Goal: Transaction & Acquisition: Download file/media

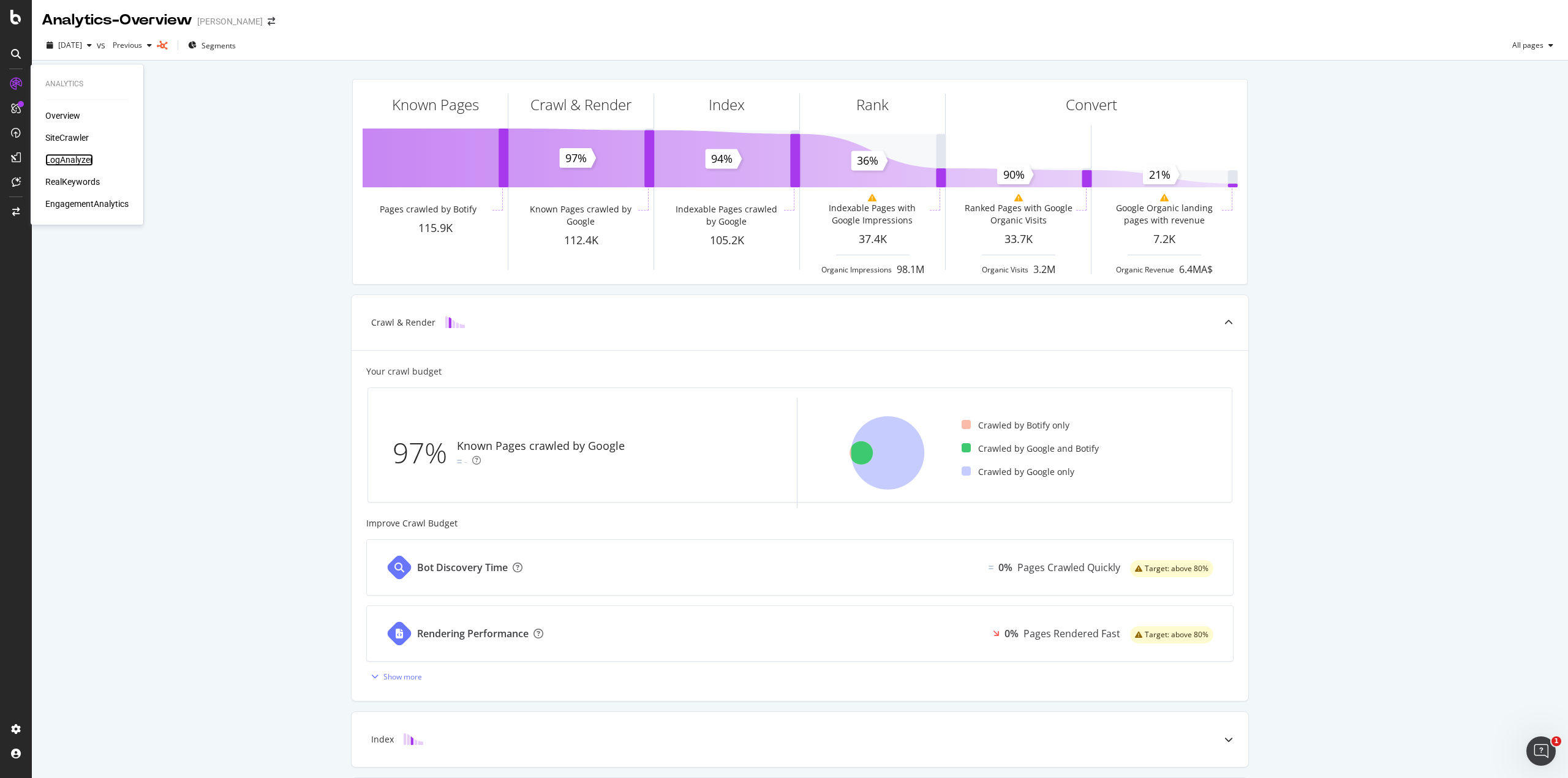
click at [91, 162] on div "LogAnalyzer" at bounding box center [69, 160] width 48 height 12
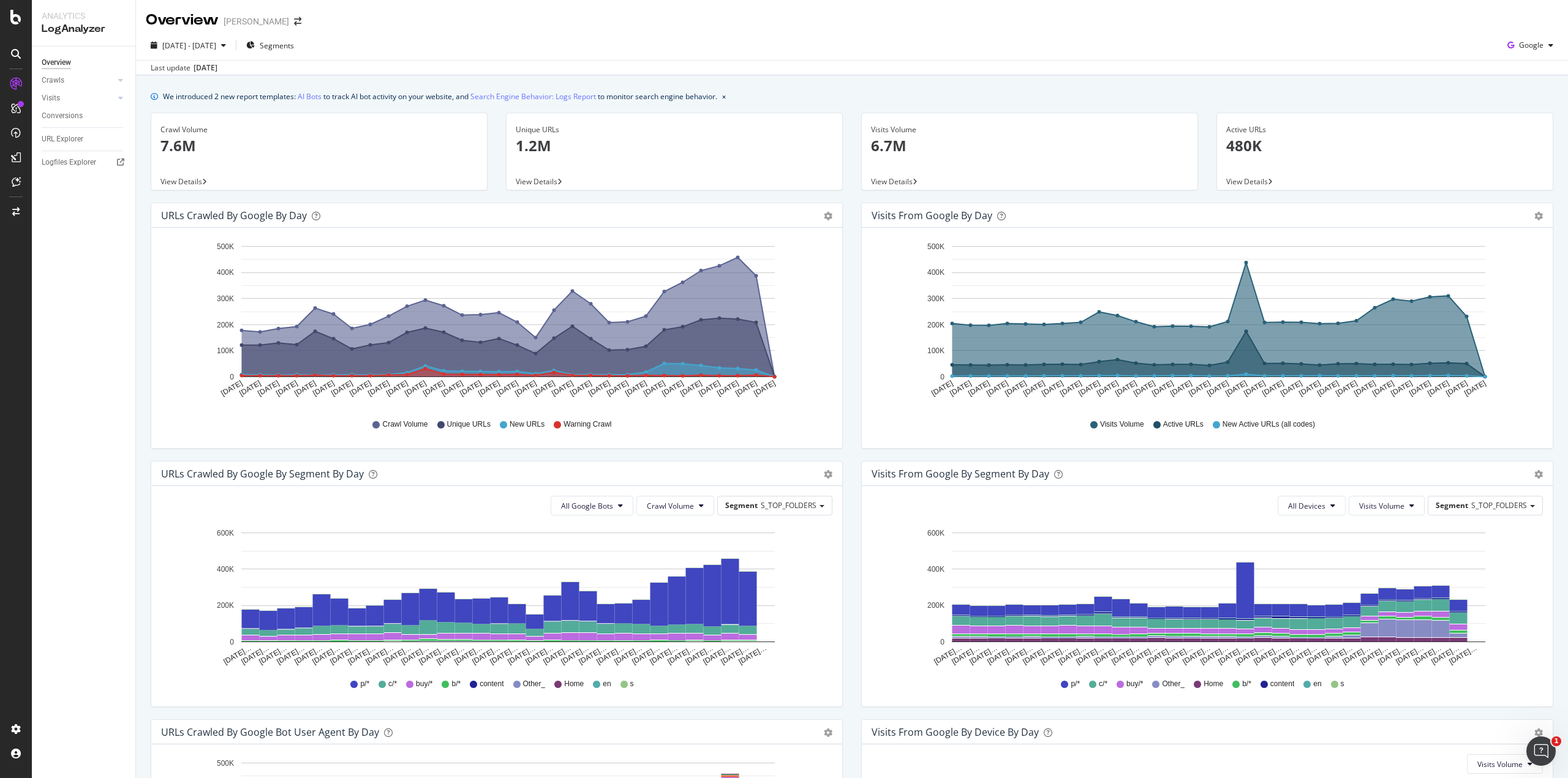
click at [544, 155] on p "1.2M" at bounding box center [675, 146] width 318 height 21
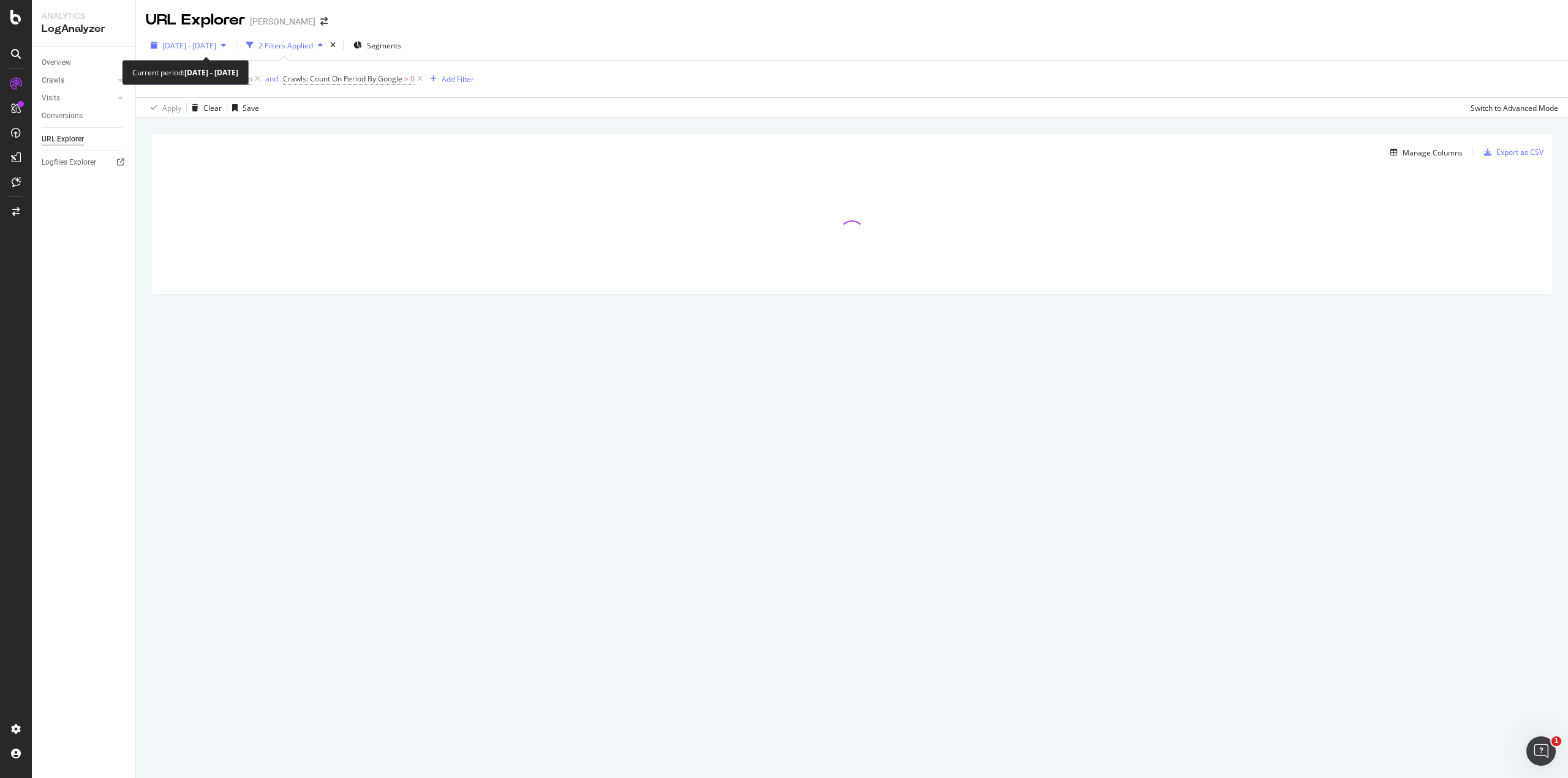
click at [213, 38] on div "[DATE] - [DATE]" at bounding box center [188, 45] width 85 height 18
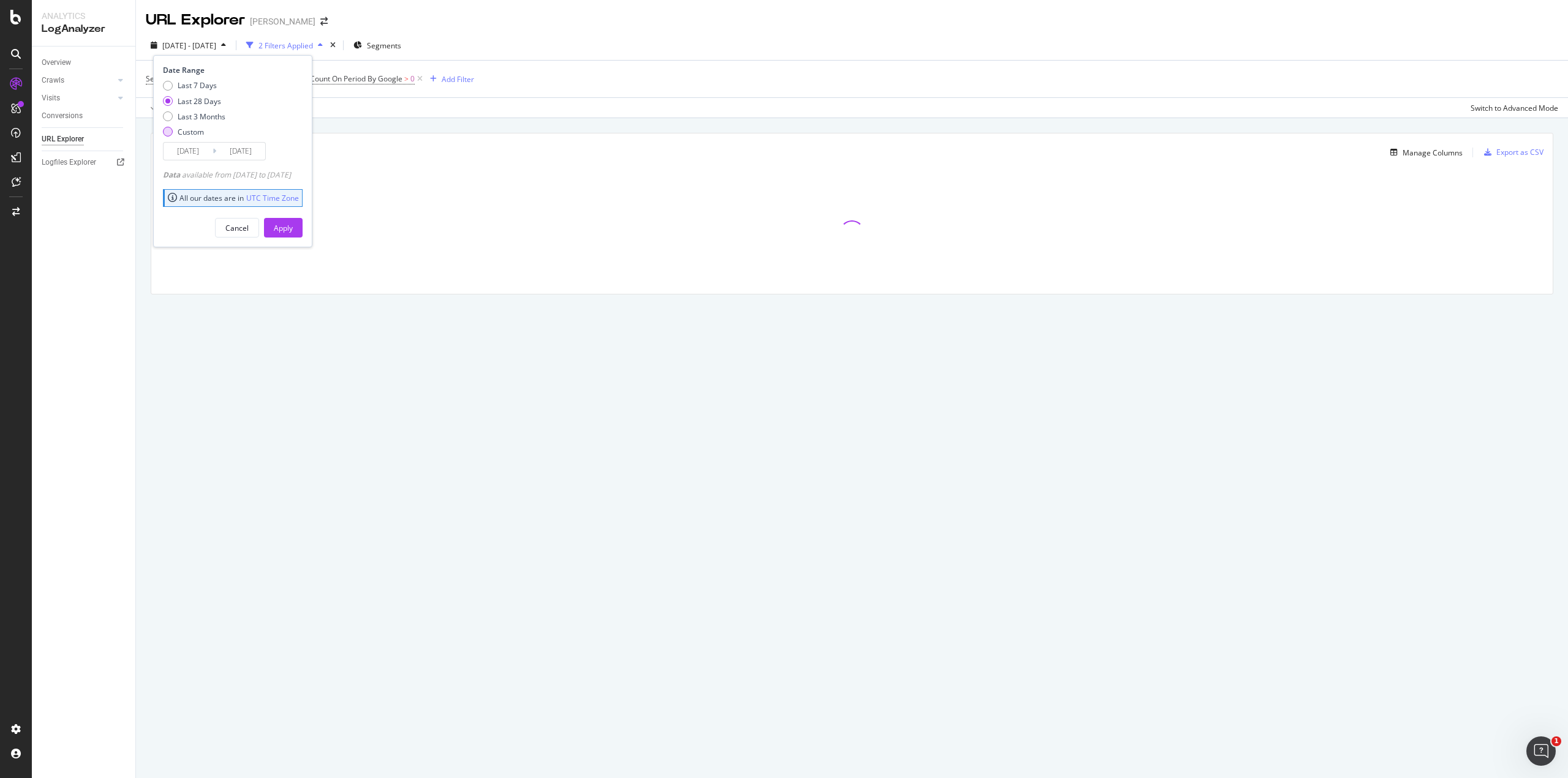
click at [183, 129] on div "Custom" at bounding box center [191, 131] width 26 height 10
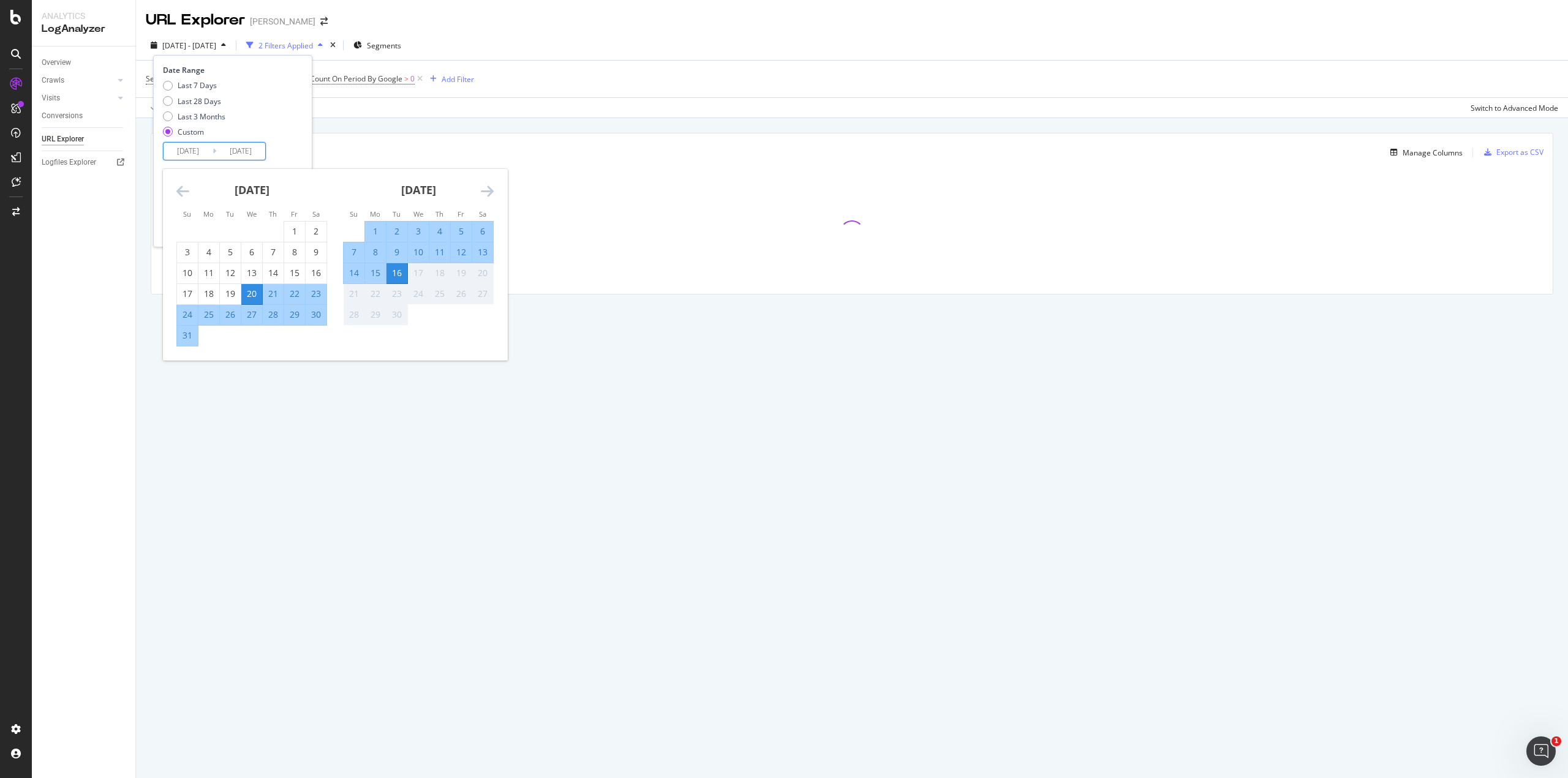
click at [207, 155] on input "[DATE]" at bounding box center [188, 151] width 49 height 17
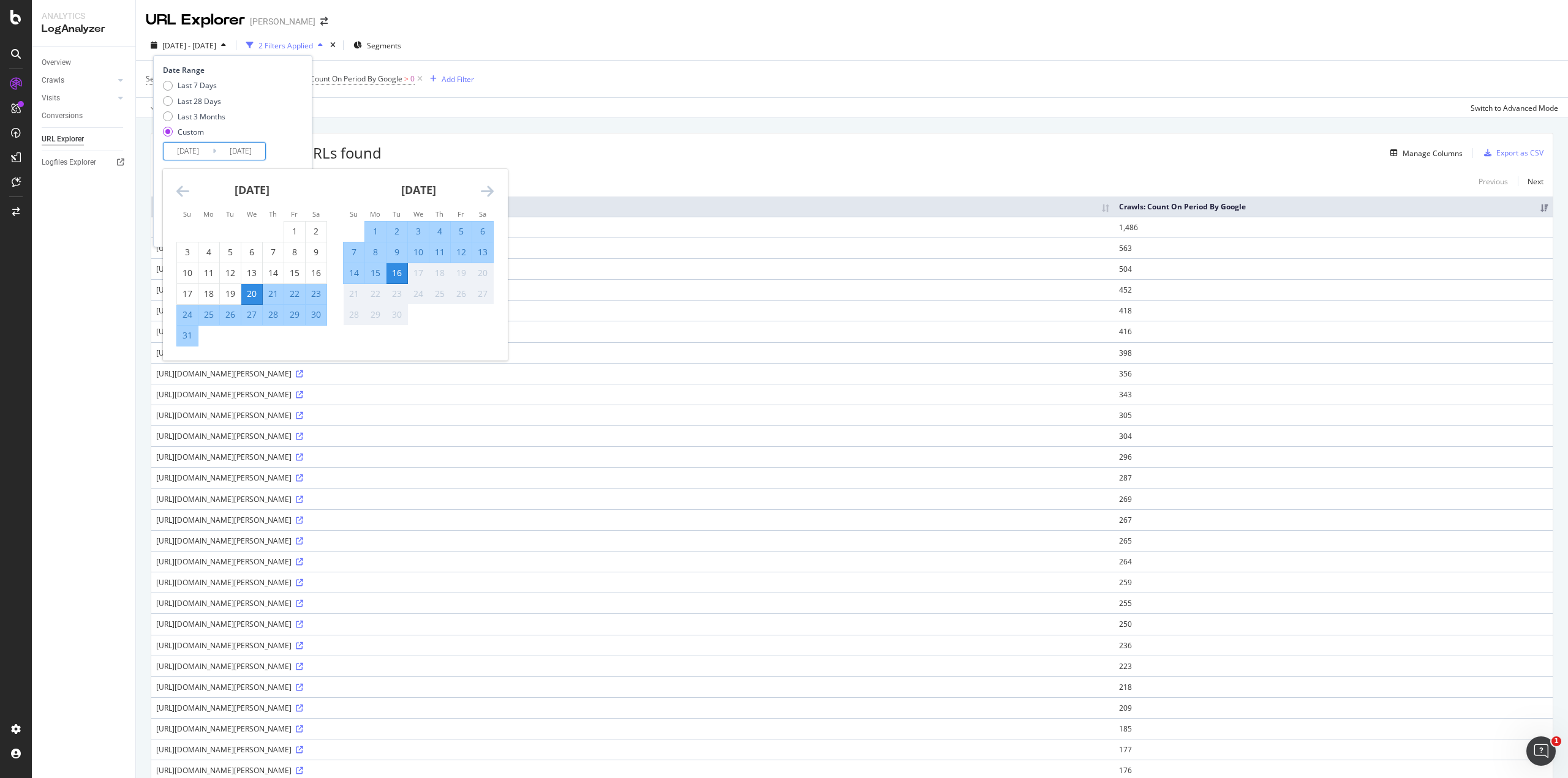
click at [373, 228] on div "1" at bounding box center [375, 231] width 21 height 12
type input "[DATE]"
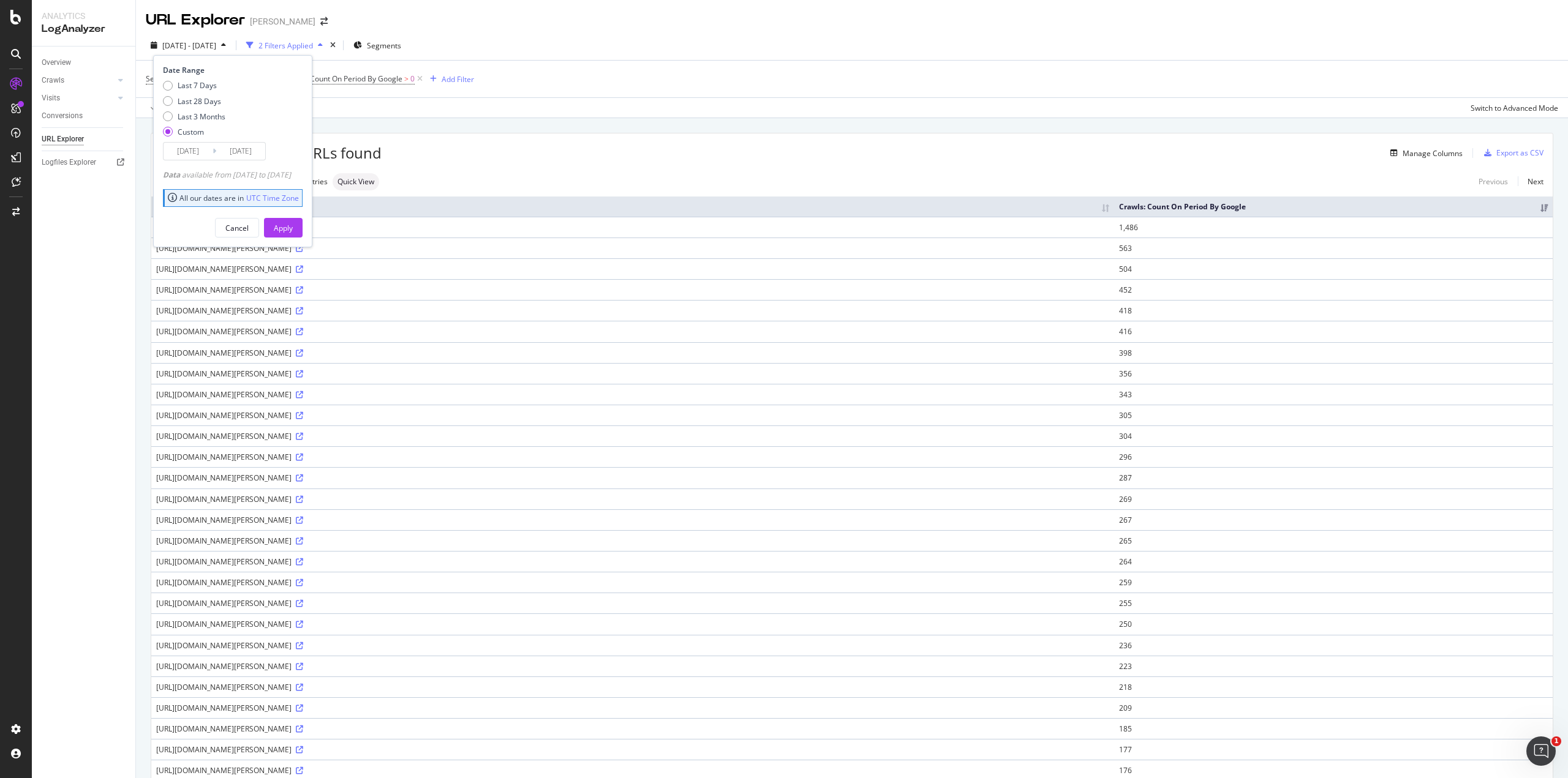
click at [300, 155] on div "Date Range Last 7 Days Last 28 Days Last 3 Months Custom [DATE] Navigate forwar…" at bounding box center [231, 113] width 137 height 96
click at [303, 224] on button "Apply" at bounding box center [283, 228] width 38 height 20
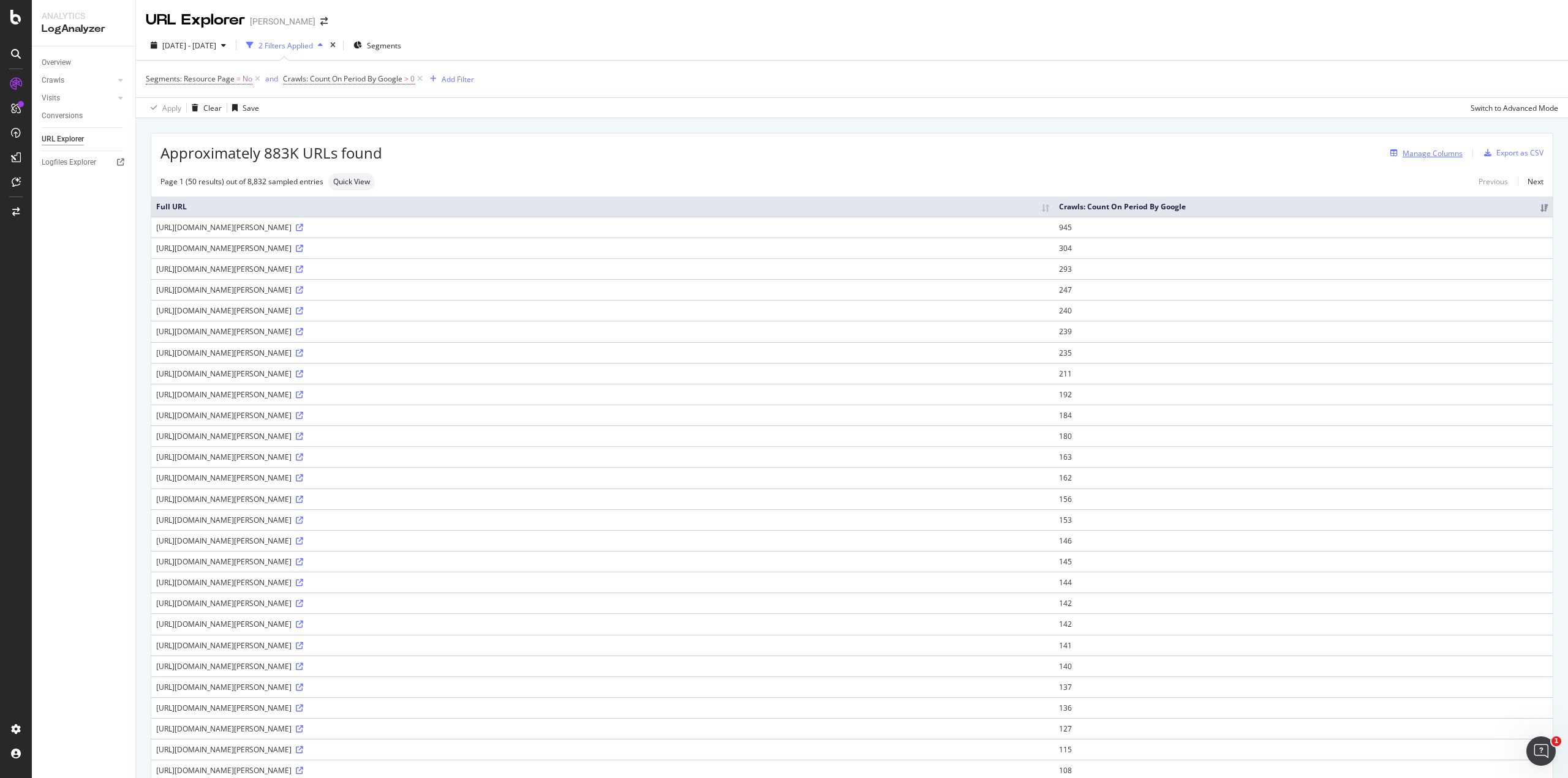
click at [1430, 159] on div "Manage Columns" at bounding box center [1424, 153] width 77 height 14
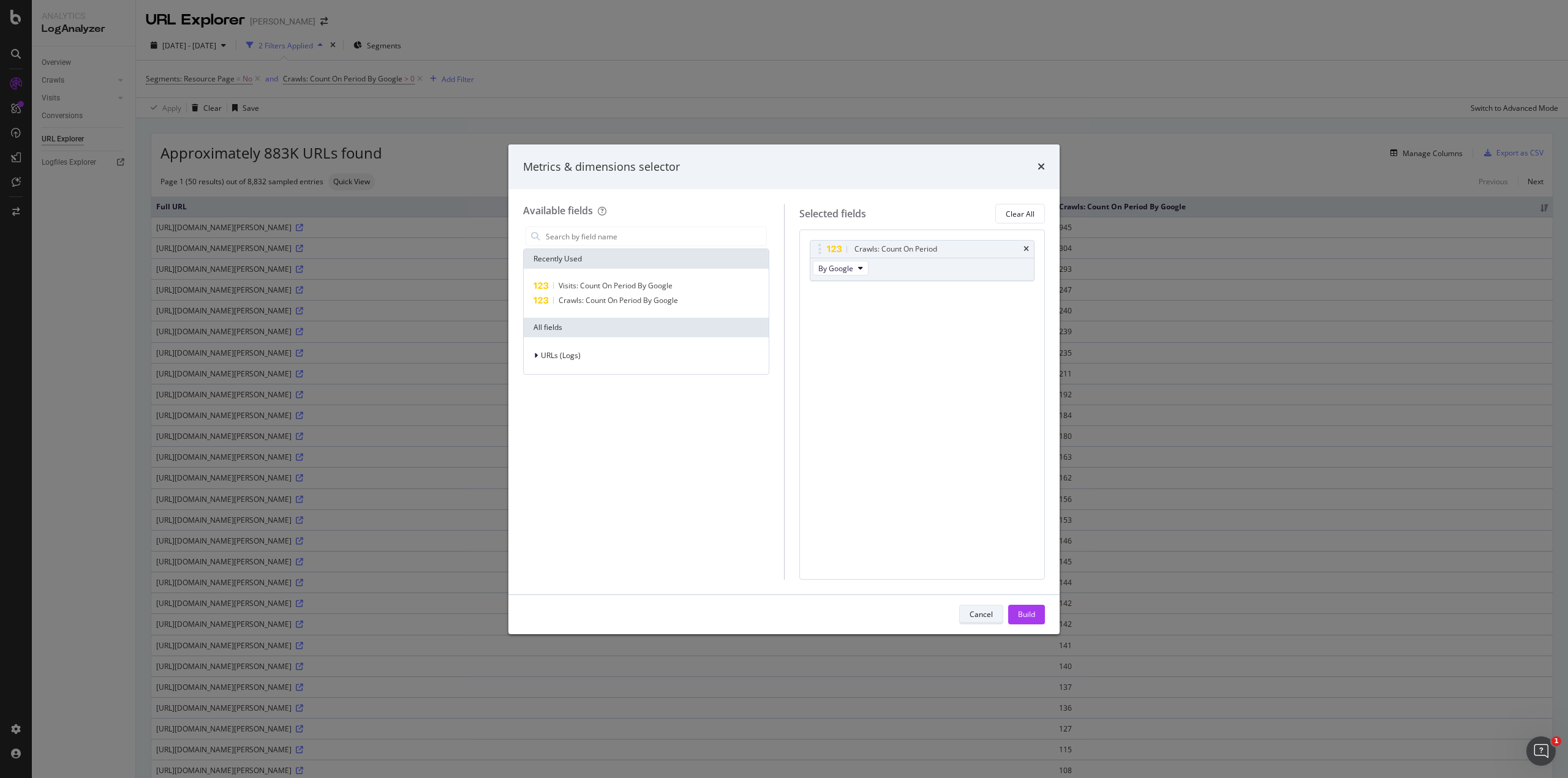
click at [988, 610] on div "Cancel" at bounding box center [981, 614] width 23 height 10
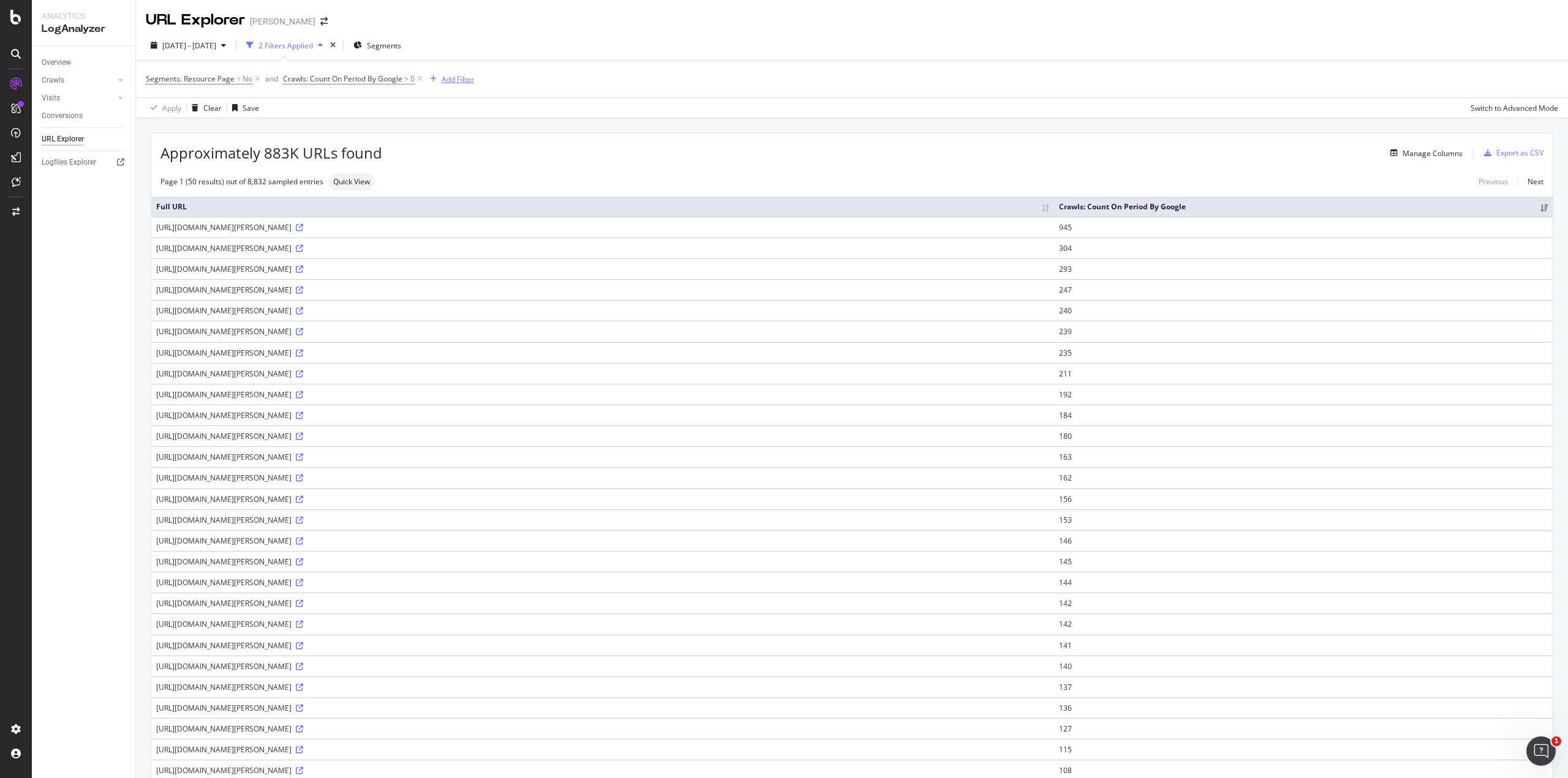
click at [453, 79] on div "Add Filter" at bounding box center [457, 79] width 32 height 10
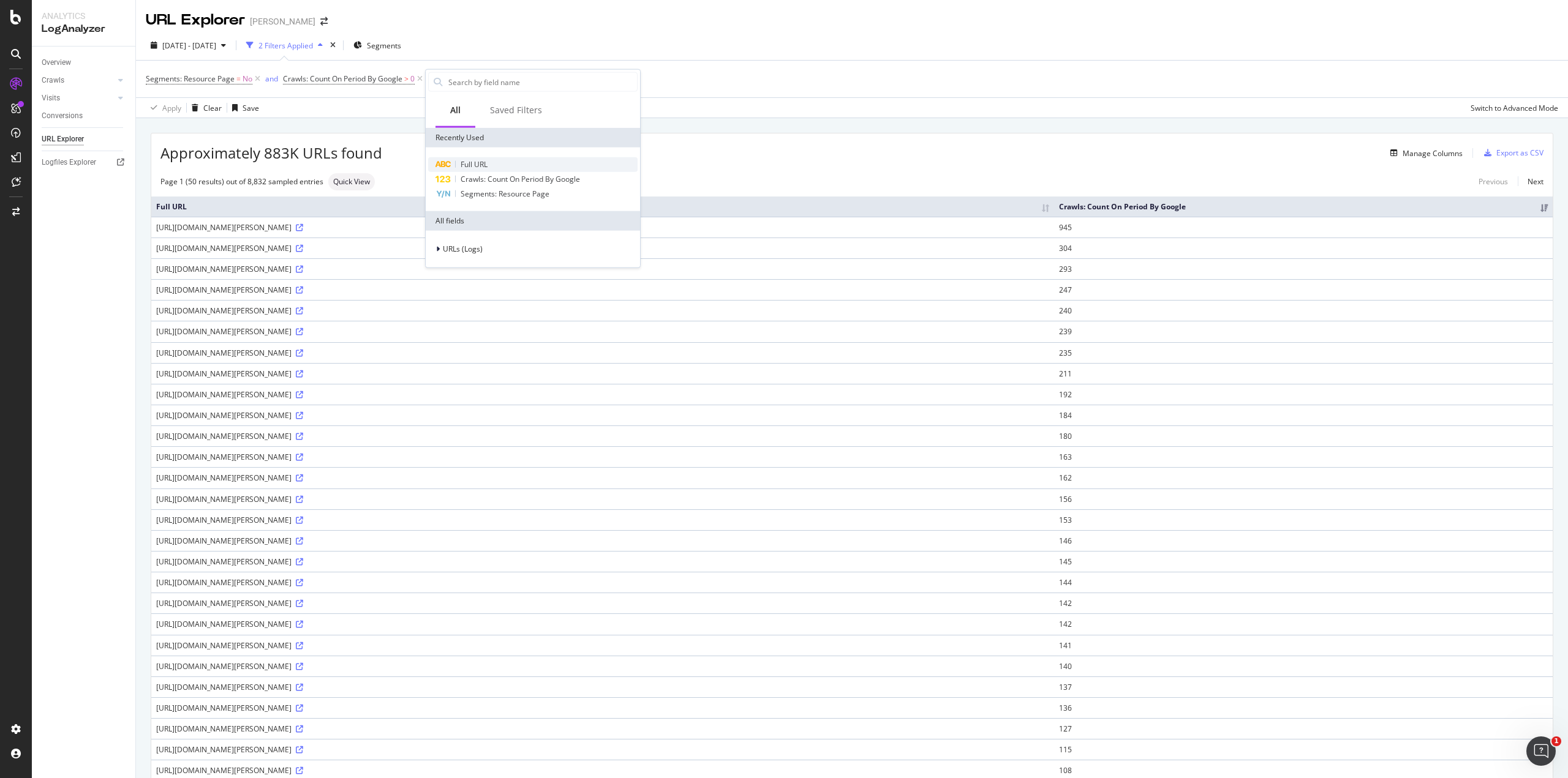
click at [479, 158] on div "Full URL" at bounding box center [533, 164] width 209 height 14
click at [464, 128] on input "text" at bounding box center [502, 132] width 133 height 20
type input "/p/"
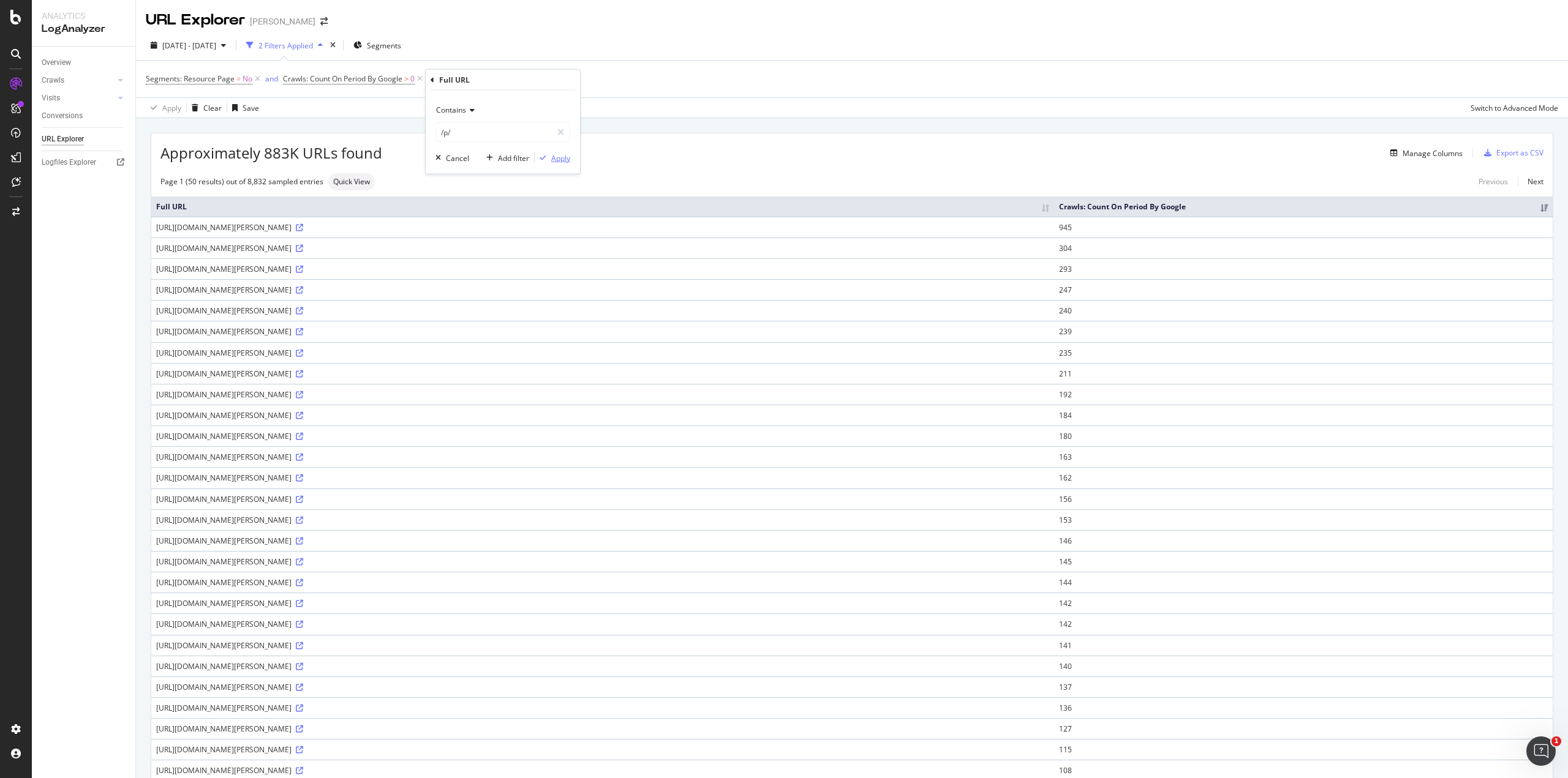
click at [563, 155] on div "Apply" at bounding box center [561, 157] width 19 height 10
click at [550, 73] on div "Add Filter" at bounding box center [545, 79] width 49 height 14
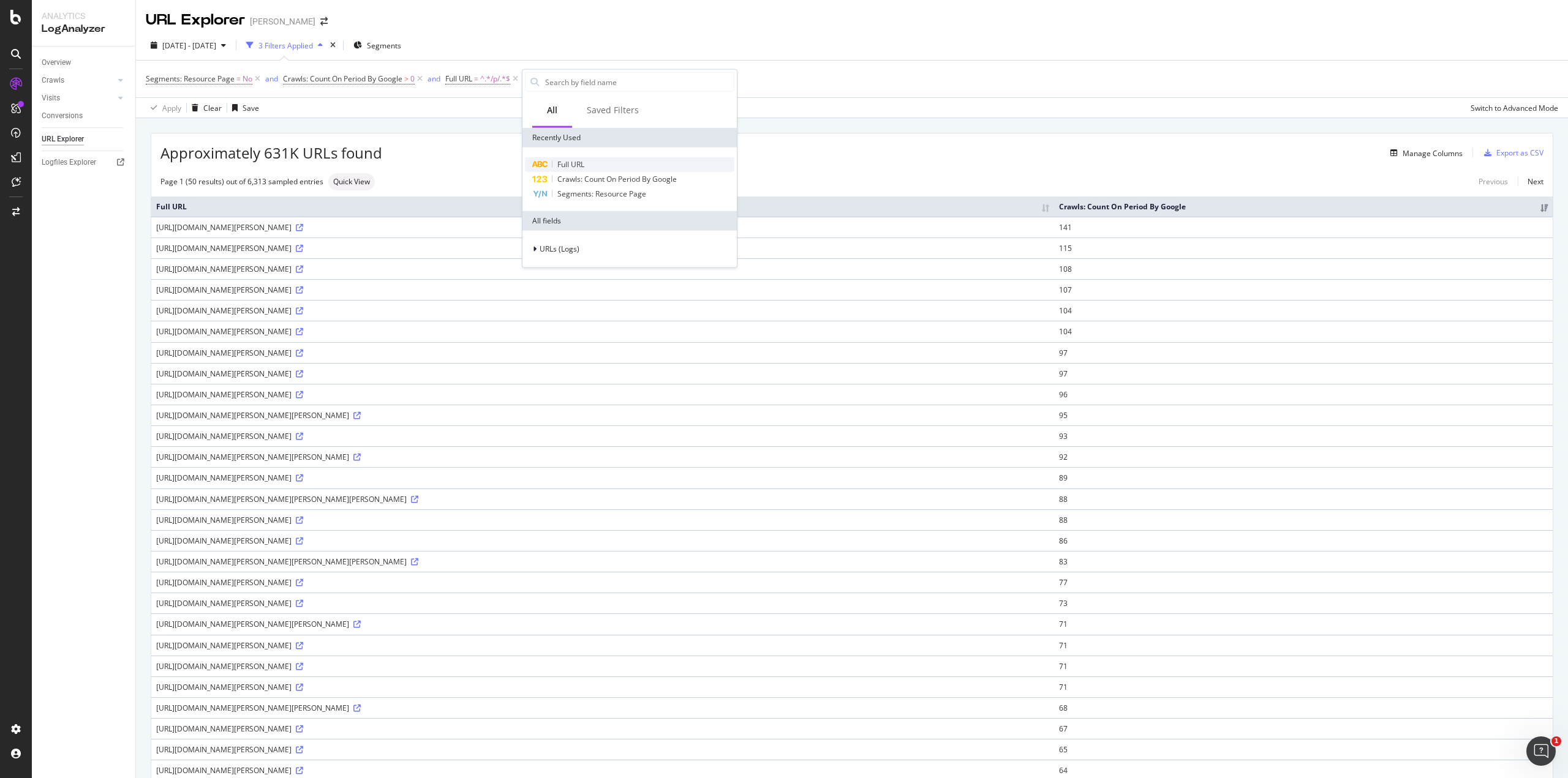
click at [589, 168] on div "Full URL" at bounding box center [630, 164] width 209 height 14
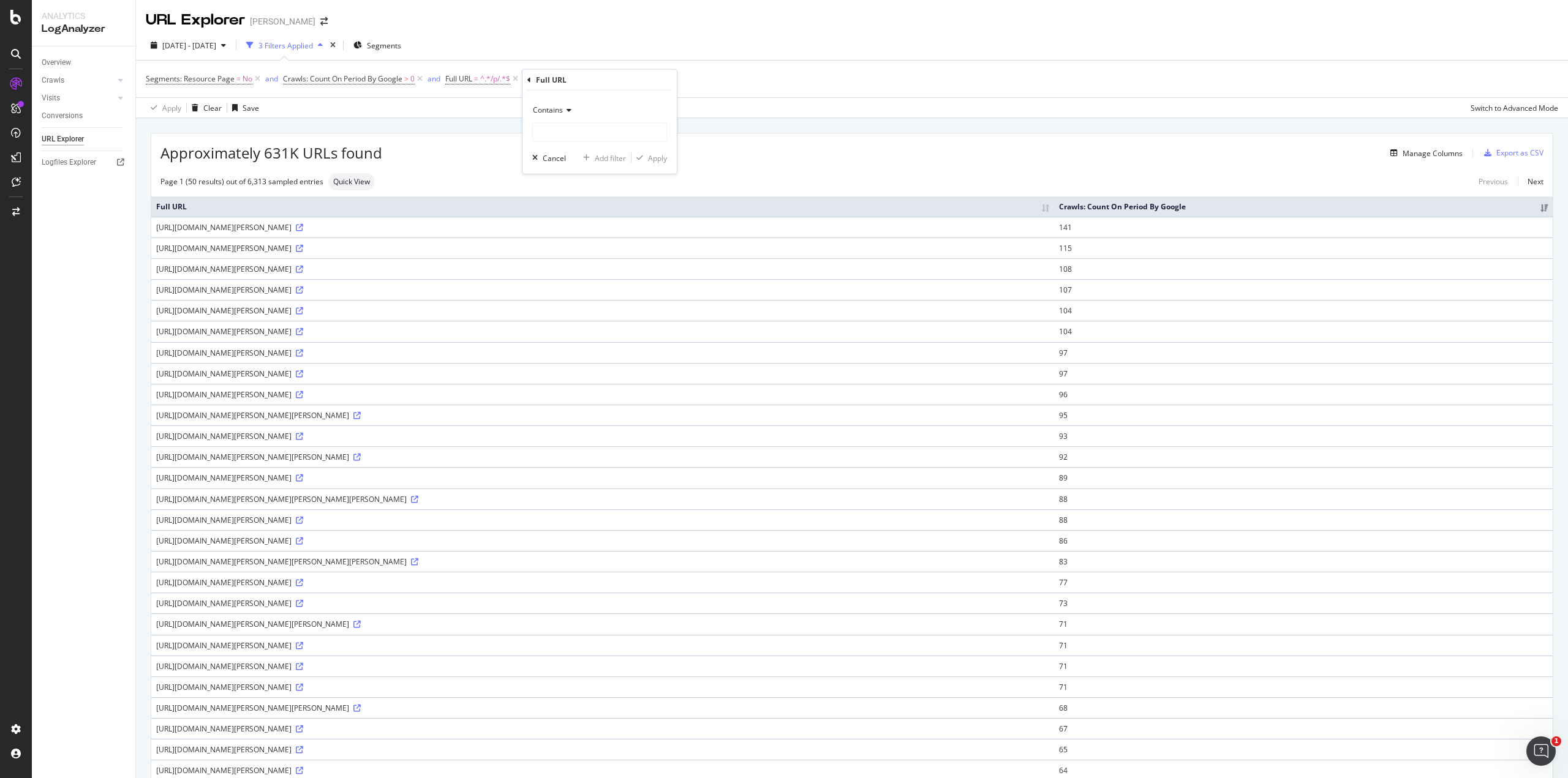
click at [558, 111] on span "Contains" at bounding box center [548, 109] width 30 height 10
click at [597, 252] on div "Doesn't contain" at bounding box center [601, 246] width 131 height 16
click at [615, 137] on input "text" at bounding box center [600, 132] width 133 height 20
type input "?"
click at [667, 155] on div "Apply" at bounding box center [658, 157] width 19 height 10
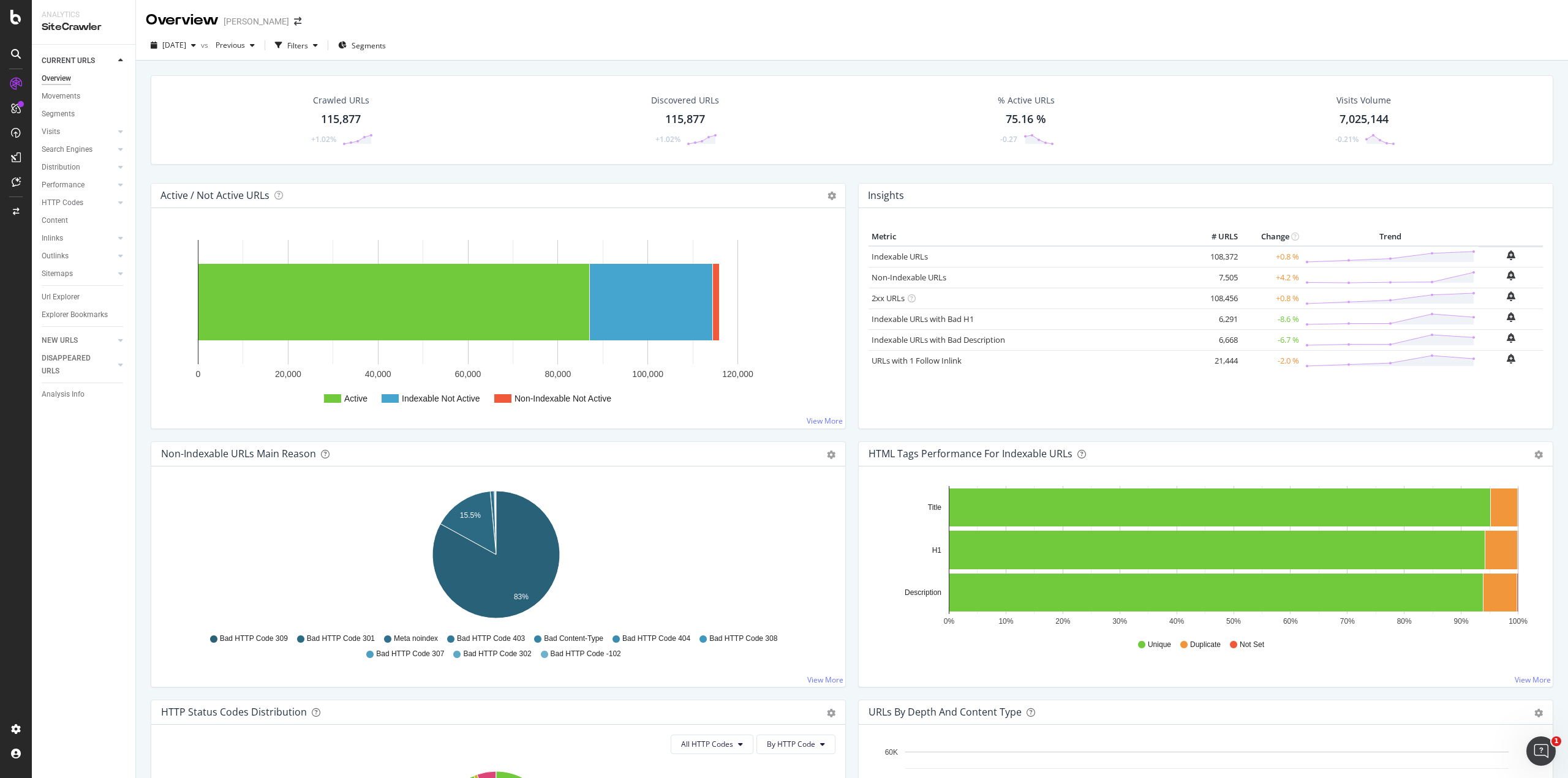
click at [692, 114] on div "115,877" at bounding box center [685, 119] width 40 height 16
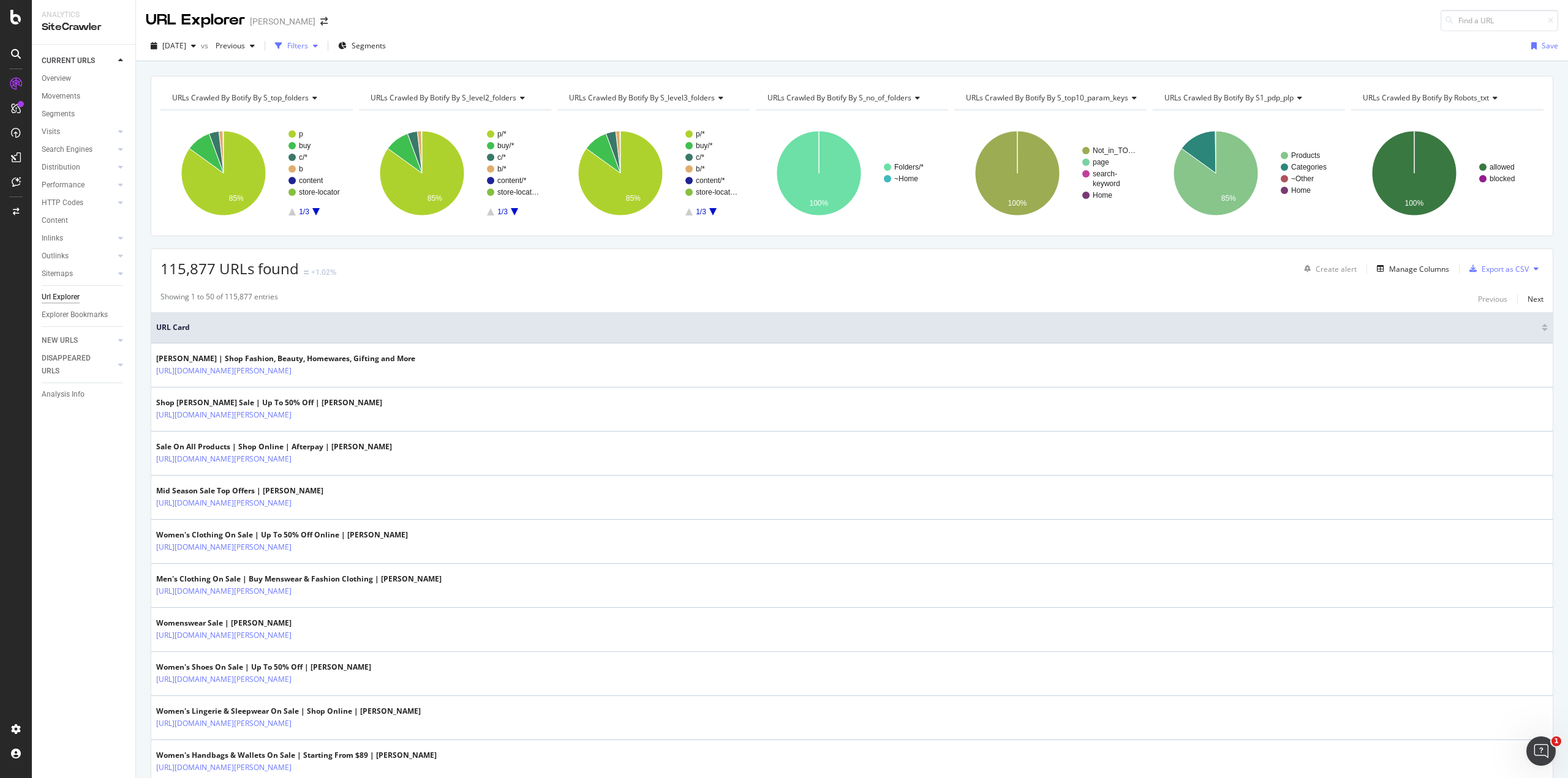
click at [322, 40] on div "Filters" at bounding box center [296, 46] width 53 height 18
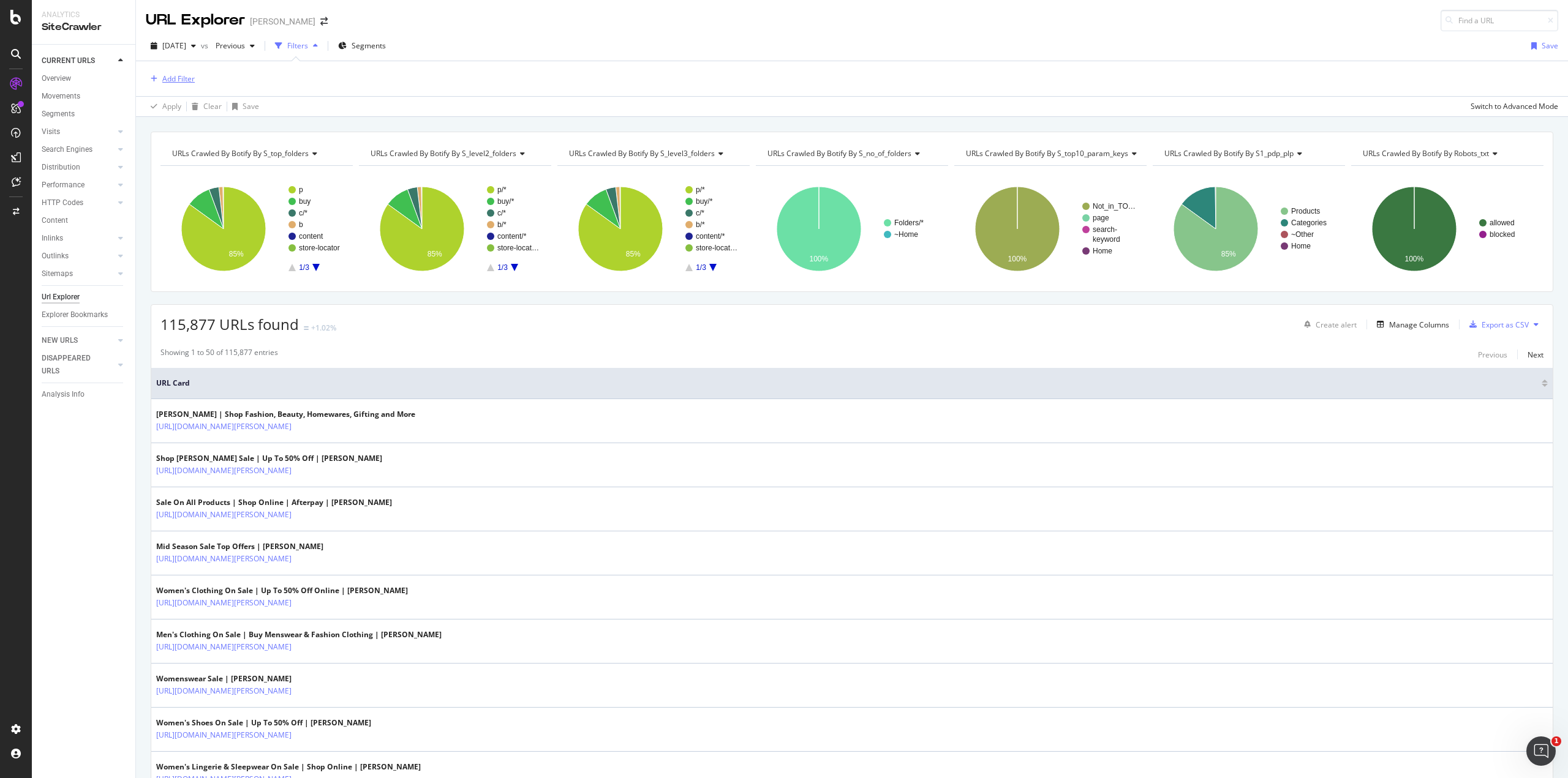
click at [190, 73] on div "Add Filter" at bounding box center [170, 79] width 49 height 14
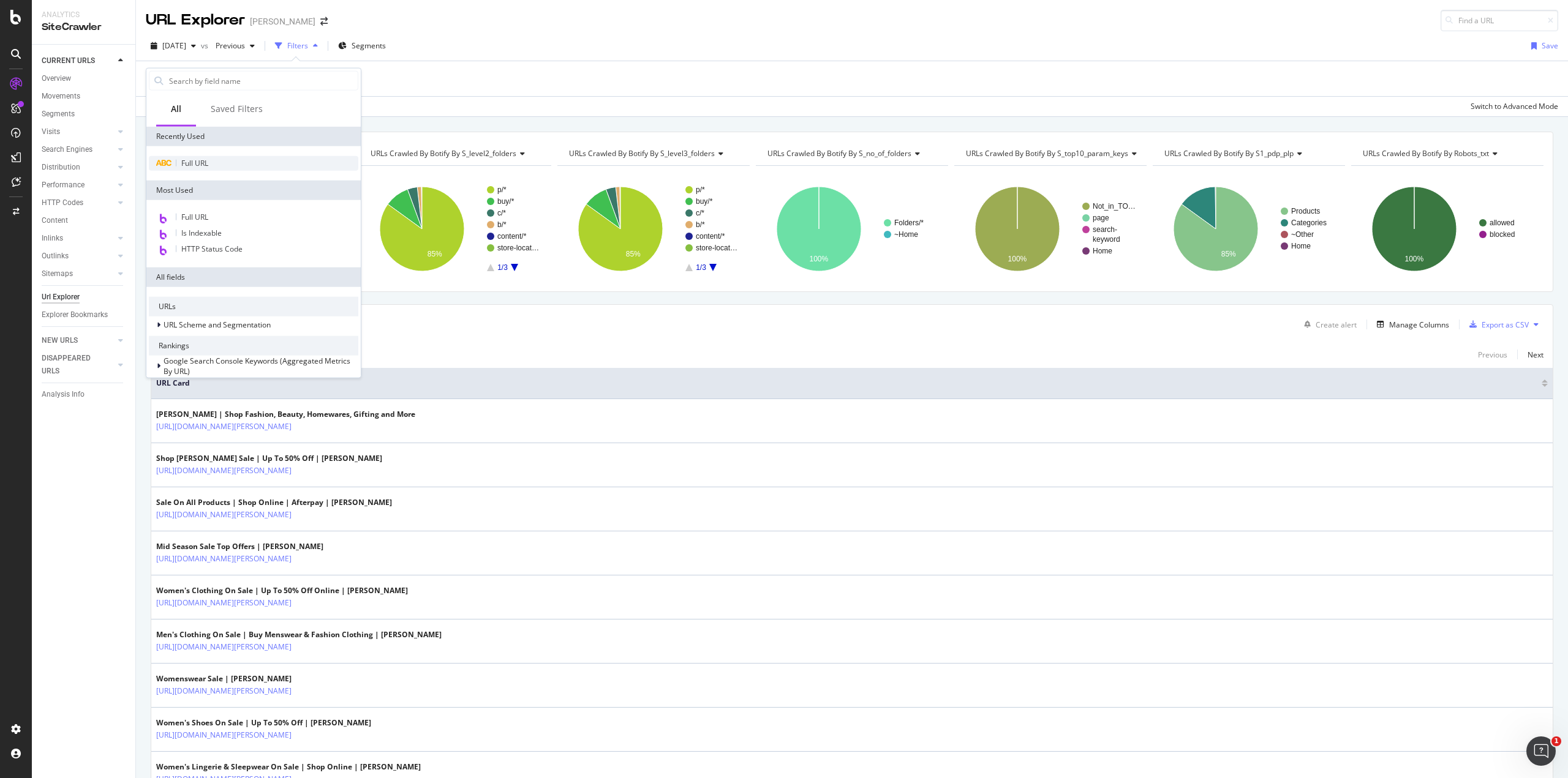
click at [207, 158] on span "Full URL" at bounding box center [194, 163] width 27 height 10
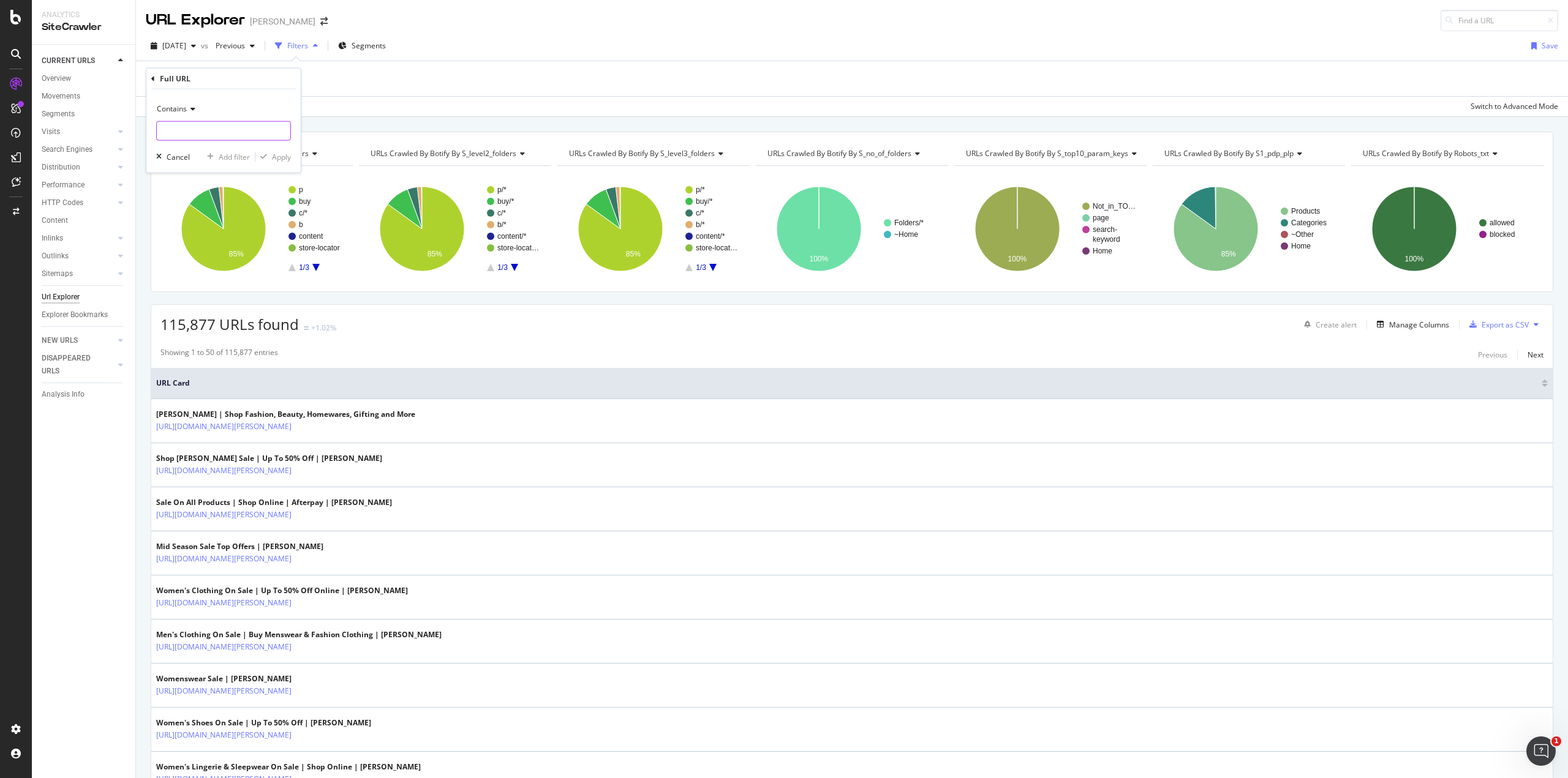
click at [236, 129] on input "text" at bounding box center [223, 131] width 133 height 20
type input "/p/"
click at [282, 155] on div "Apply" at bounding box center [281, 156] width 19 height 10
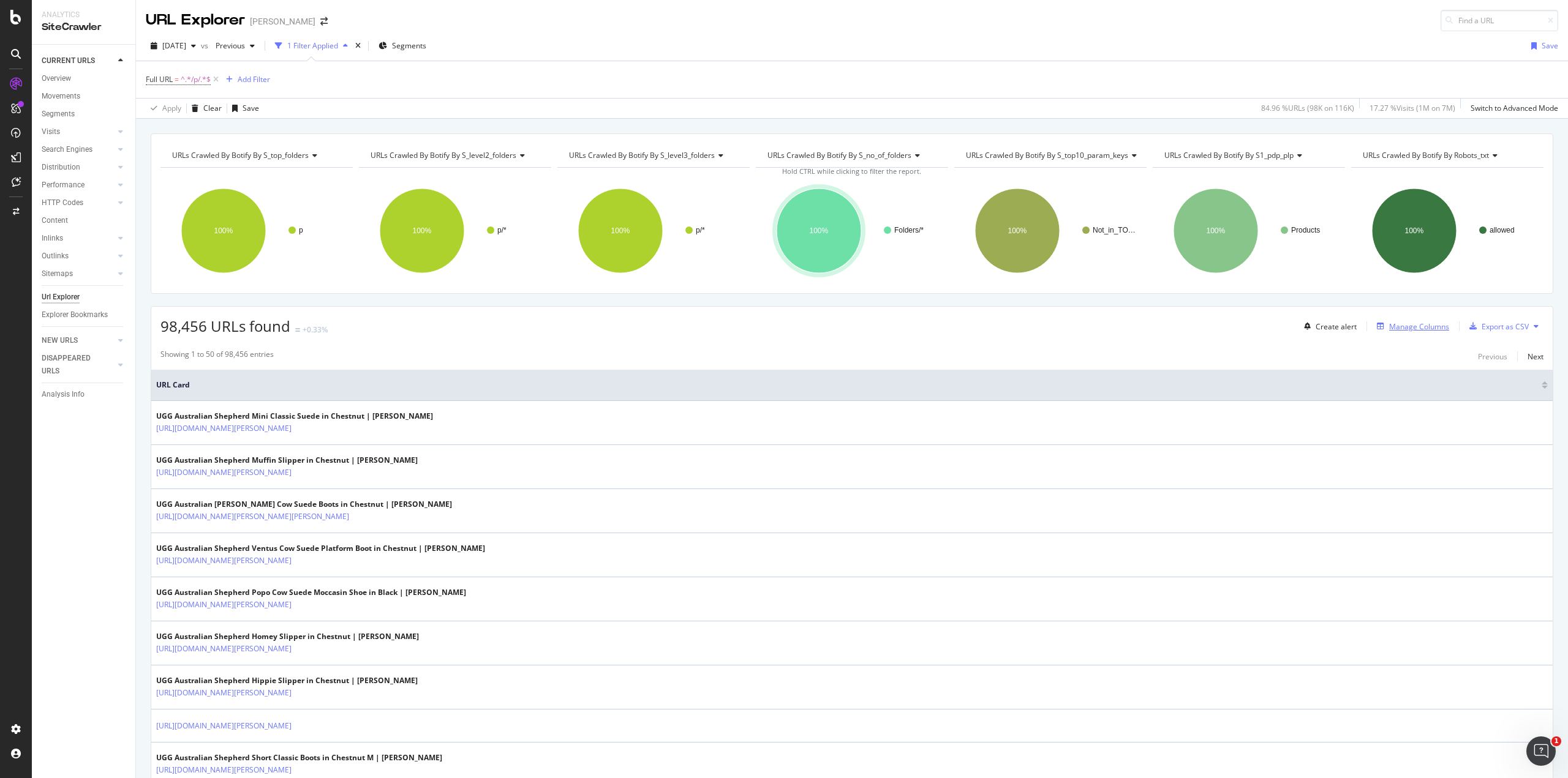
click at [1406, 329] on div "Manage Columns" at bounding box center [1419, 326] width 60 height 10
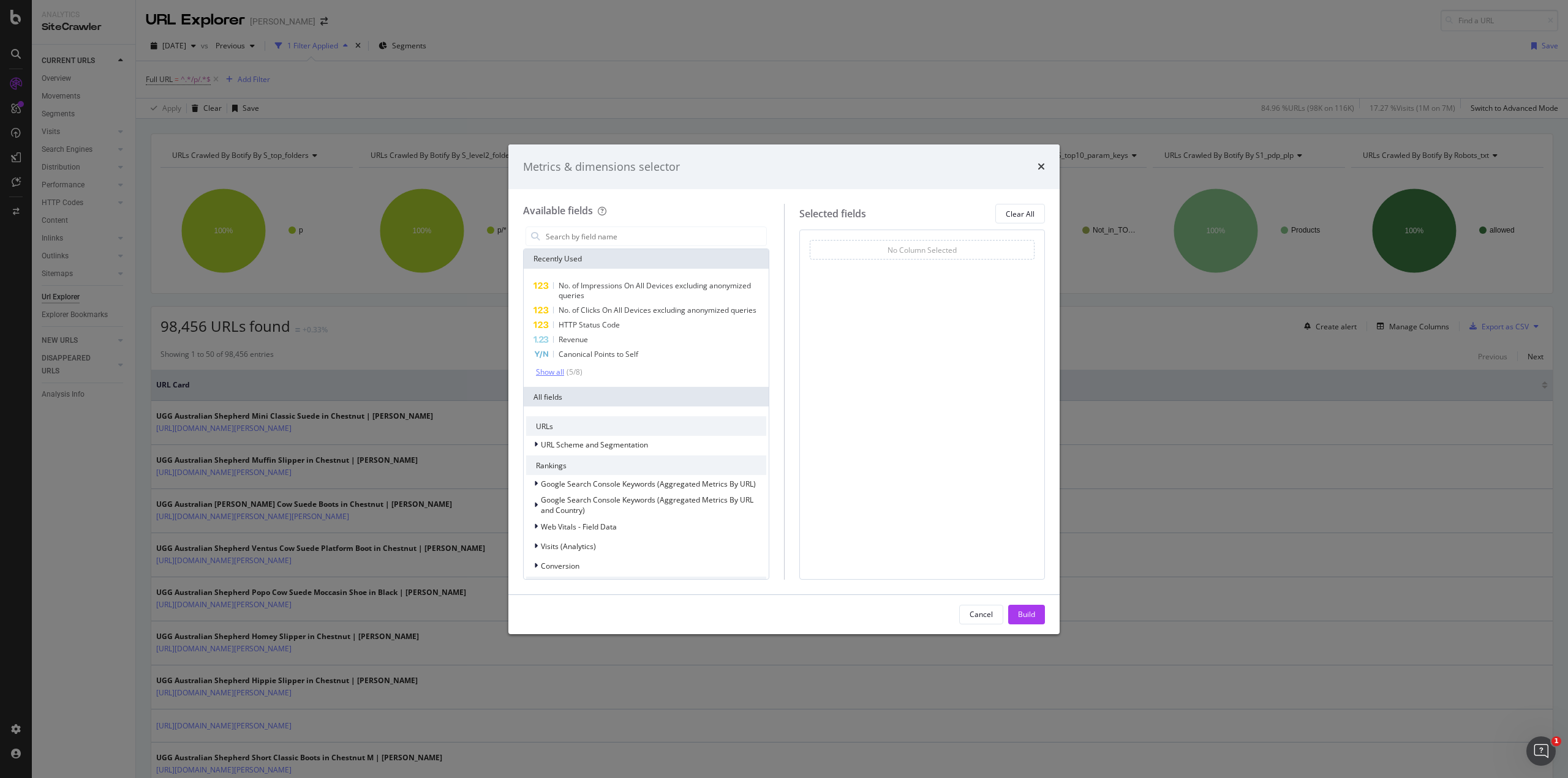
click at [557, 372] on div "Show all" at bounding box center [550, 372] width 28 height 9
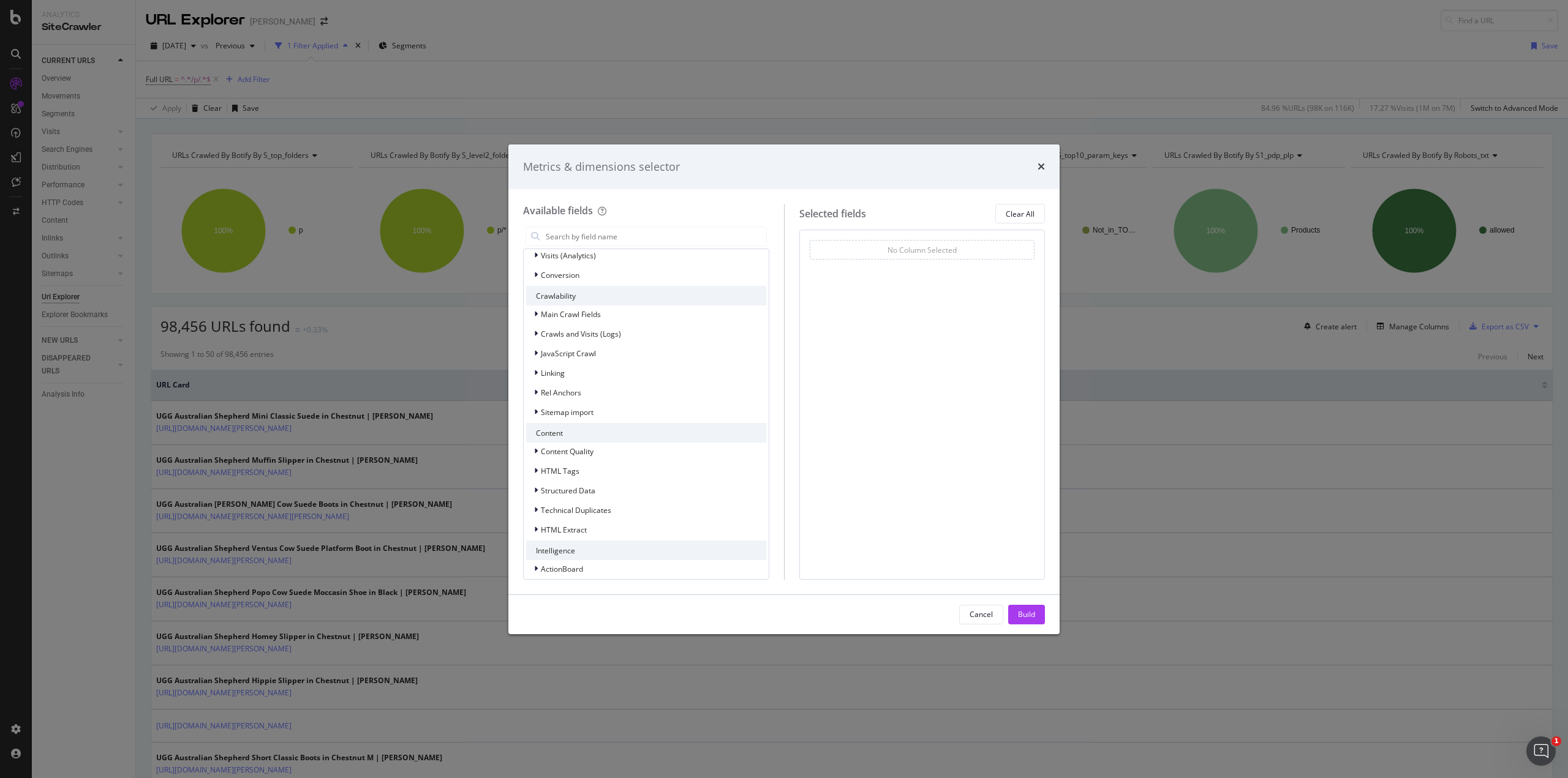
scroll to position [352, 0]
click at [994, 618] on button "Cancel" at bounding box center [981, 614] width 44 height 20
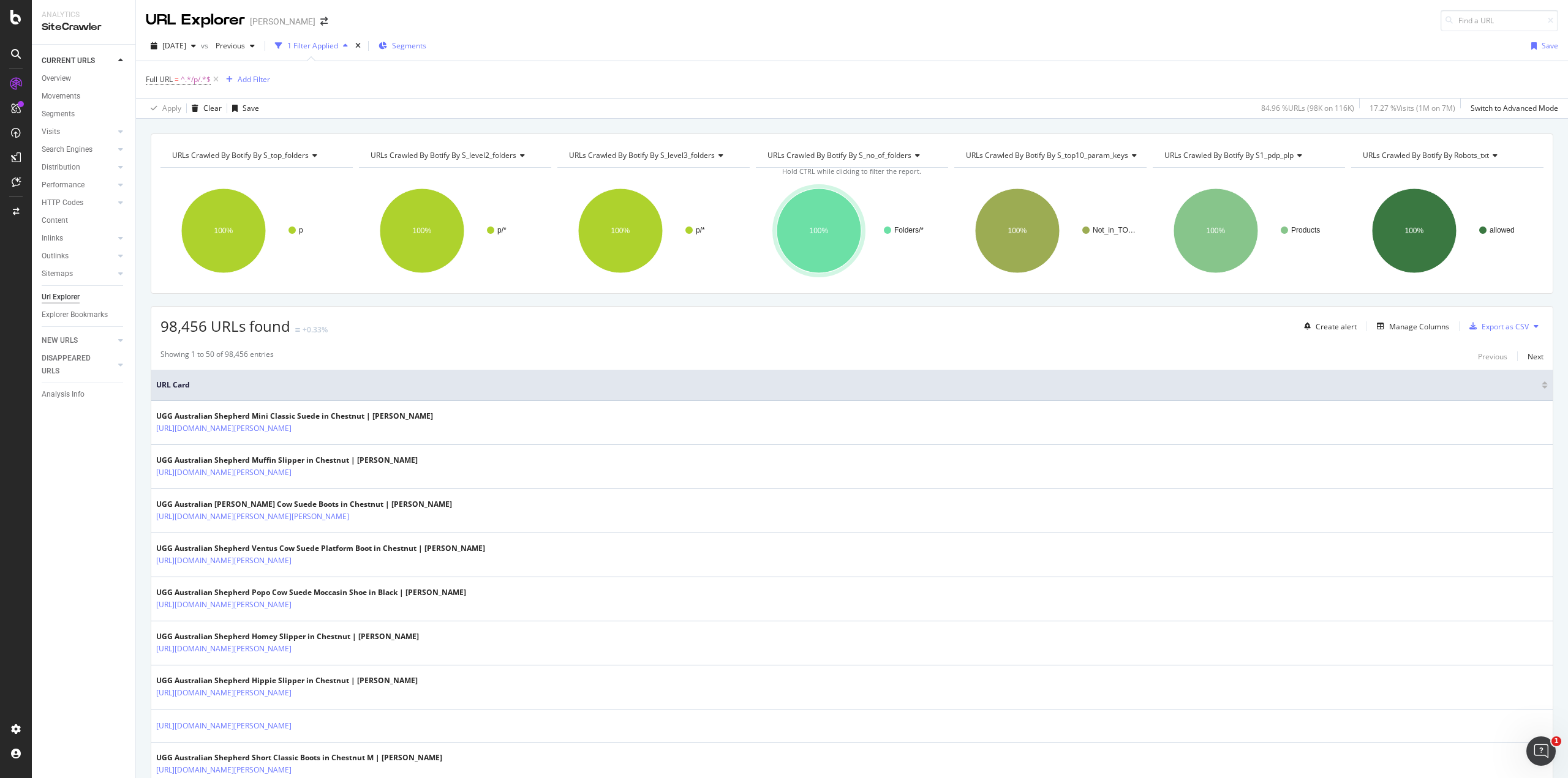
click at [422, 45] on span "Segments" at bounding box center [409, 45] width 34 height 10
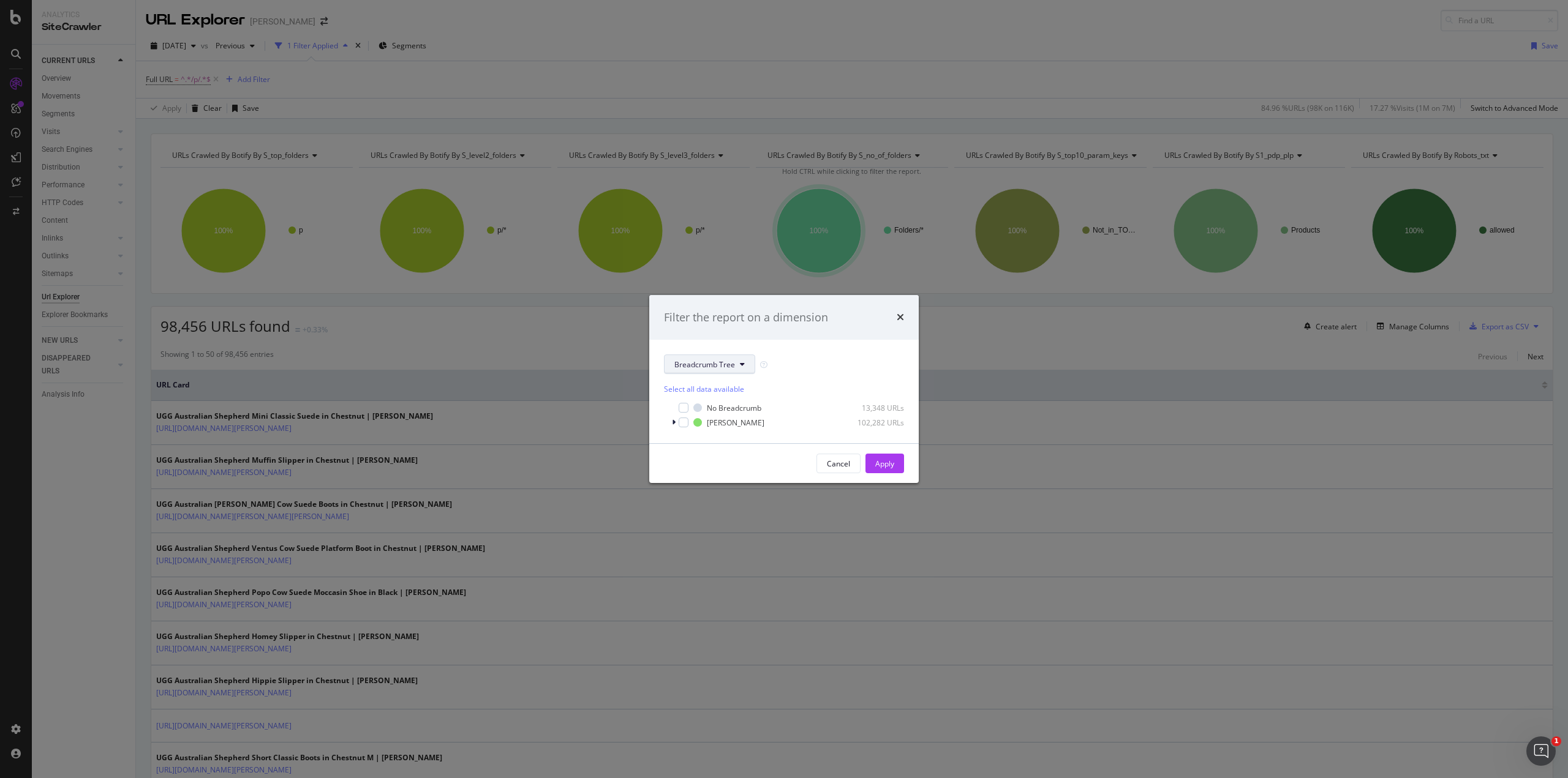
click at [735, 359] on button "Breadcrumb Tree" at bounding box center [709, 364] width 91 height 20
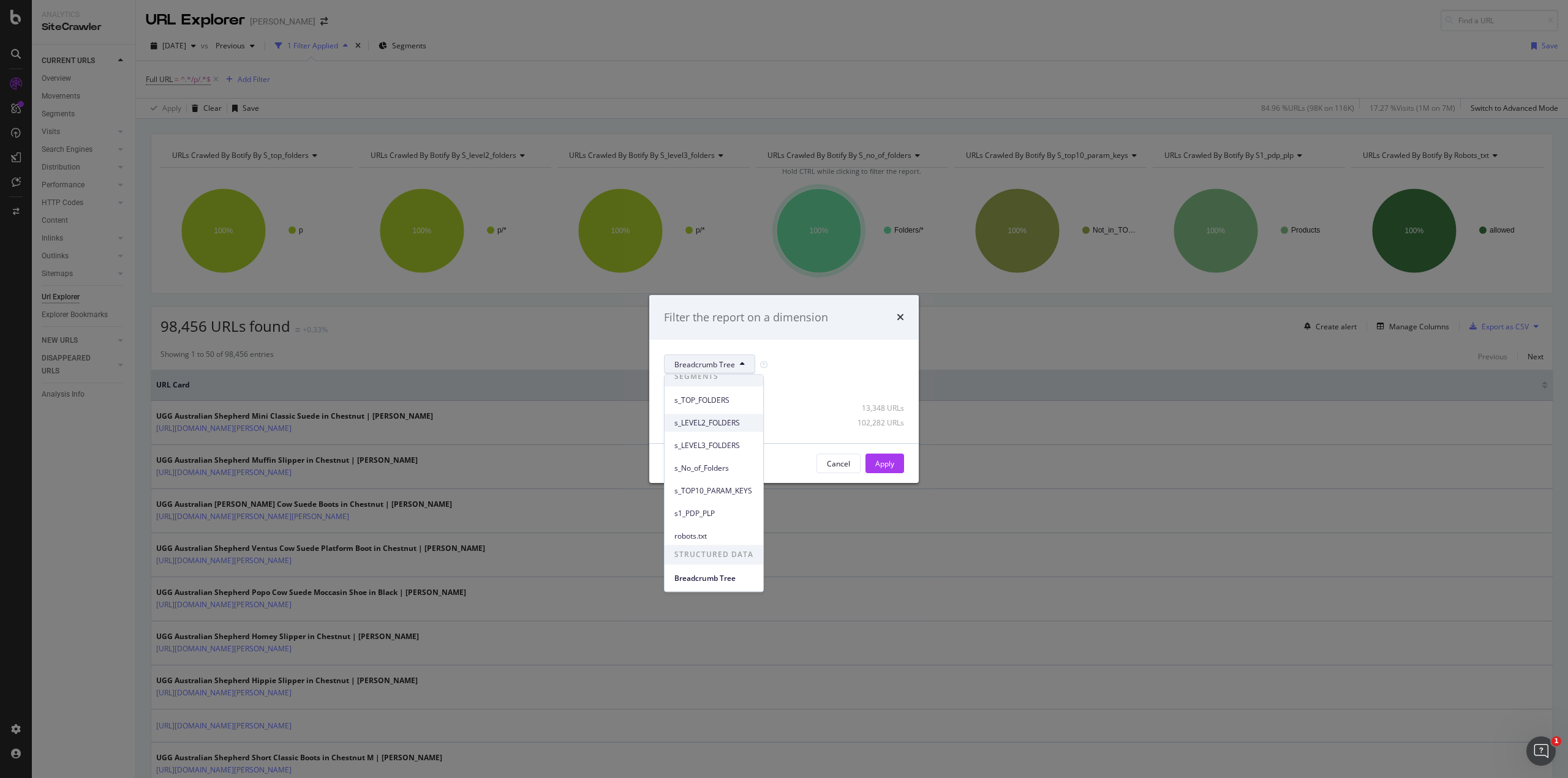
scroll to position [0, 0]
click at [728, 432] on span "s_LEVEL2_FOLDERS" at bounding box center [713, 431] width 79 height 11
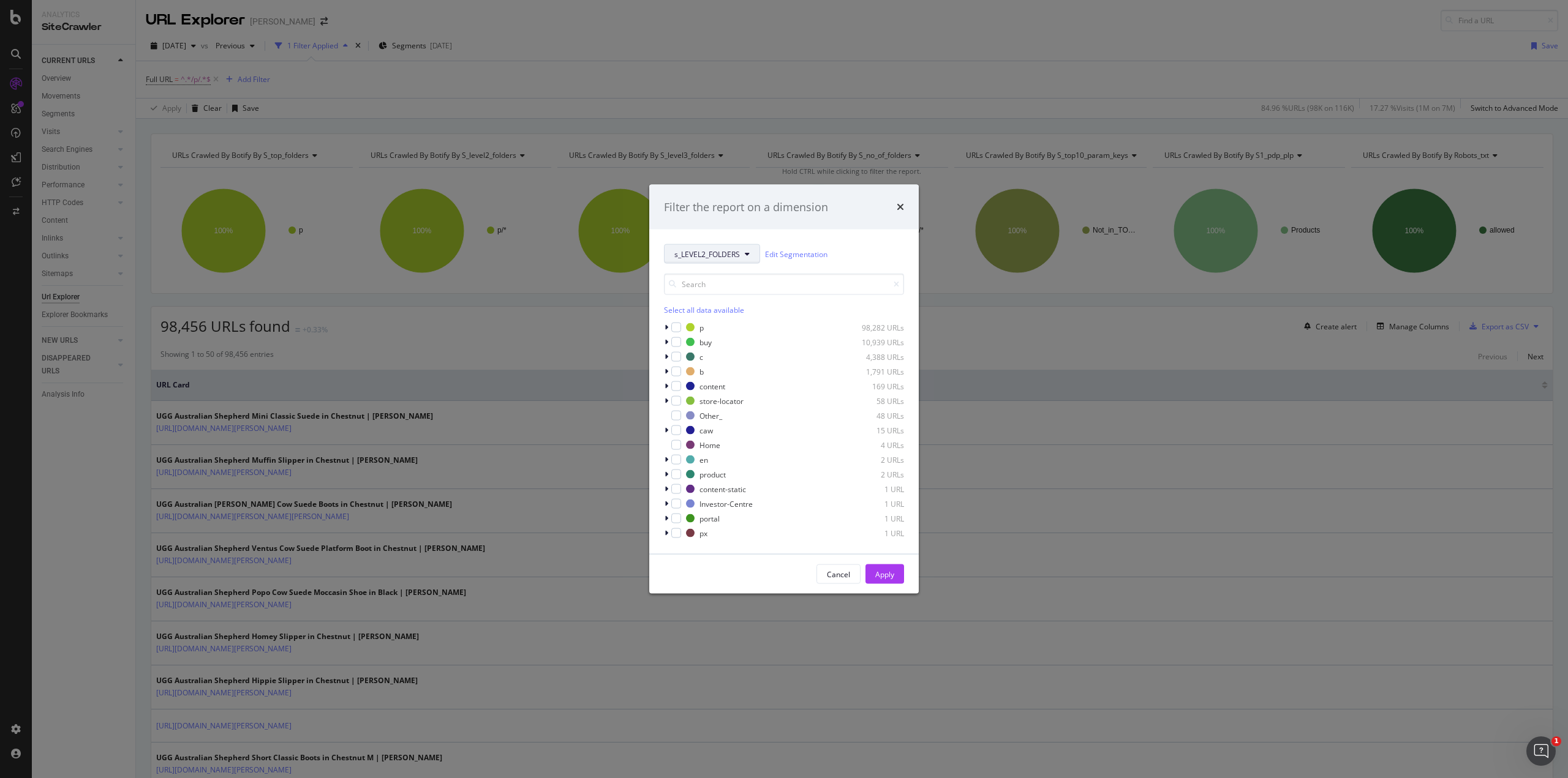
click at [713, 262] on button "s_LEVEL2_FOLDERS" at bounding box center [712, 254] width 97 height 20
click at [724, 346] on span "s_LEVEL3_FOLDERS" at bounding box center [713, 343] width 79 height 11
click at [715, 252] on span "s_LEVEL3_FOLDERS" at bounding box center [707, 251] width 66 height 10
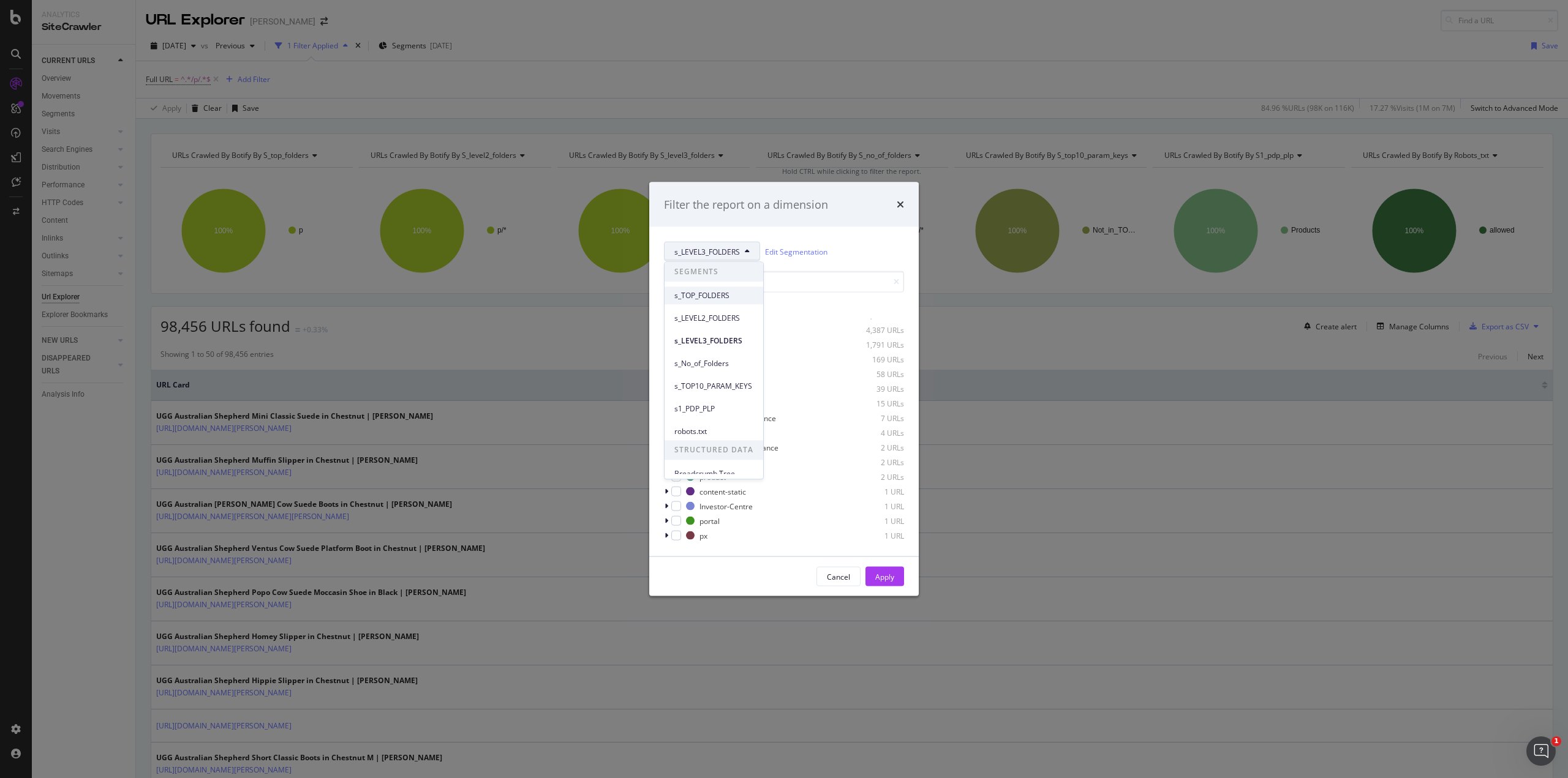
click at [720, 296] on span "s_TOP_FOLDERS" at bounding box center [713, 296] width 79 height 11
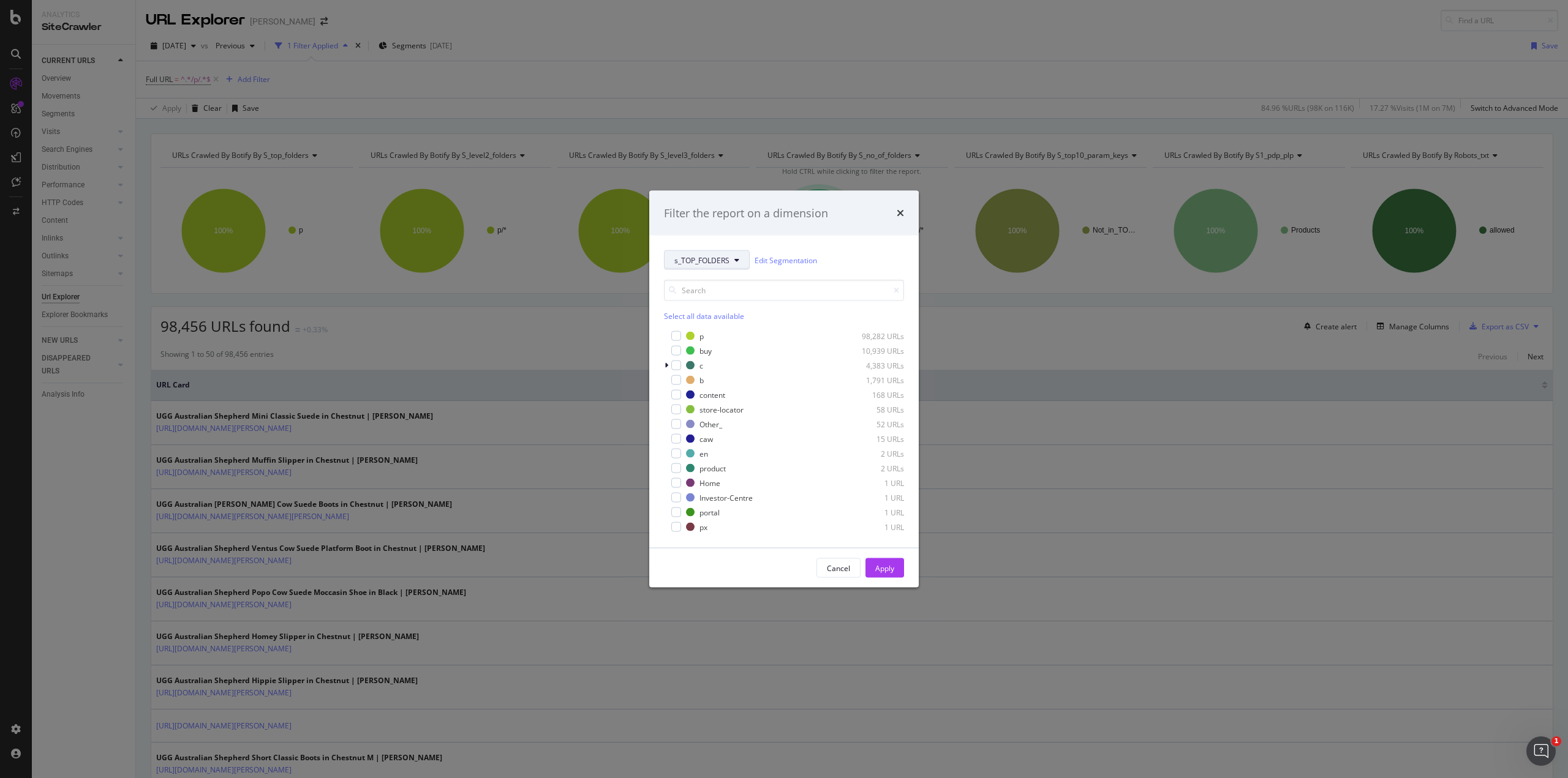
click at [712, 262] on span "s_TOP_FOLDERS" at bounding box center [702, 259] width 55 height 10
click at [730, 413] on span "s1_PDP_PLP" at bounding box center [713, 417] width 79 height 11
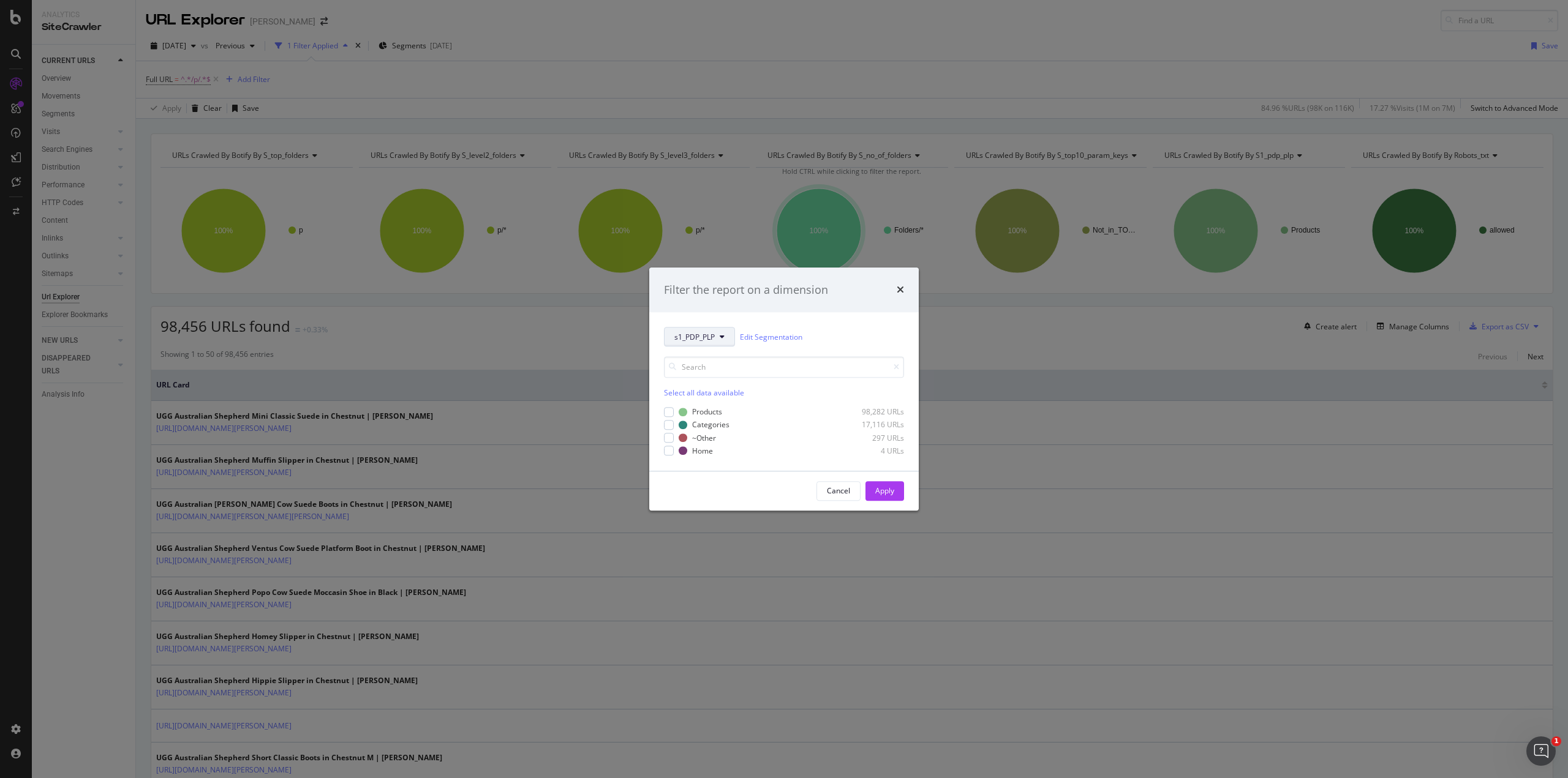
click at [721, 339] on icon "modal" at bounding box center [722, 337] width 5 height 8
click at [749, 473] on span "s_TOP10_PARAM_KEYS" at bounding box center [713, 472] width 79 height 11
click at [715, 341] on span "s_TOP10_PARAM_KEYS" at bounding box center [713, 337] width 78 height 10
click at [843, 493] on div "Cancel" at bounding box center [838, 491] width 23 height 10
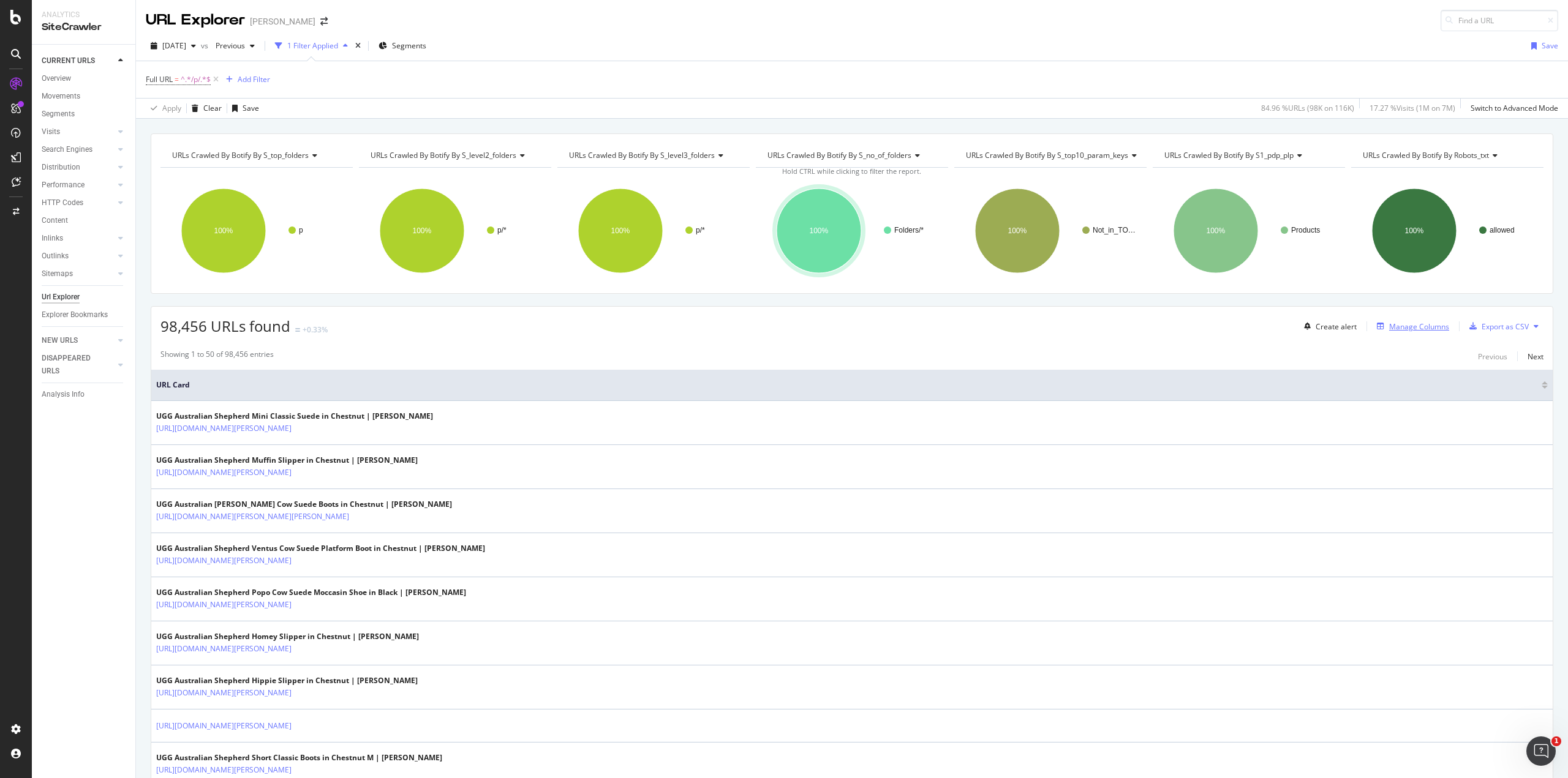
click at [1380, 323] on div "button" at bounding box center [1380, 326] width 17 height 8
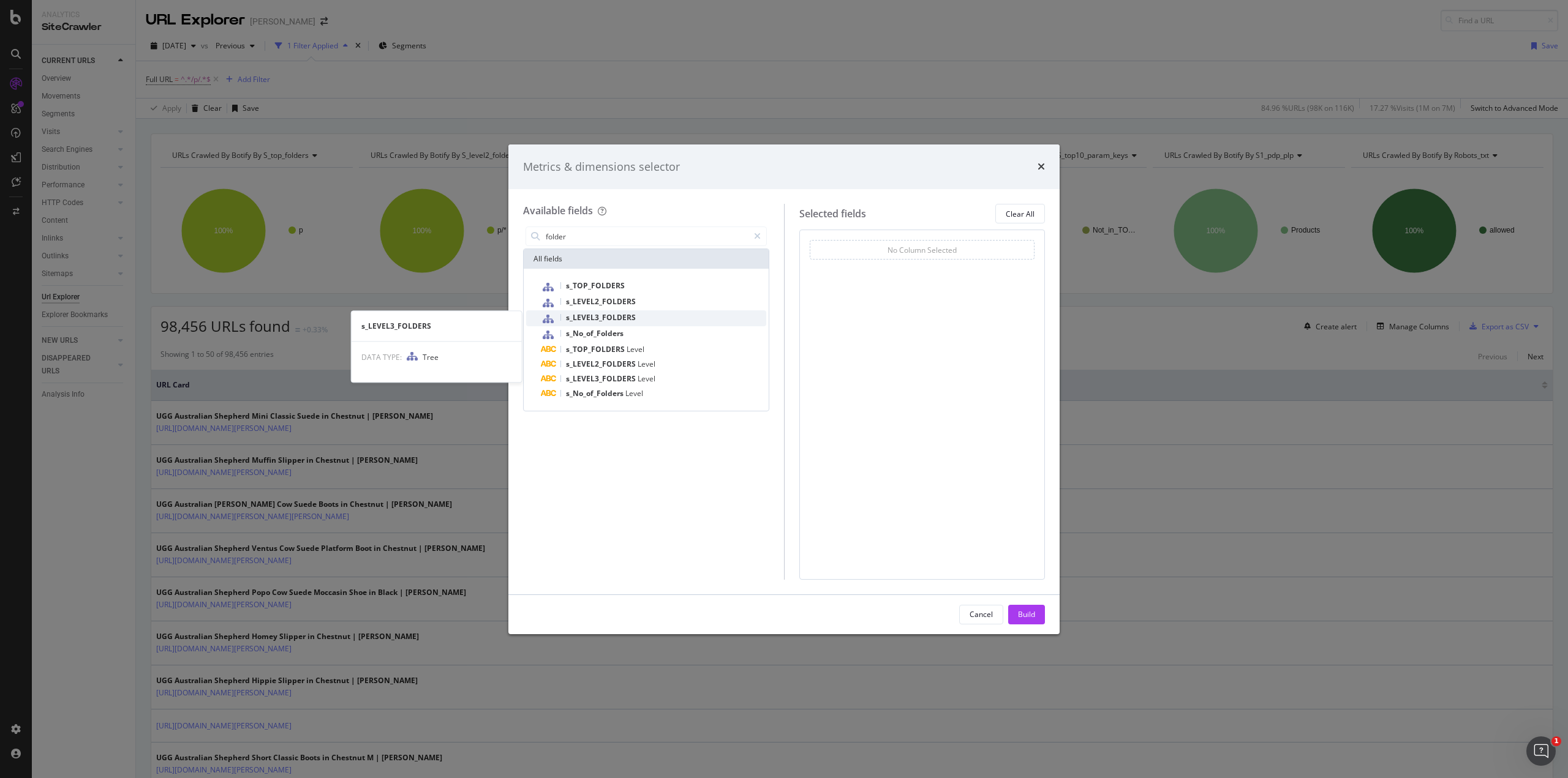
type input "folder"
click at [652, 317] on div "s_LEVEL3_FOLDERS" at bounding box center [653, 318] width 225 height 16
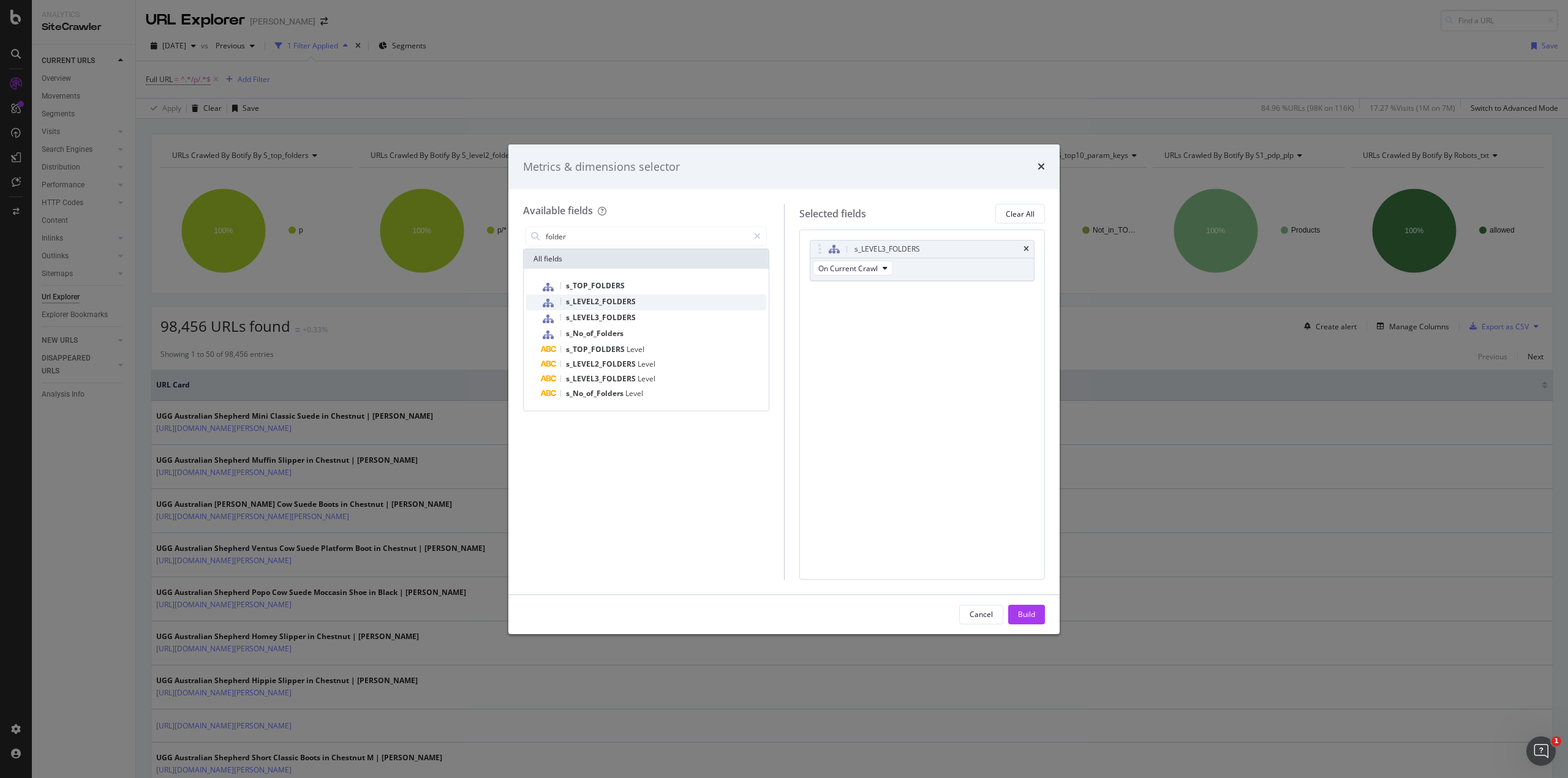
click at [565, 302] on div "s_LEVEL2_FOLDERS" at bounding box center [653, 302] width 225 height 16
click at [576, 287] on span "s_TOP_FOLDERS" at bounding box center [595, 285] width 59 height 10
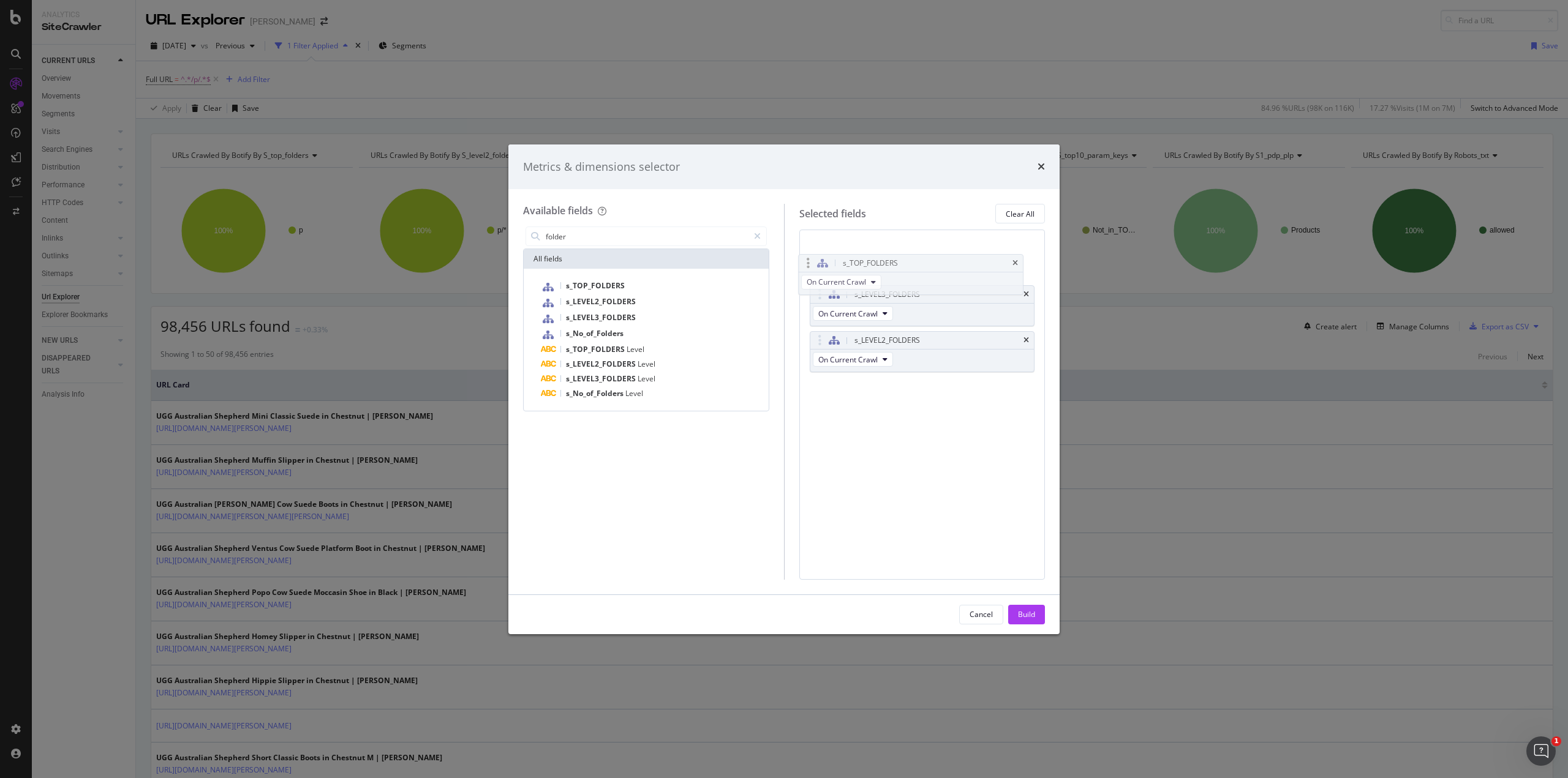
drag, startPoint x: 814, startPoint y: 338, endPoint x: 803, endPoint y: 248, distance: 90.7
click at [803, 248] on body "Analytics SiteCrawler CURRENT URLS Overview Movements Segments Visits Analysis …" at bounding box center [784, 389] width 1568 height 778
click at [817, 335] on div "s_LEVEL2_FOLDERS" at bounding box center [923, 341] width 224 height 17
drag, startPoint x: 817, startPoint y: 338, endPoint x: 812, endPoint y: 296, distance: 42.3
click at [812, 296] on body "Analytics SiteCrawler CURRENT URLS Overview Movements Segments Visits Analysis …" at bounding box center [784, 389] width 1568 height 778
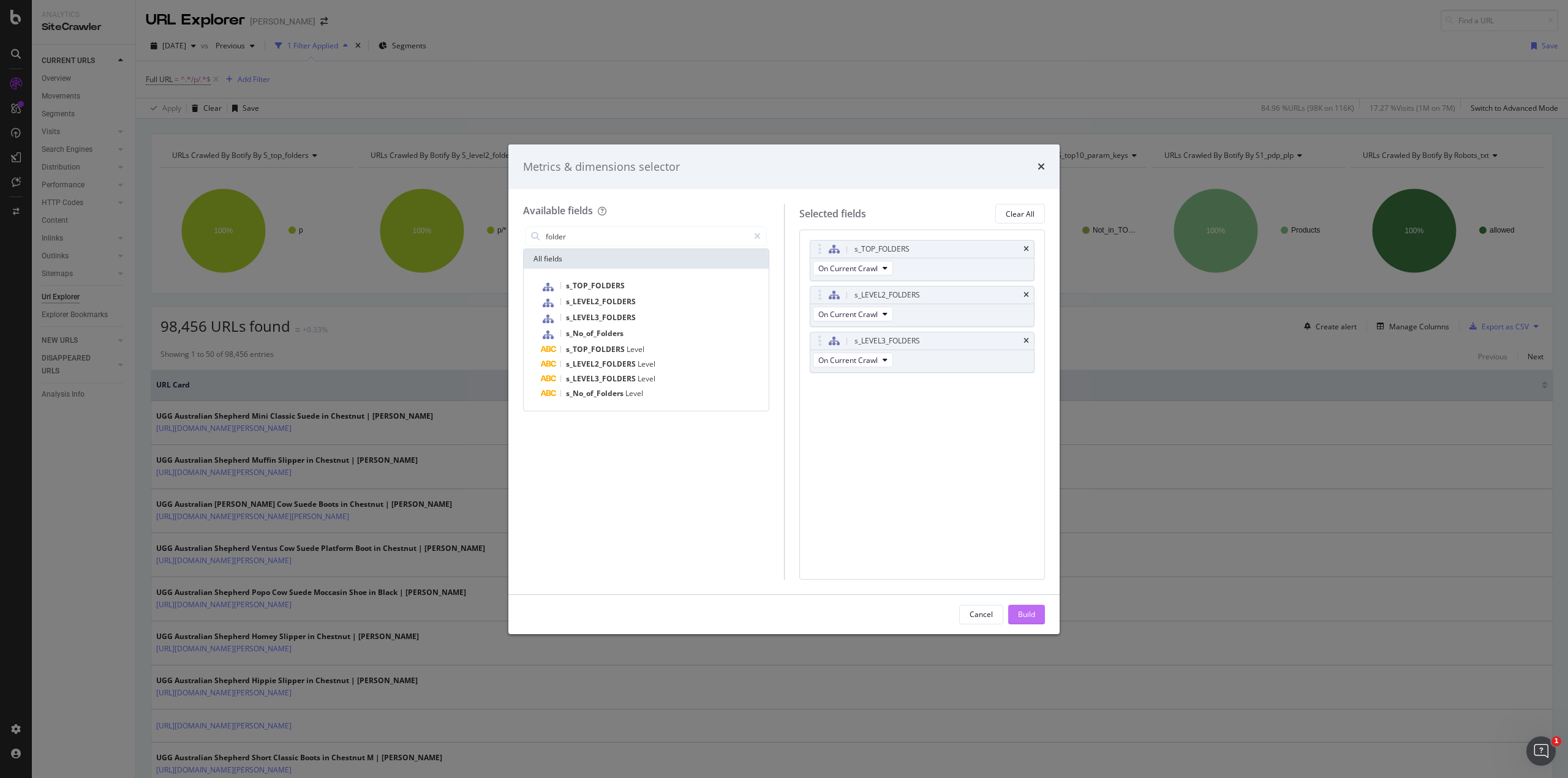
click at [1036, 609] on button "Build" at bounding box center [1027, 614] width 37 height 20
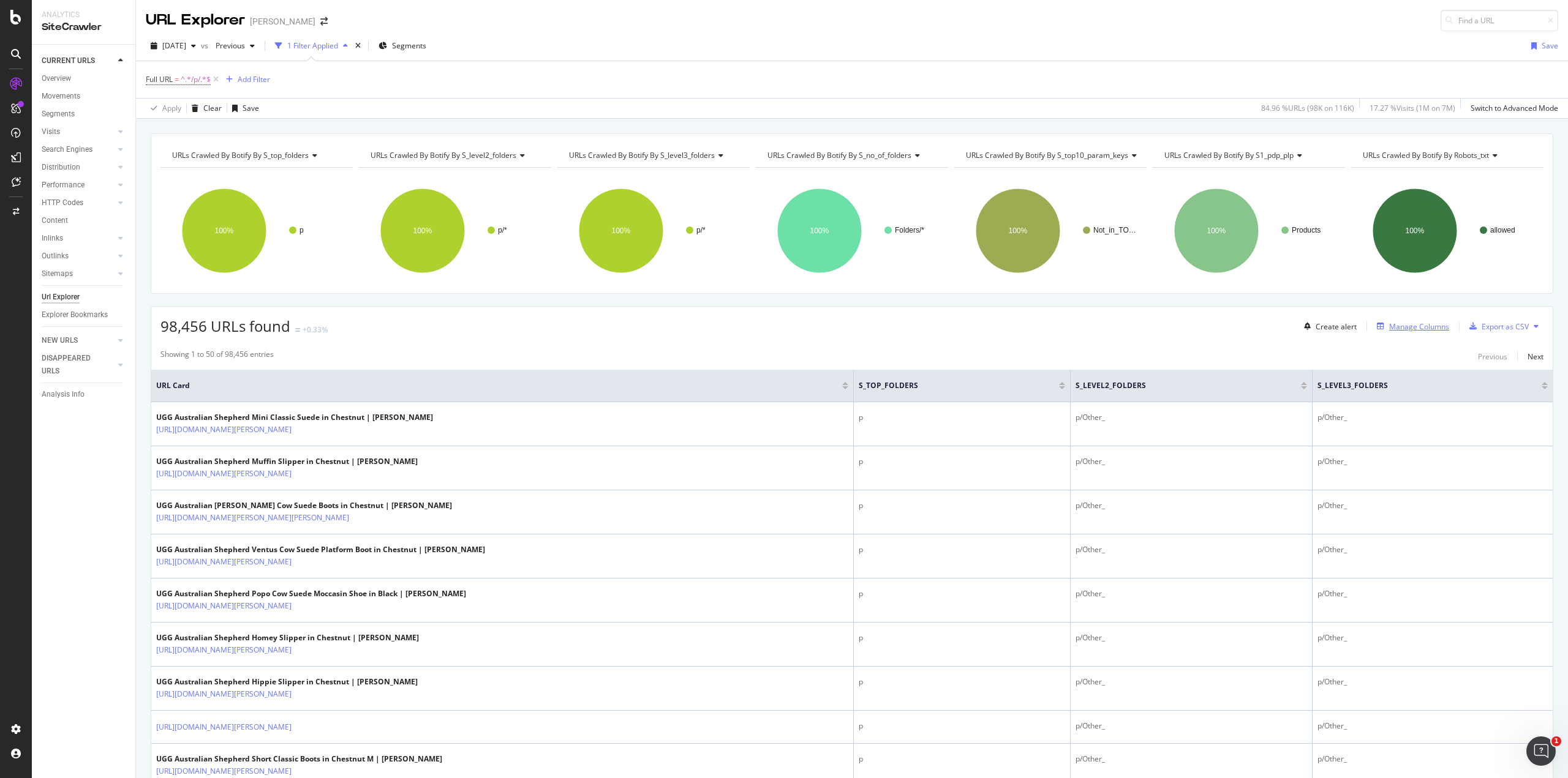
click at [1420, 326] on div "Manage Columns" at bounding box center [1419, 326] width 60 height 10
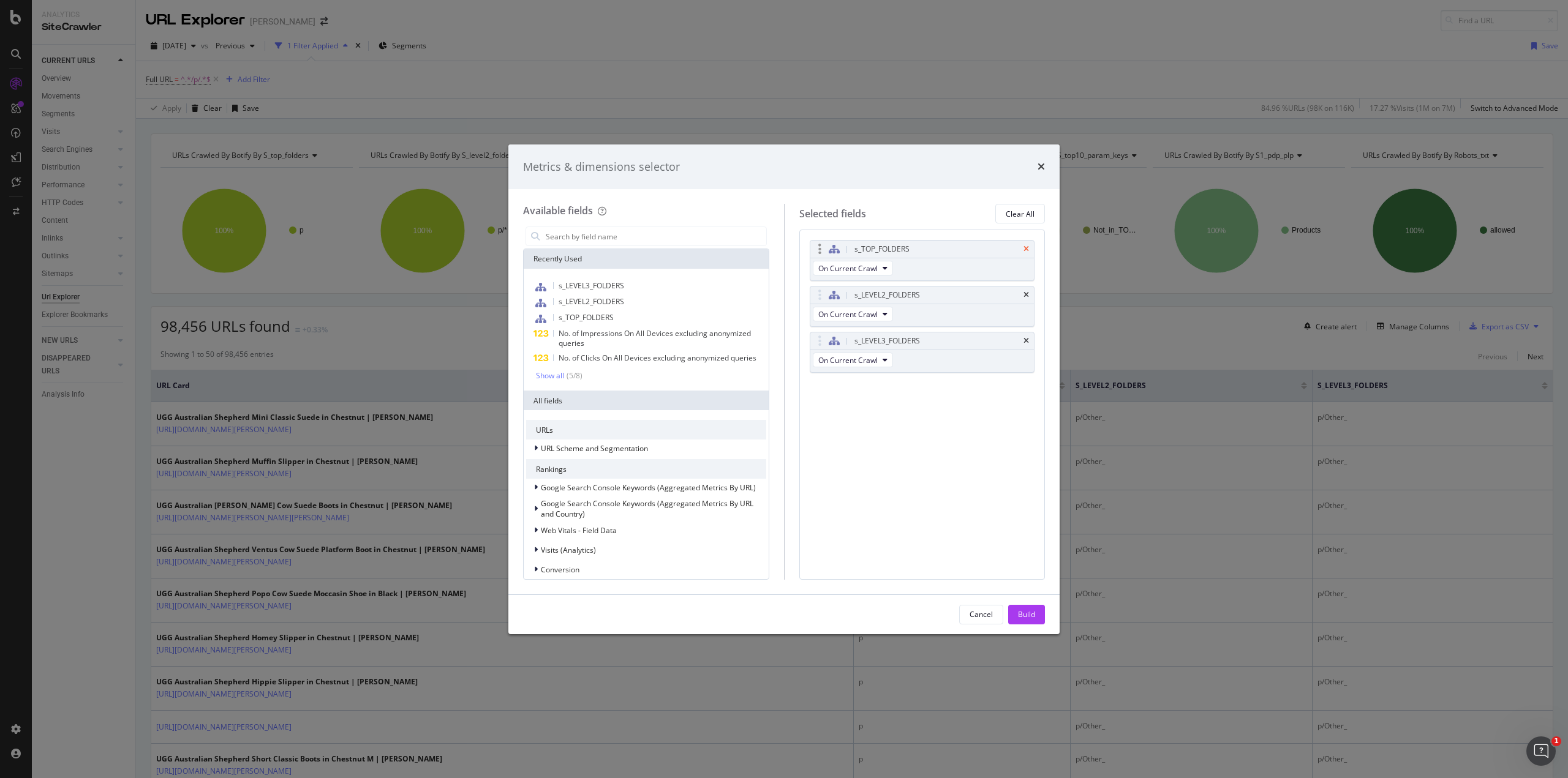
click at [1027, 246] on icon "times" at bounding box center [1026, 249] width 5 height 8
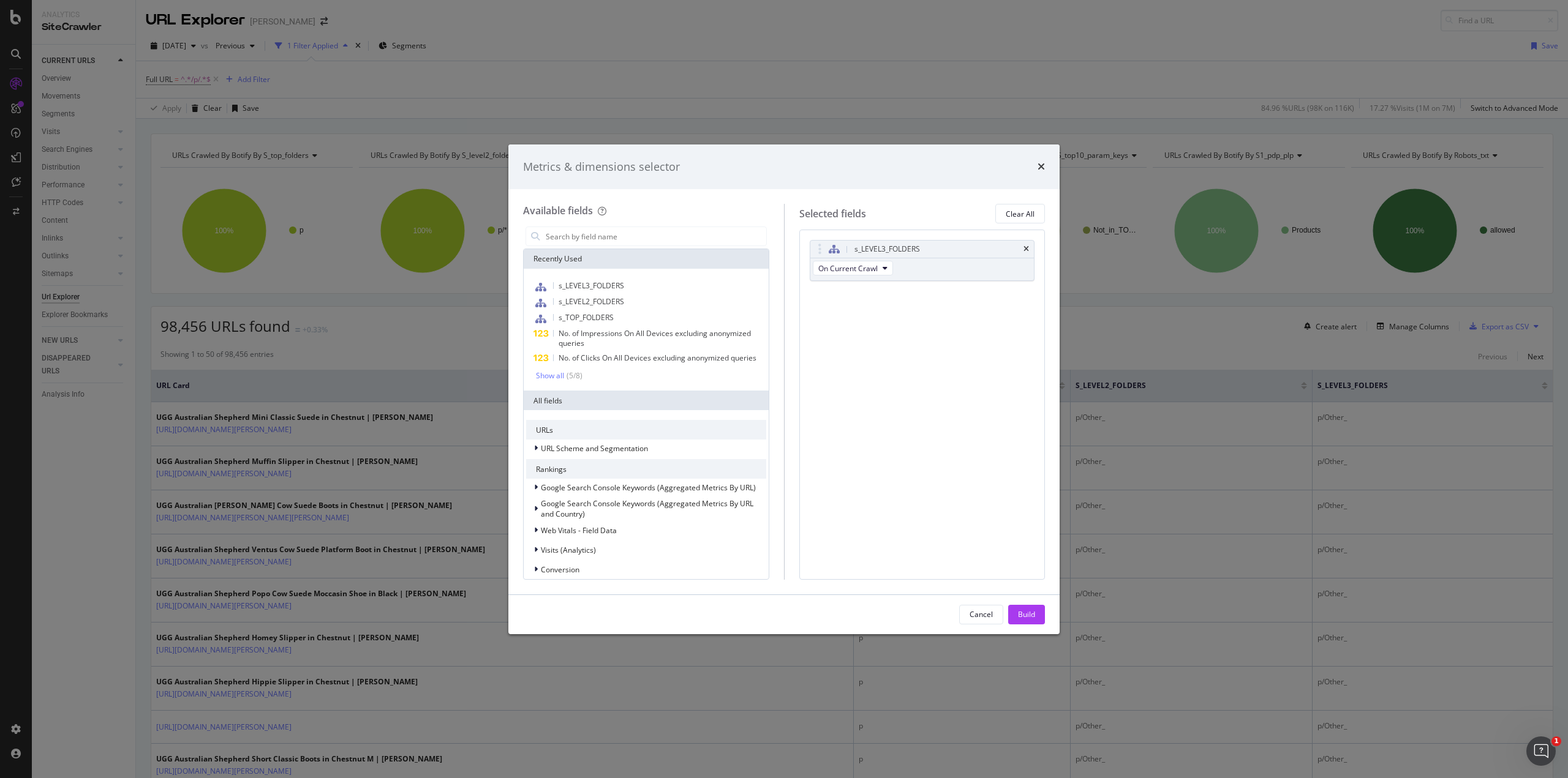
click at [1027, 246] on icon "times" at bounding box center [1026, 249] width 5 height 8
click at [593, 233] on input "modal" at bounding box center [656, 236] width 222 height 18
type input "o"
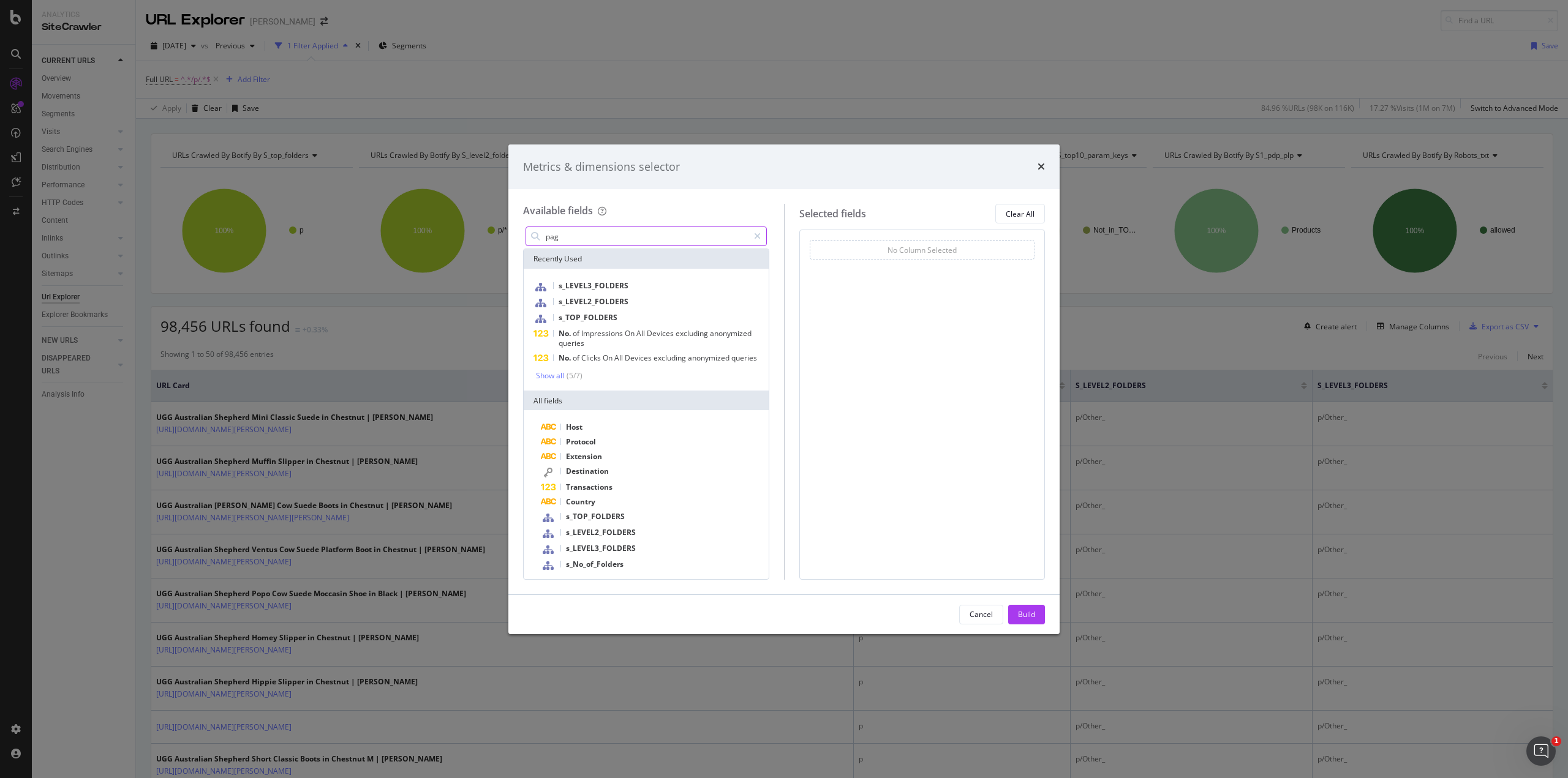
type input "page"
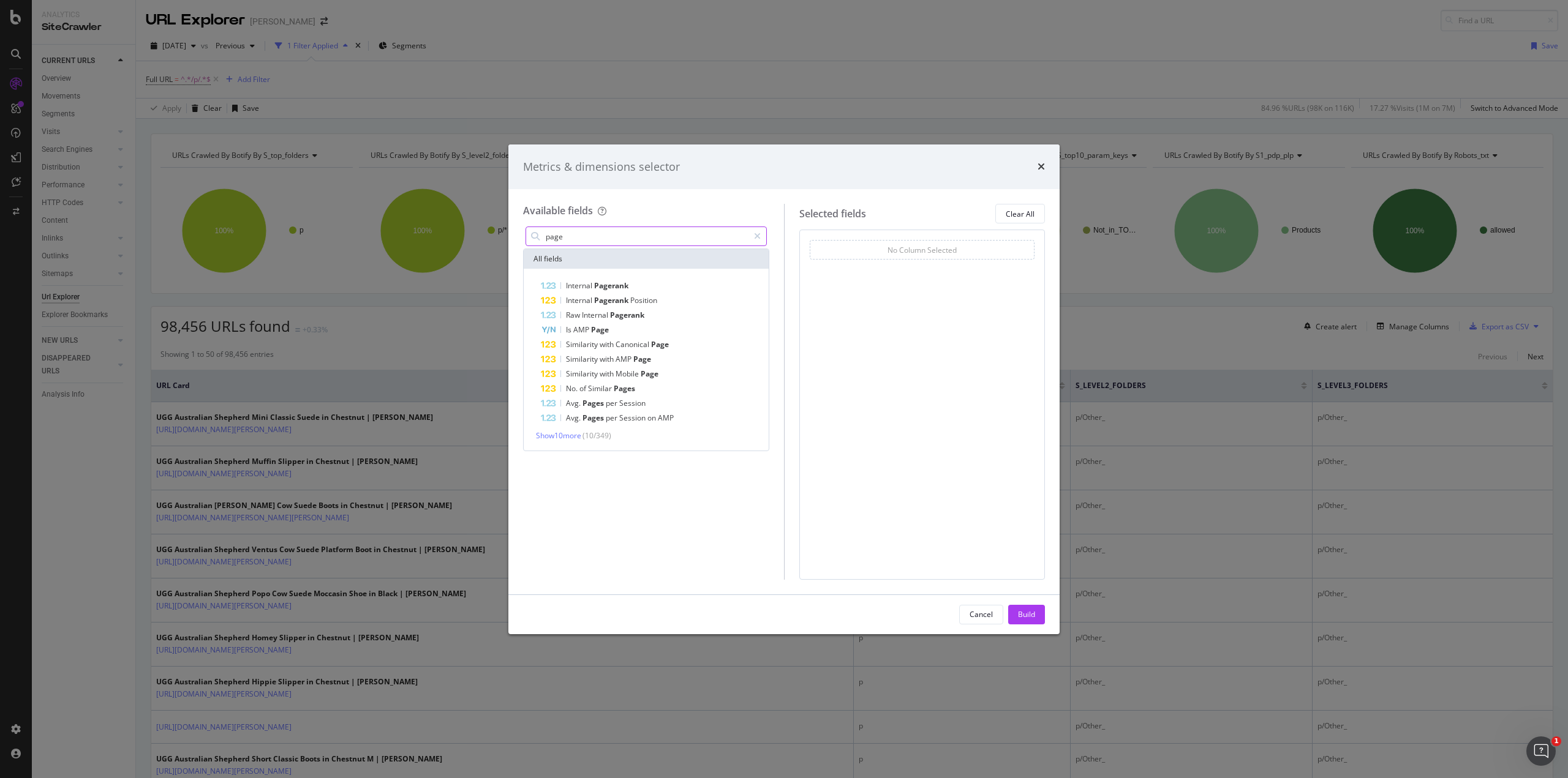
drag, startPoint x: 622, startPoint y: 232, endPoint x: 461, endPoint y: 245, distance: 161.5
click at [461, 245] on div "Metrics & dimensions selector Available fields page All fields Internal Pageran…" at bounding box center [784, 389] width 1568 height 778
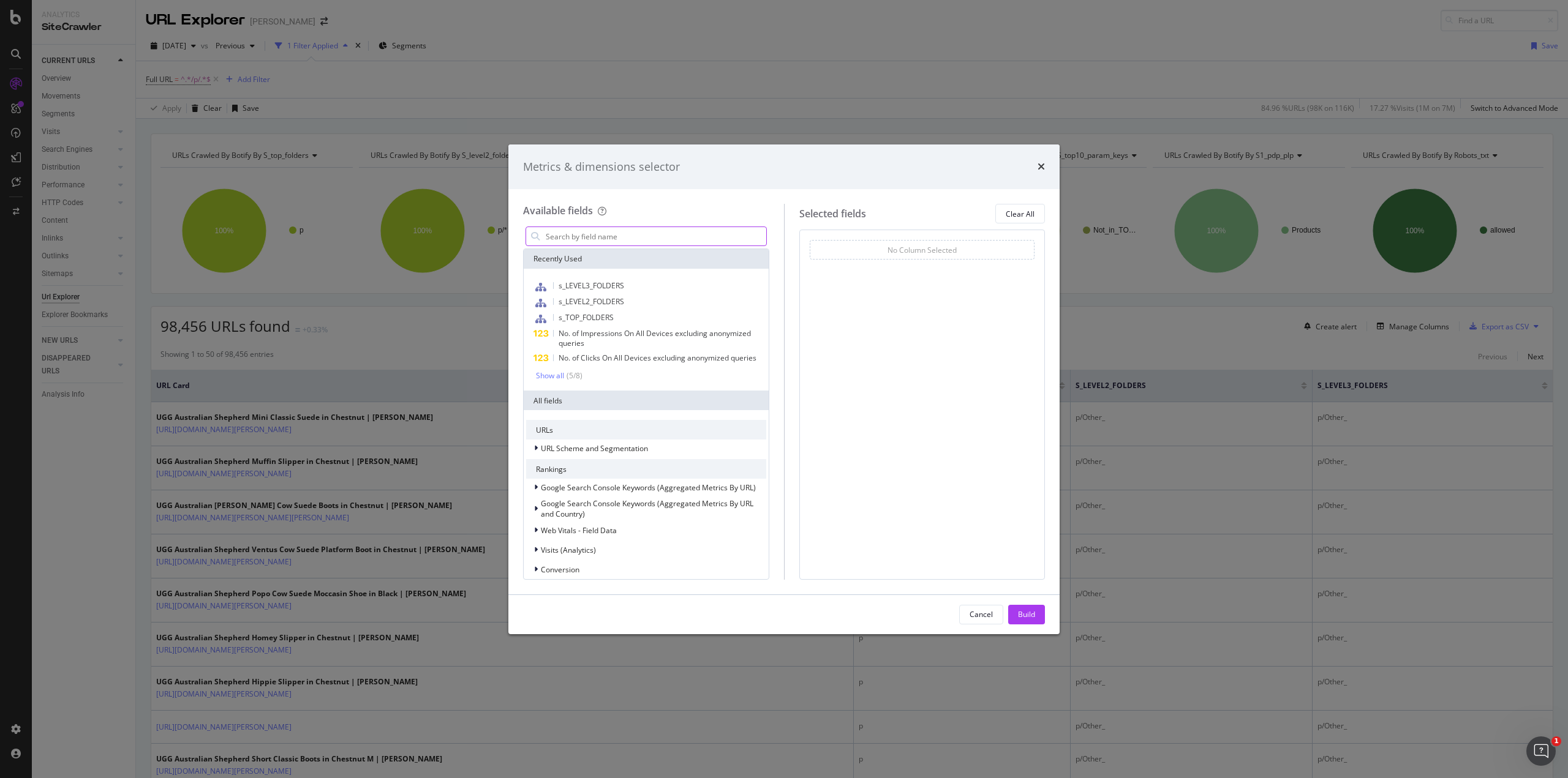
type input "w"
type input "t"
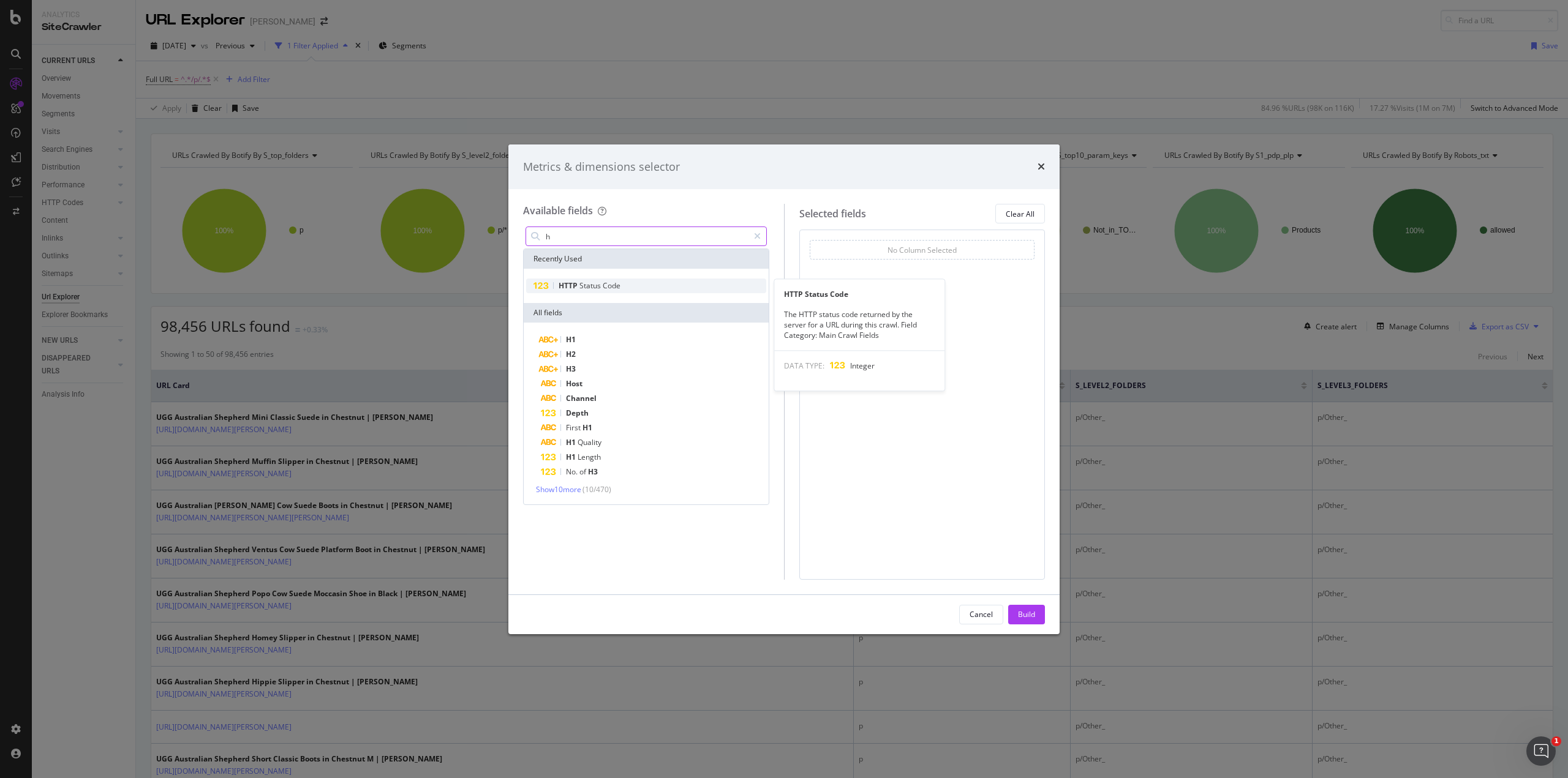
type input "h"
click at [584, 285] on span "Status" at bounding box center [591, 285] width 23 height 10
click at [1026, 610] on div "Build" at bounding box center [1026, 614] width 17 height 10
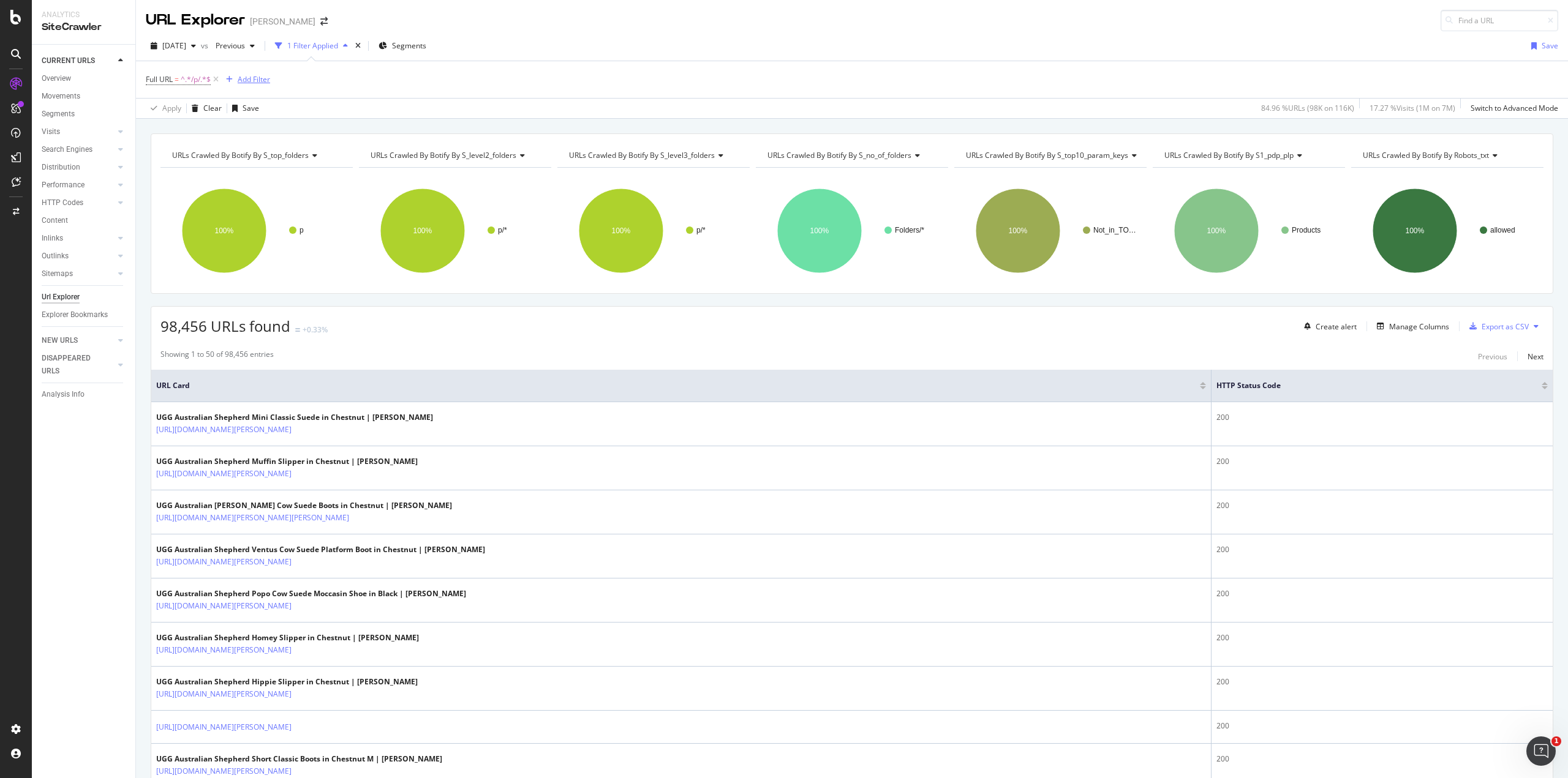
click at [259, 81] on div "Add Filter" at bounding box center [253, 79] width 32 height 10
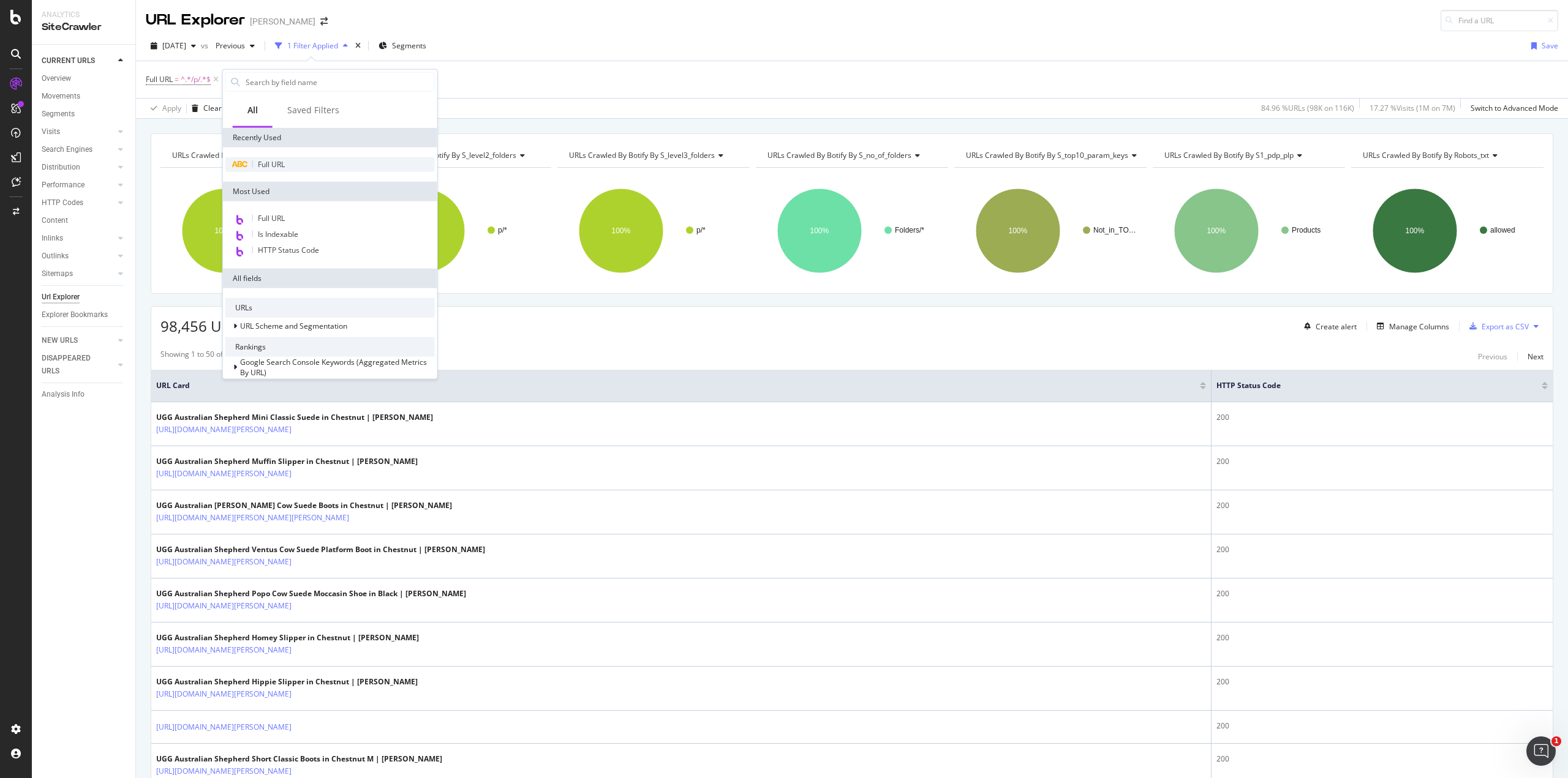
click at [281, 160] on span "Full URL" at bounding box center [271, 164] width 27 height 10
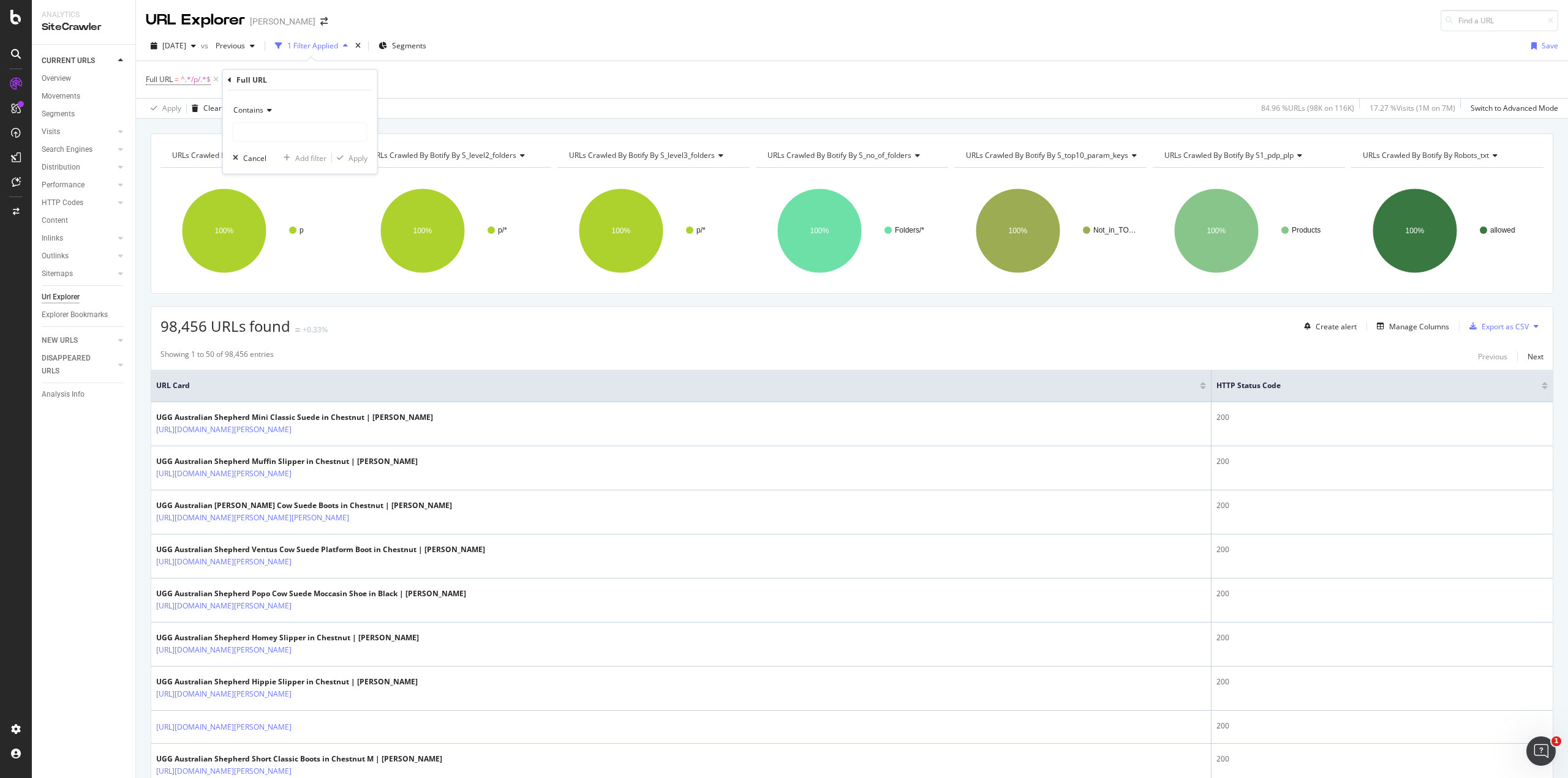
click at [265, 108] on icon at bounding box center [268, 110] width 9 height 8
click at [292, 247] on div "Doesn't contain" at bounding box center [302, 246] width 131 height 16
click at [324, 134] on input "text" at bounding box center [300, 132] width 133 height 20
type input "?"
click at [359, 158] on div "Apply" at bounding box center [358, 157] width 19 height 10
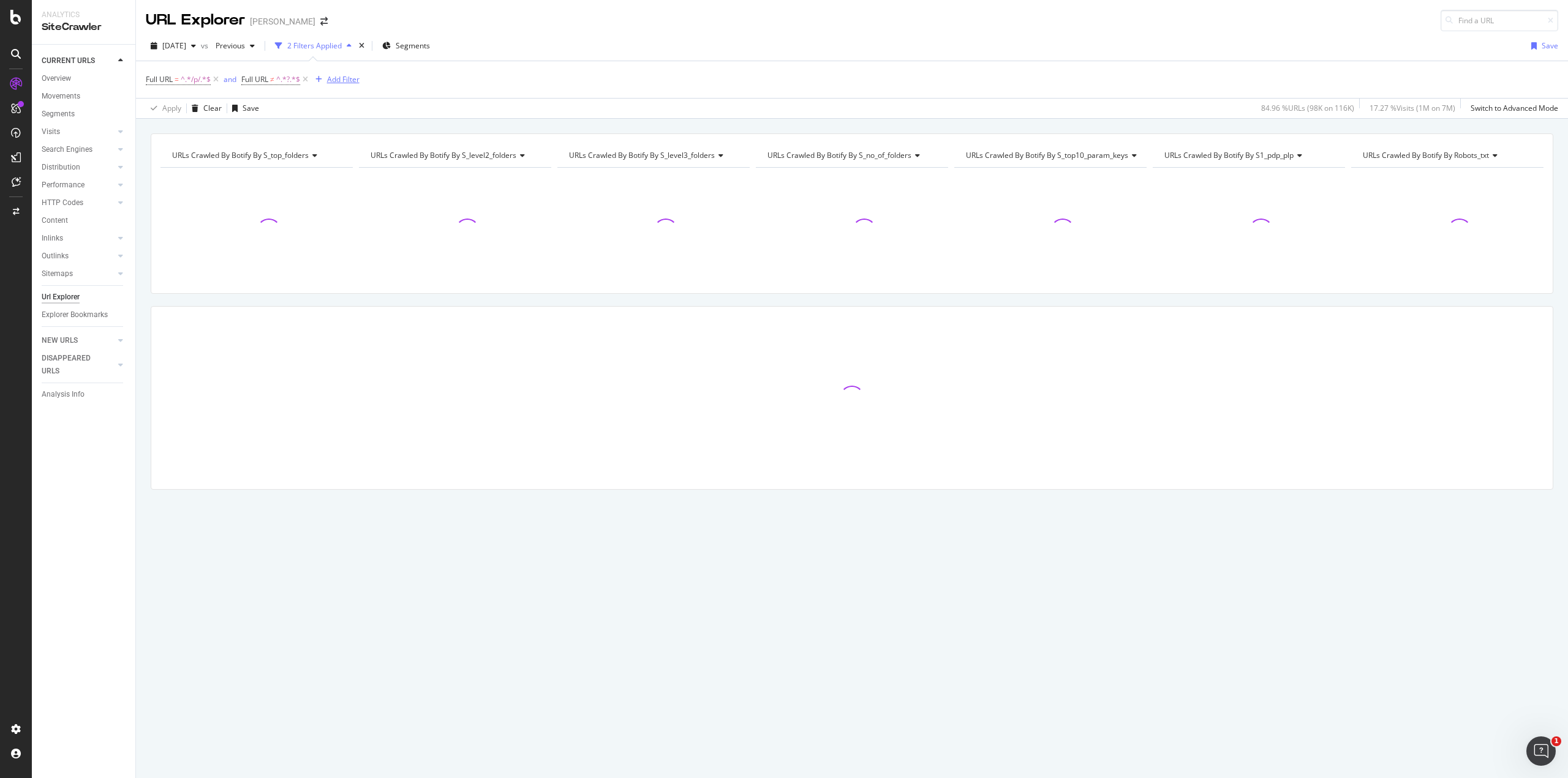
click at [349, 74] on div "Add Filter" at bounding box center [343, 79] width 32 height 10
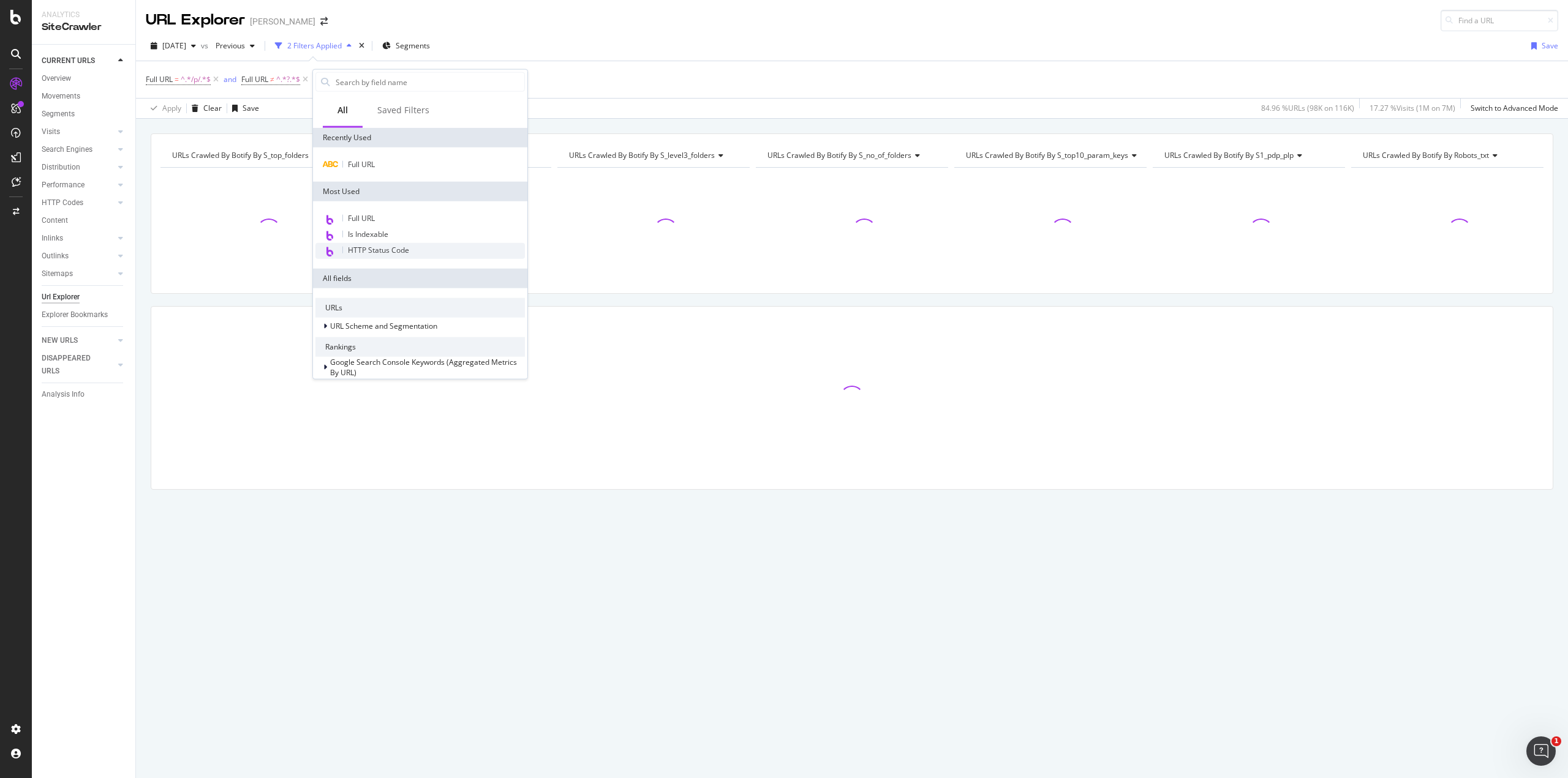
click at [412, 248] on div "HTTP Status Code" at bounding box center [420, 250] width 209 height 16
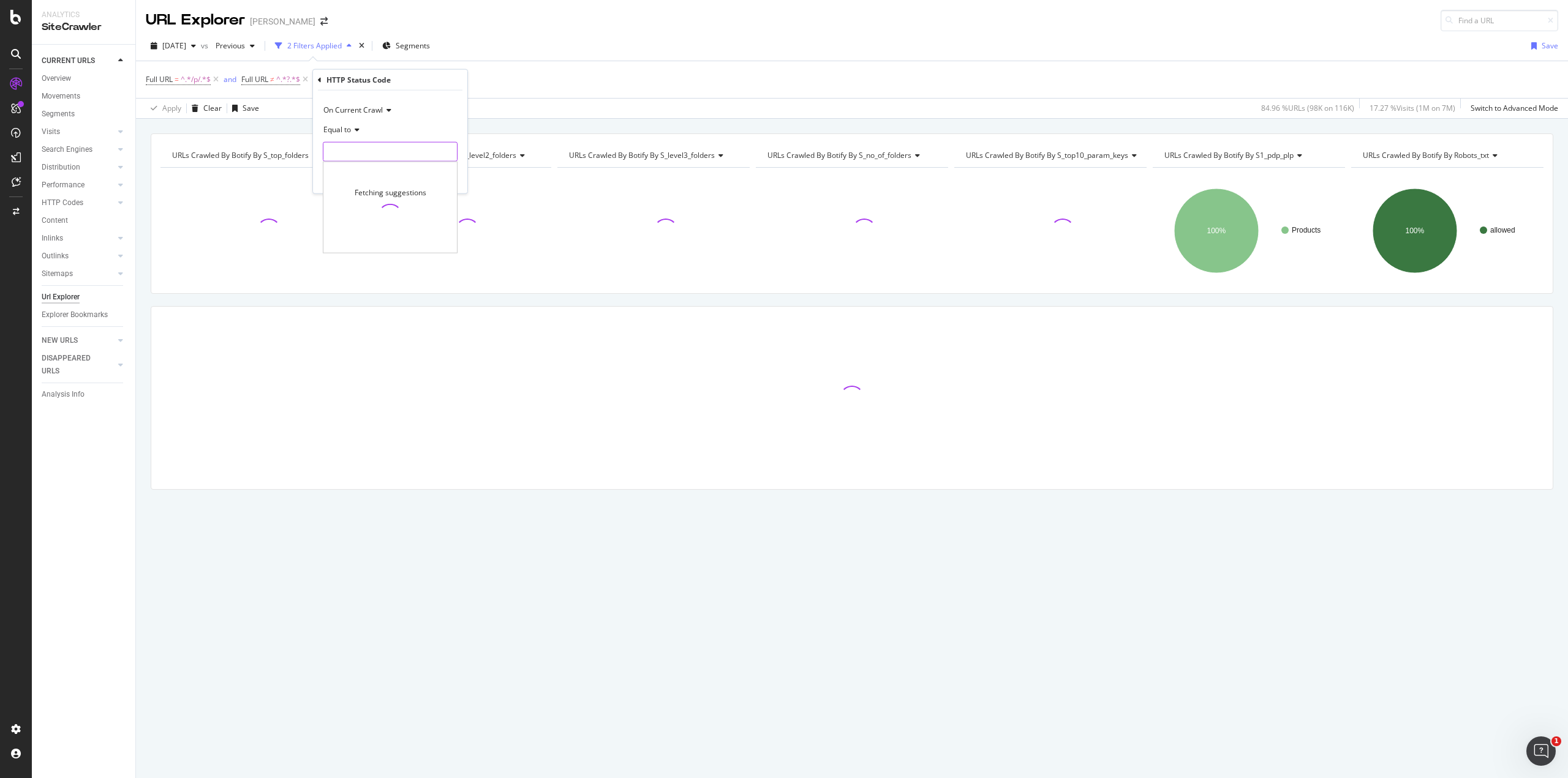
click at [350, 149] on input "number" at bounding box center [390, 152] width 135 height 20
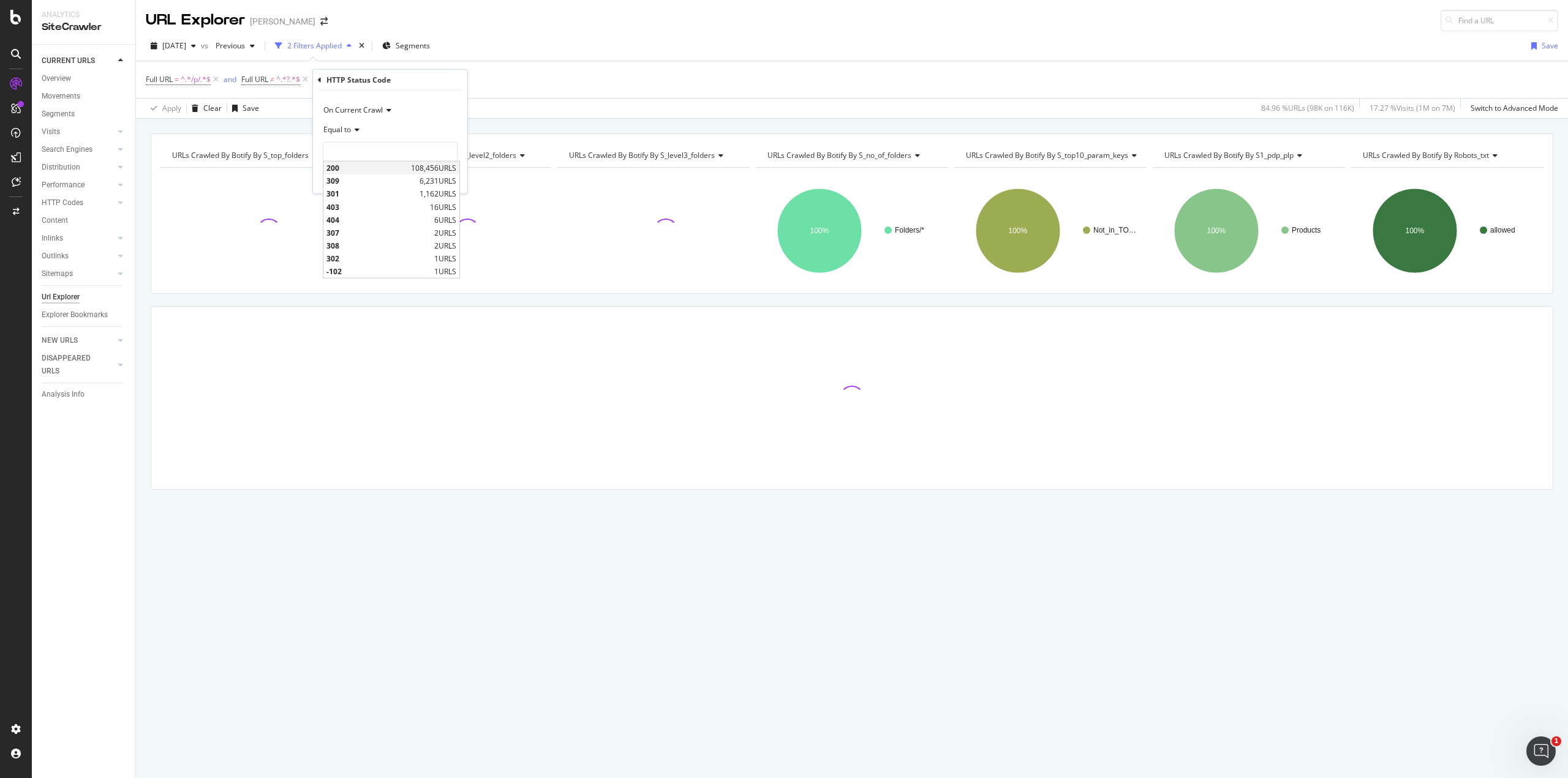
click at [350, 168] on span "200" at bounding box center [367, 168] width 81 height 10
type input "200"
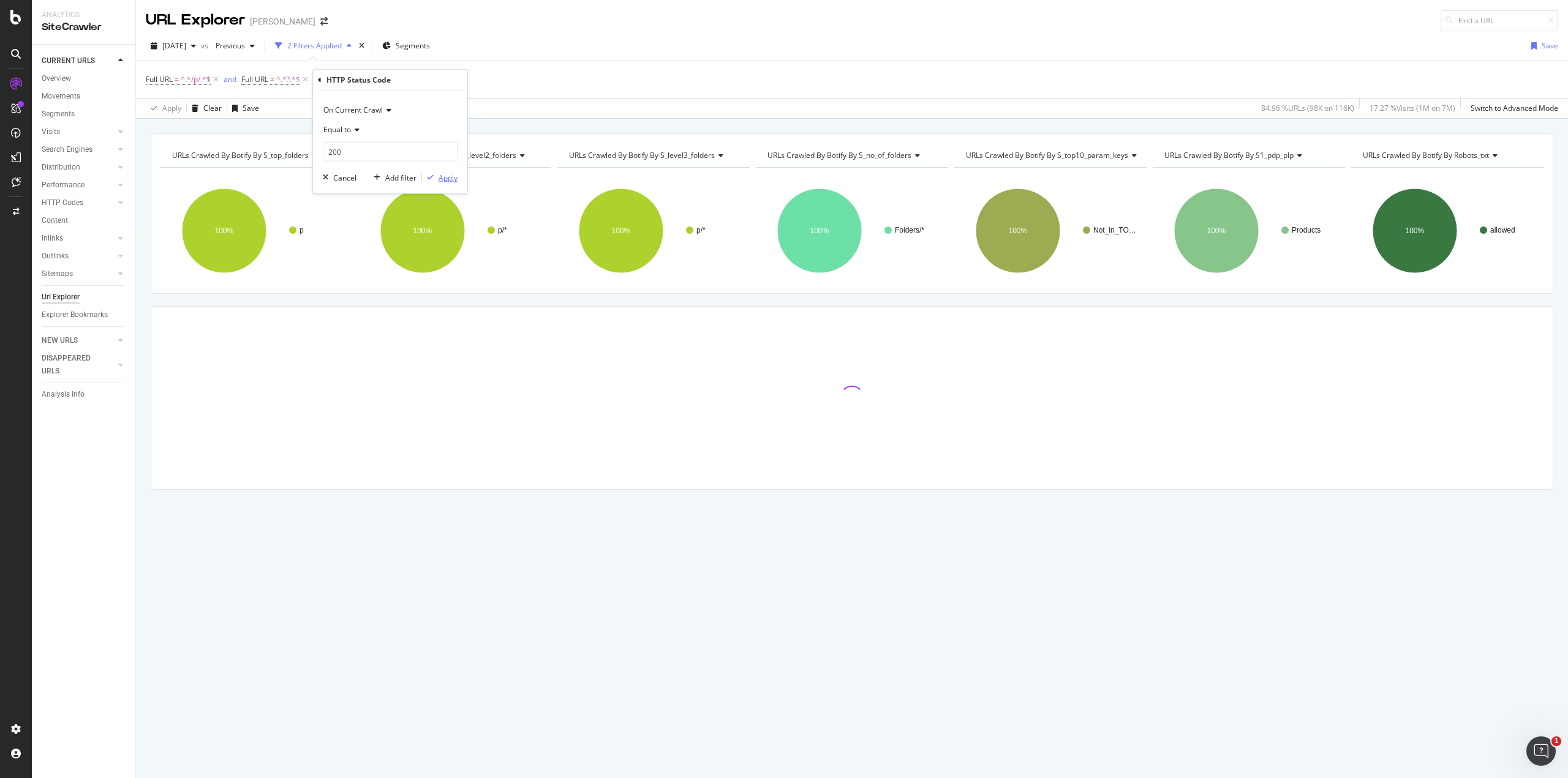
click at [446, 172] on div "Apply" at bounding box center [448, 177] width 19 height 10
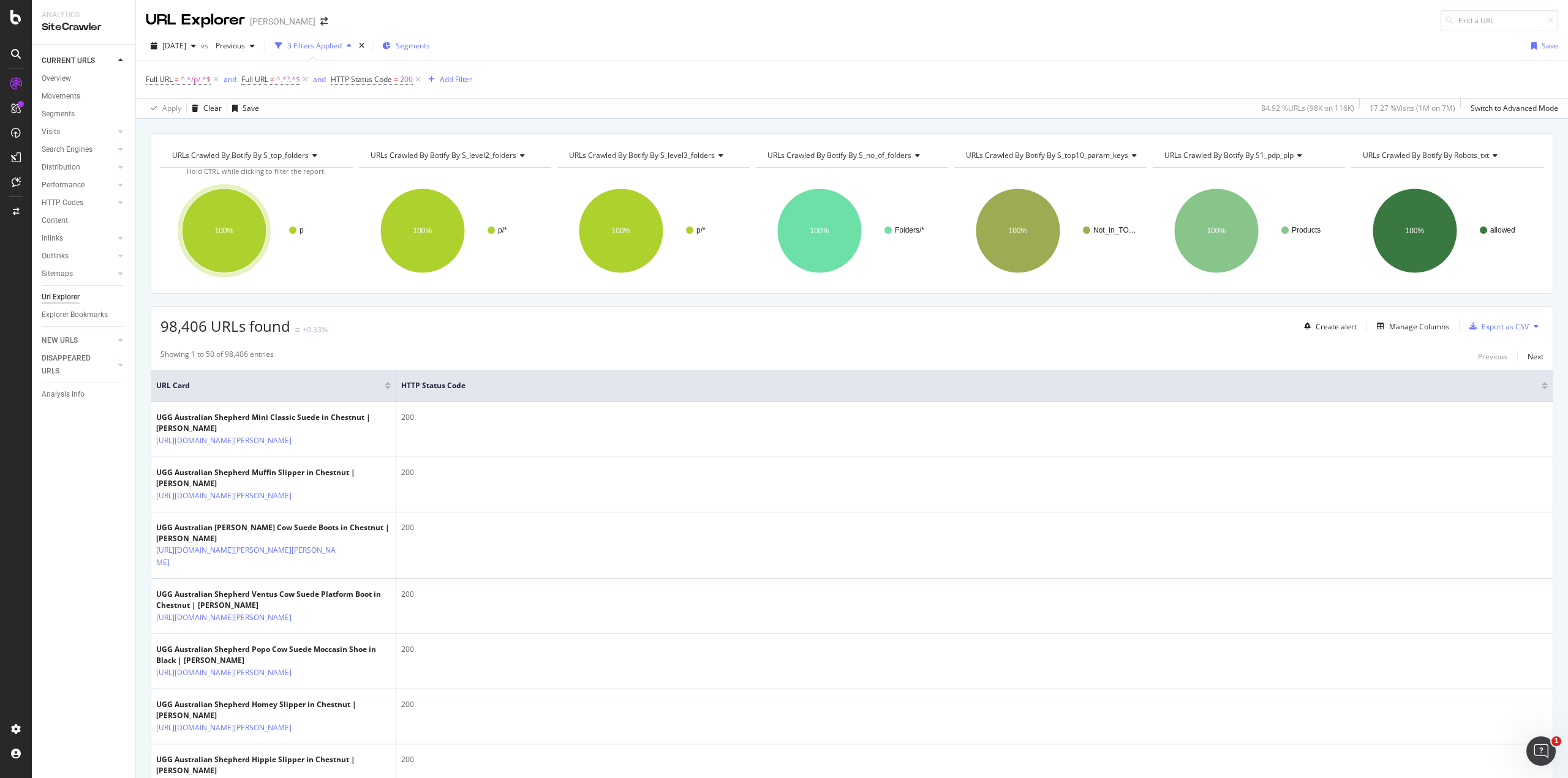
click at [420, 44] on div "Segments" at bounding box center [406, 45] width 48 height 10
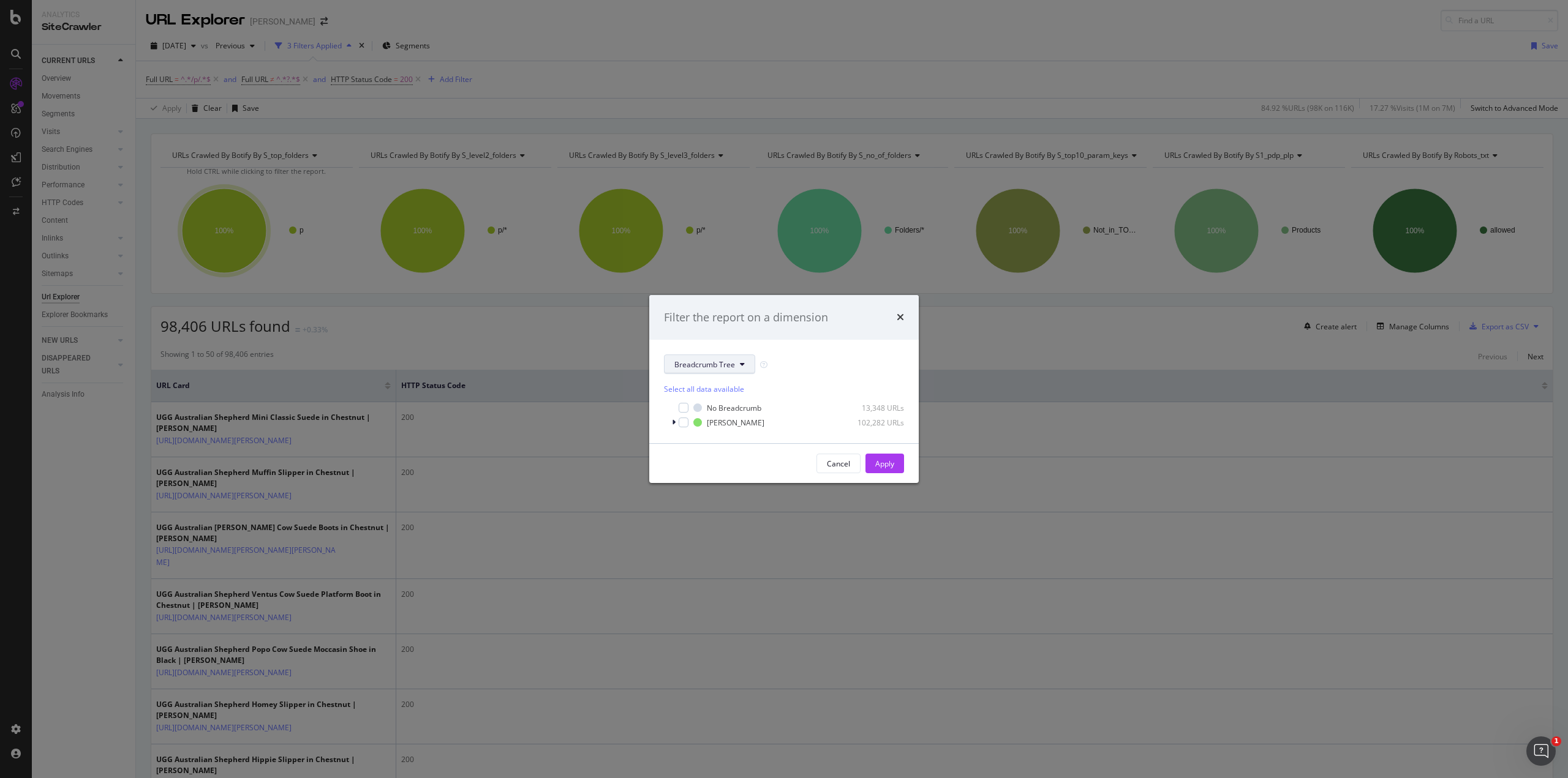
click at [720, 367] on span "Breadcrumb Tree" at bounding box center [704, 364] width 61 height 10
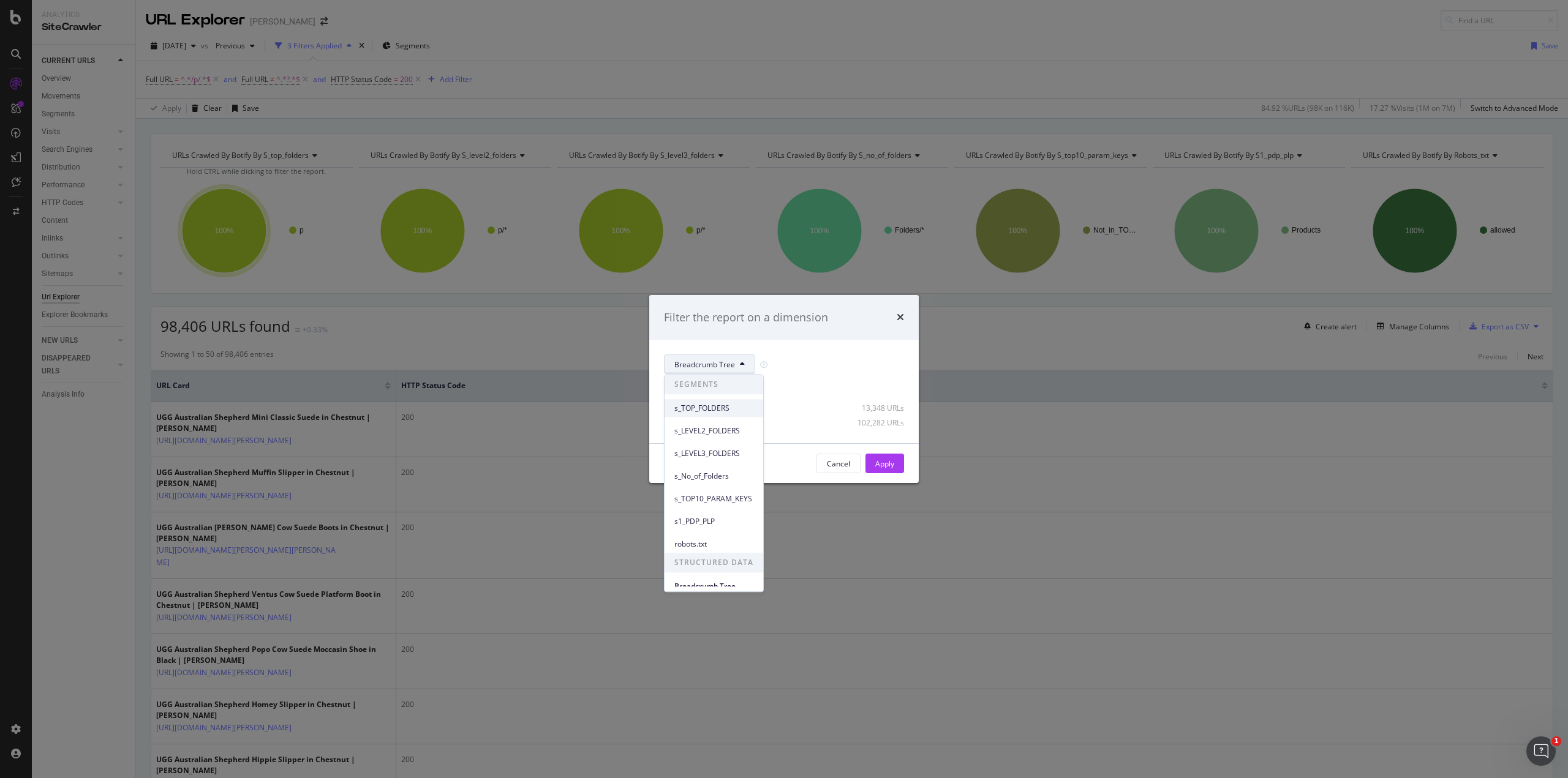
click at [724, 416] on div "s_TOP_FOLDERS" at bounding box center [714, 409] width 99 height 18
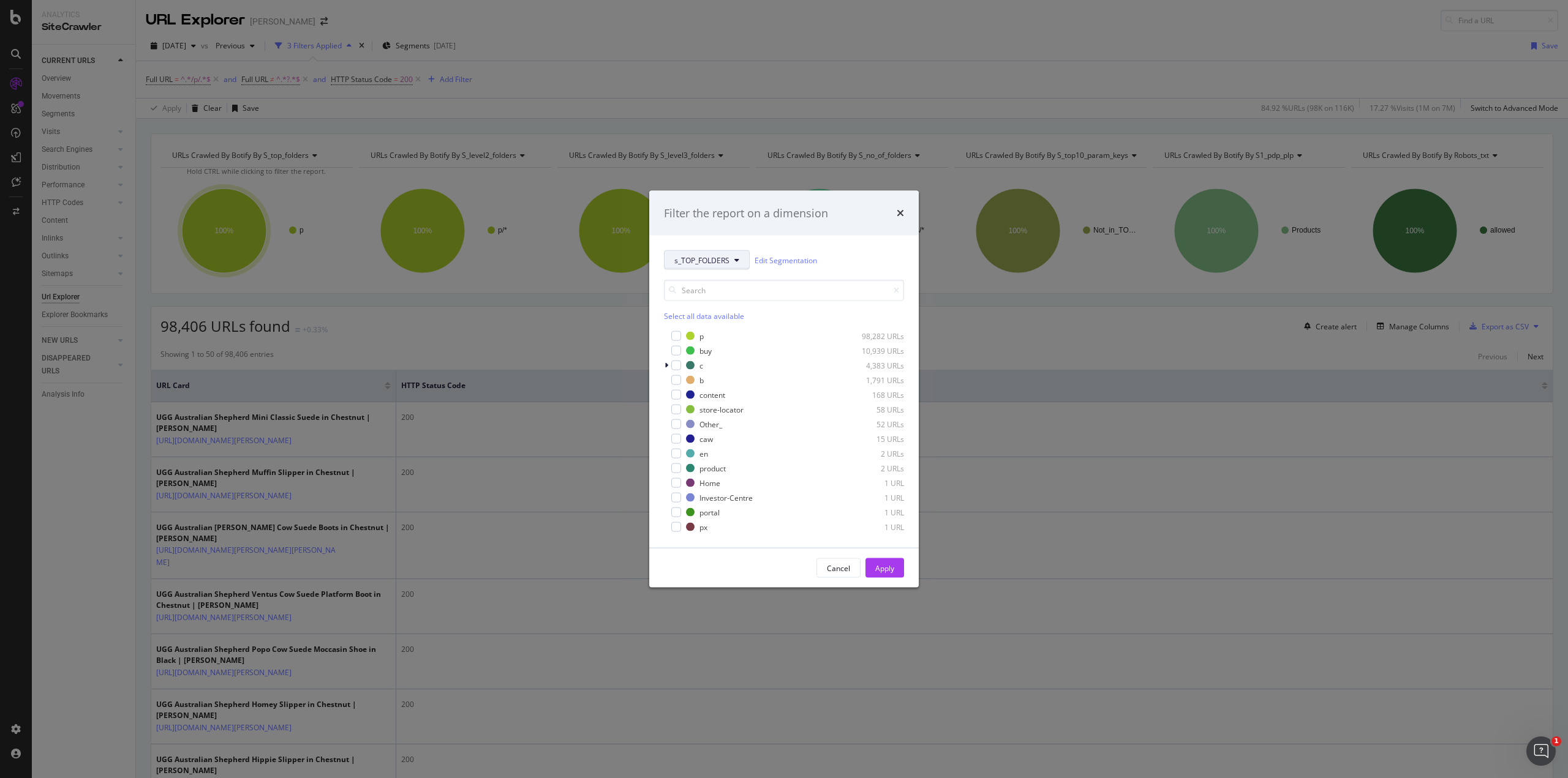
click at [716, 263] on span "s_TOP_FOLDERS" at bounding box center [702, 259] width 55 height 10
click at [726, 352] on span "s_LEVEL3_FOLDERS" at bounding box center [713, 350] width 79 height 11
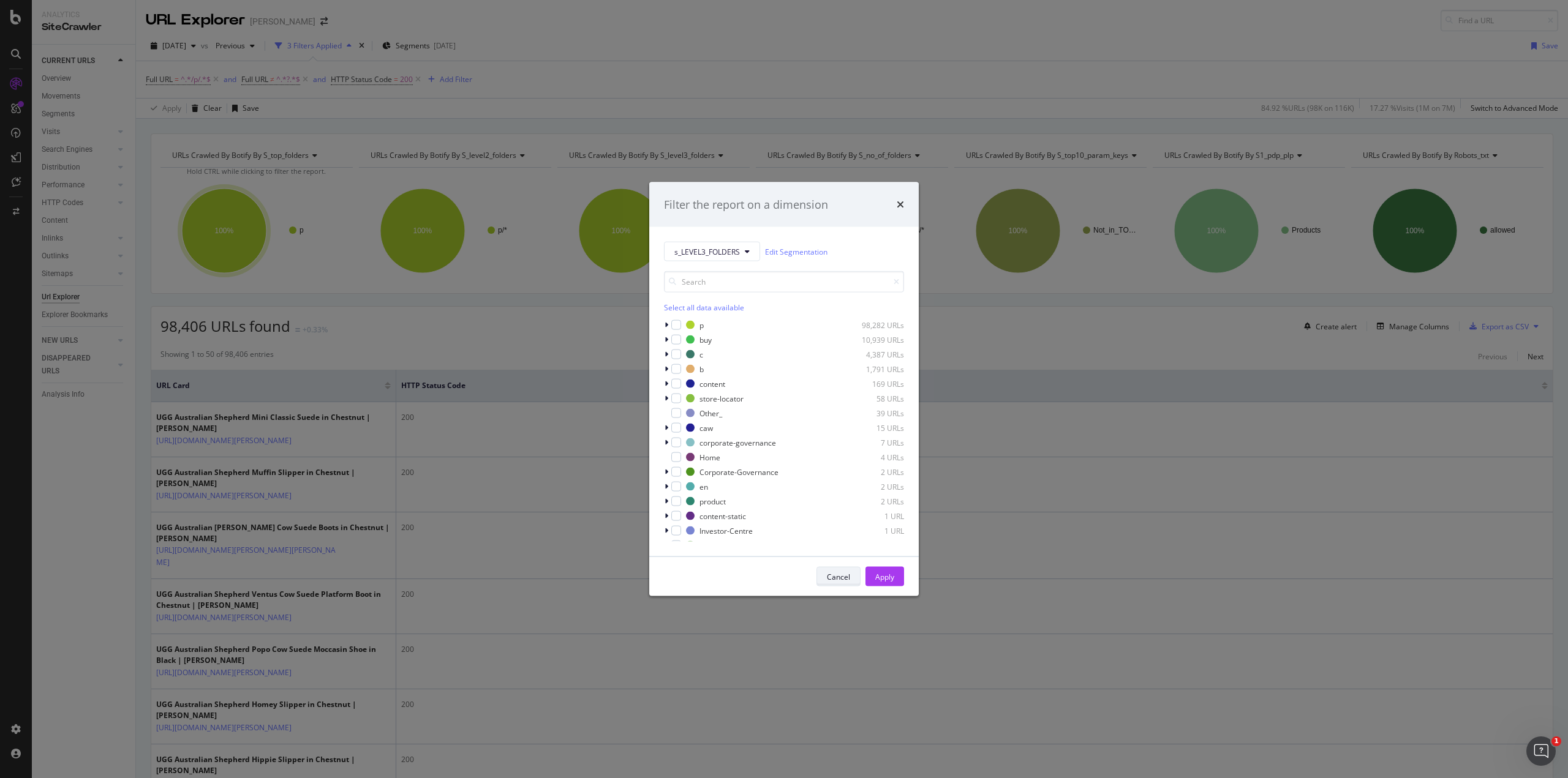
click at [851, 569] on button "Cancel" at bounding box center [838, 577] width 44 height 20
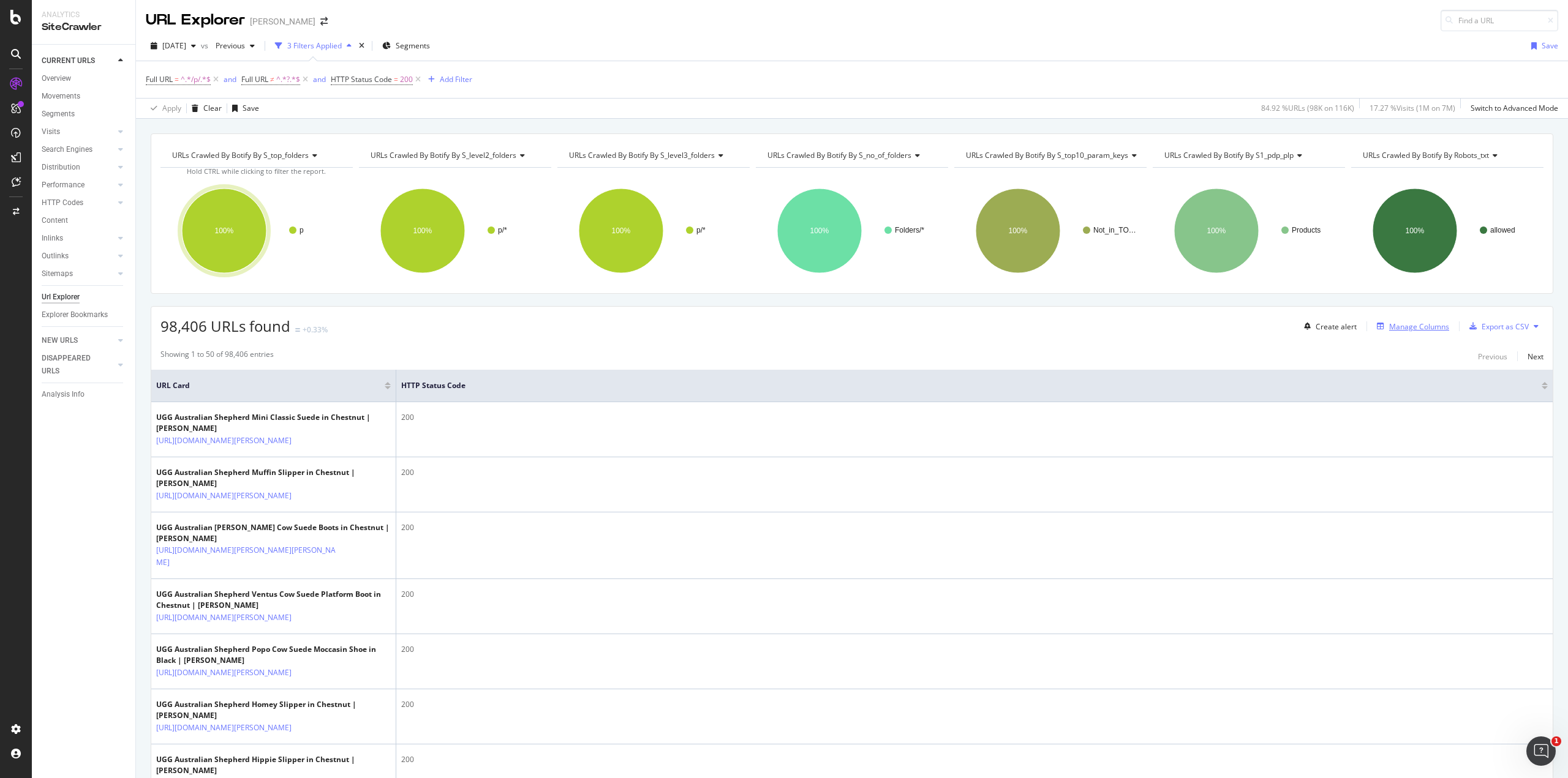
click at [1389, 328] on div "Manage Columns" at bounding box center [1419, 326] width 60 height 10
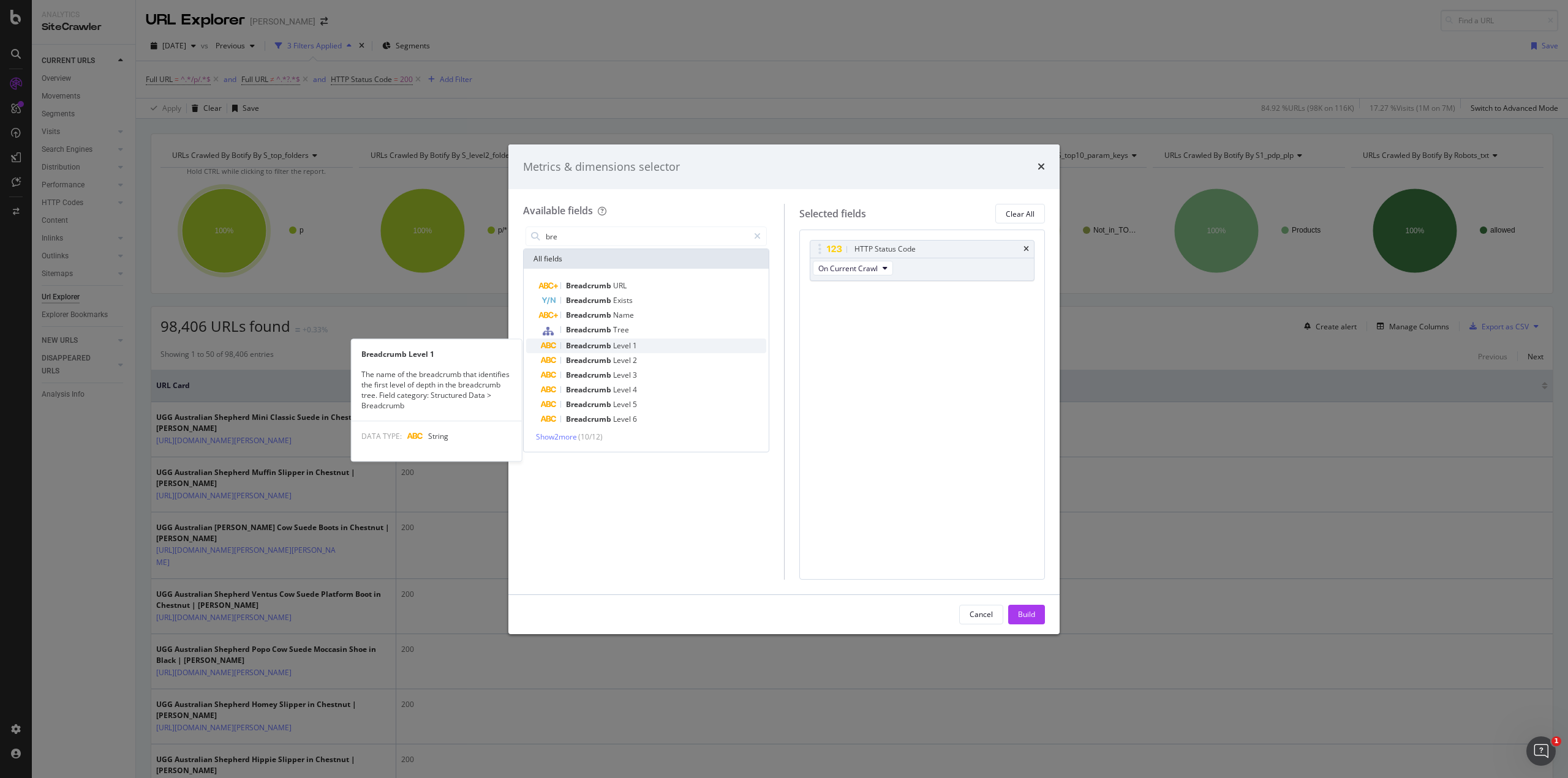
type input "bre"
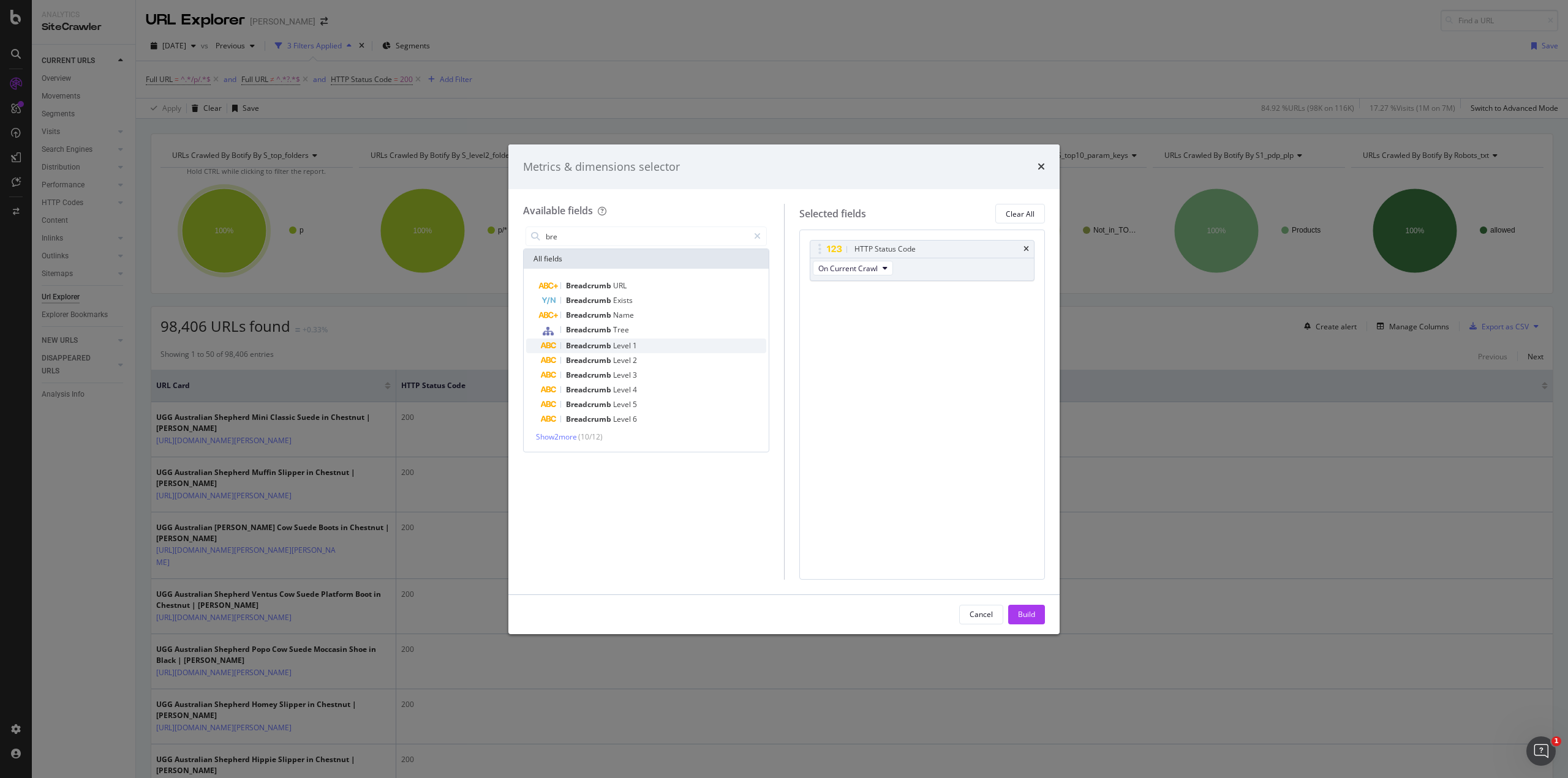
click at [653, 341] on div "Breadcrumb Level 1" at bounding box center [653, 346] width 225 height 14
click at [654, 363] on div "Breadcrumb Level 2" at bounding box center [653, 360] width 225 height 14
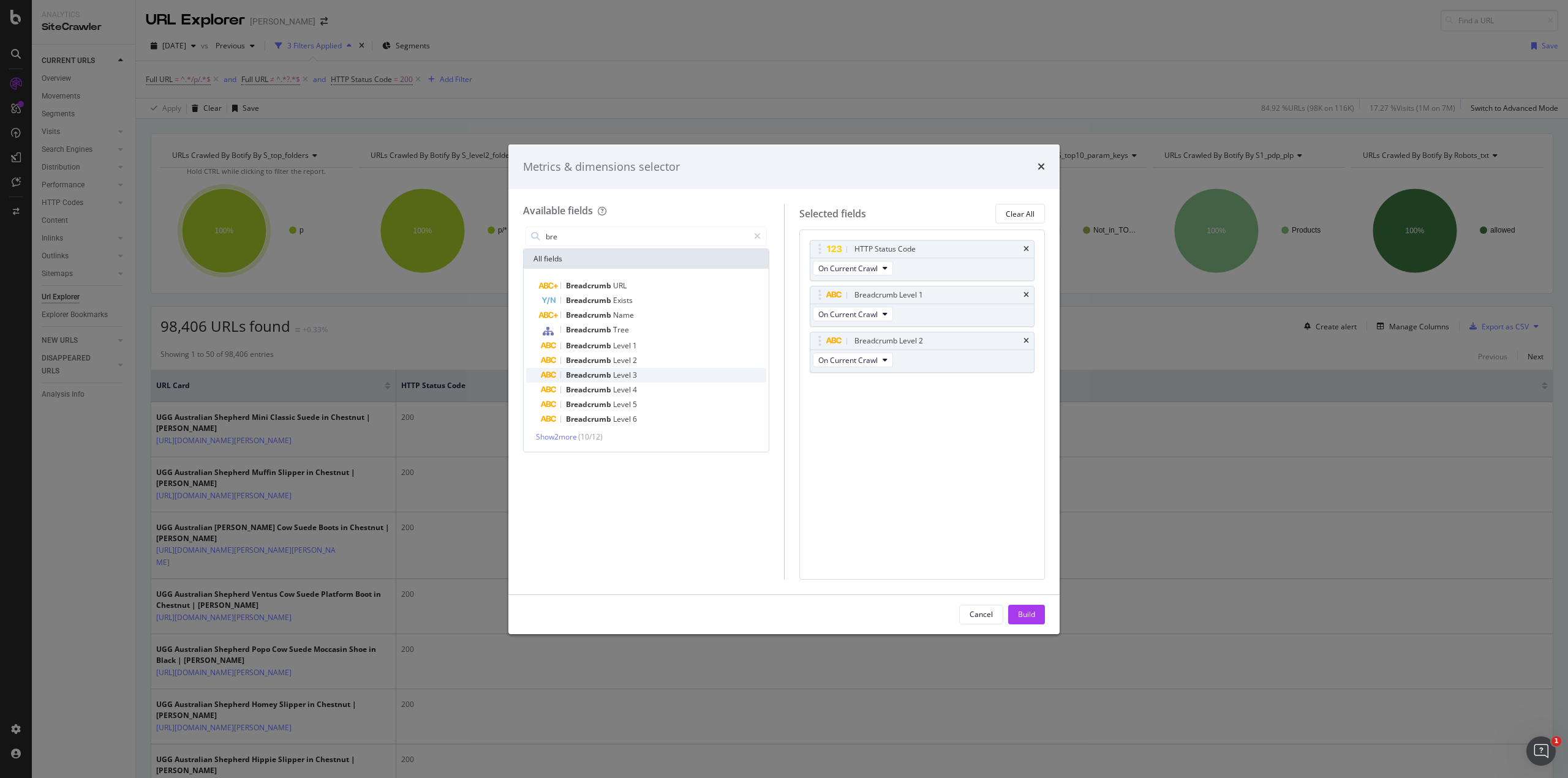
click at [656, 373] on div "Breadcrumb Level 3" at bounding box center [653, 375] width 225 height 14
click at [661, 391] on div "Breadcrumb Level 4" at bounding box center [653, 389] width 225 height 14
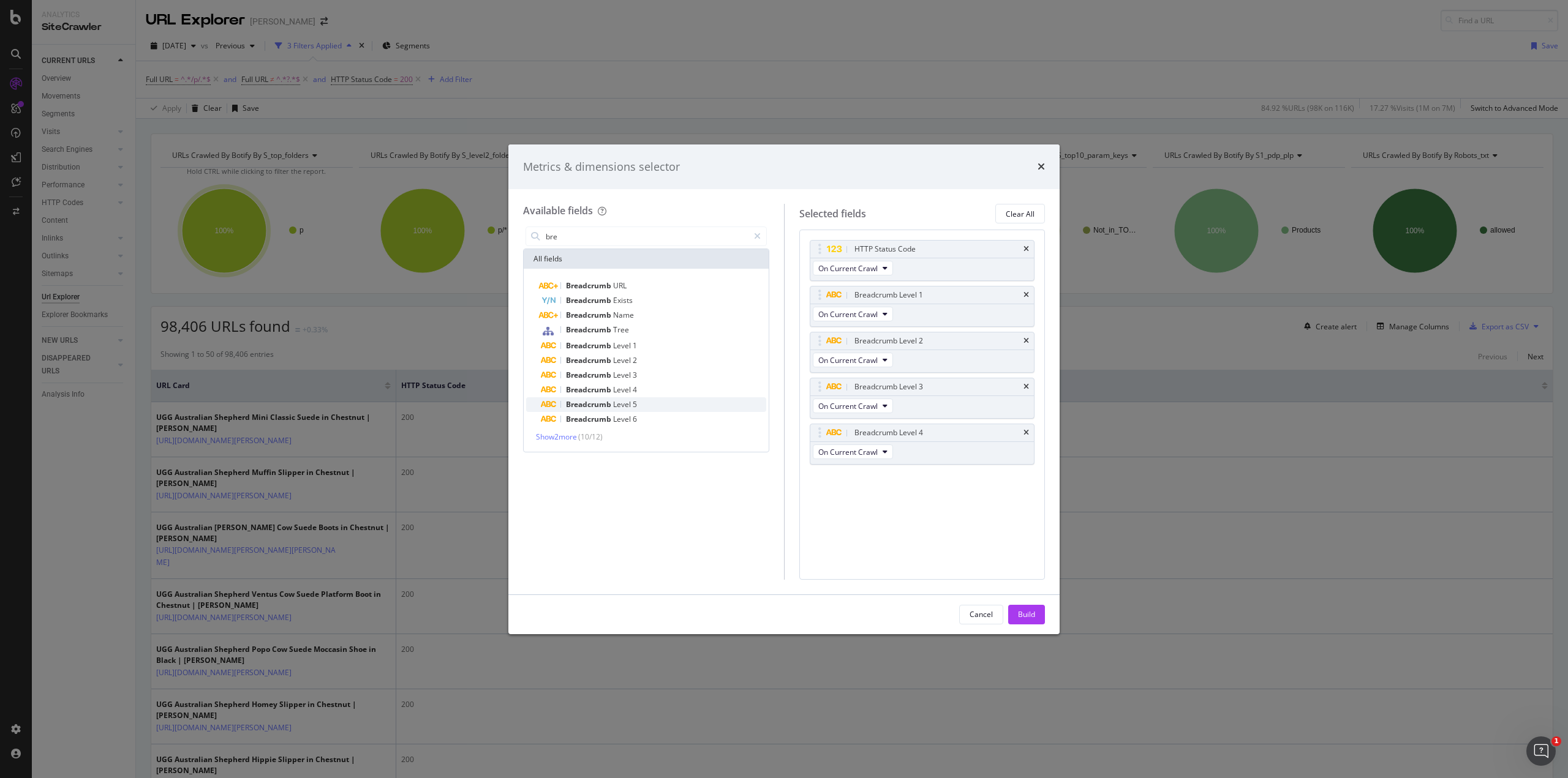
click at [662, 407] on div "Breadcrumb Level 5" at bounding box center [653, 404] width 225 height 14
click at [1038, 609] on button "Build" at bounding box center [1027, 614] width 37 height 20
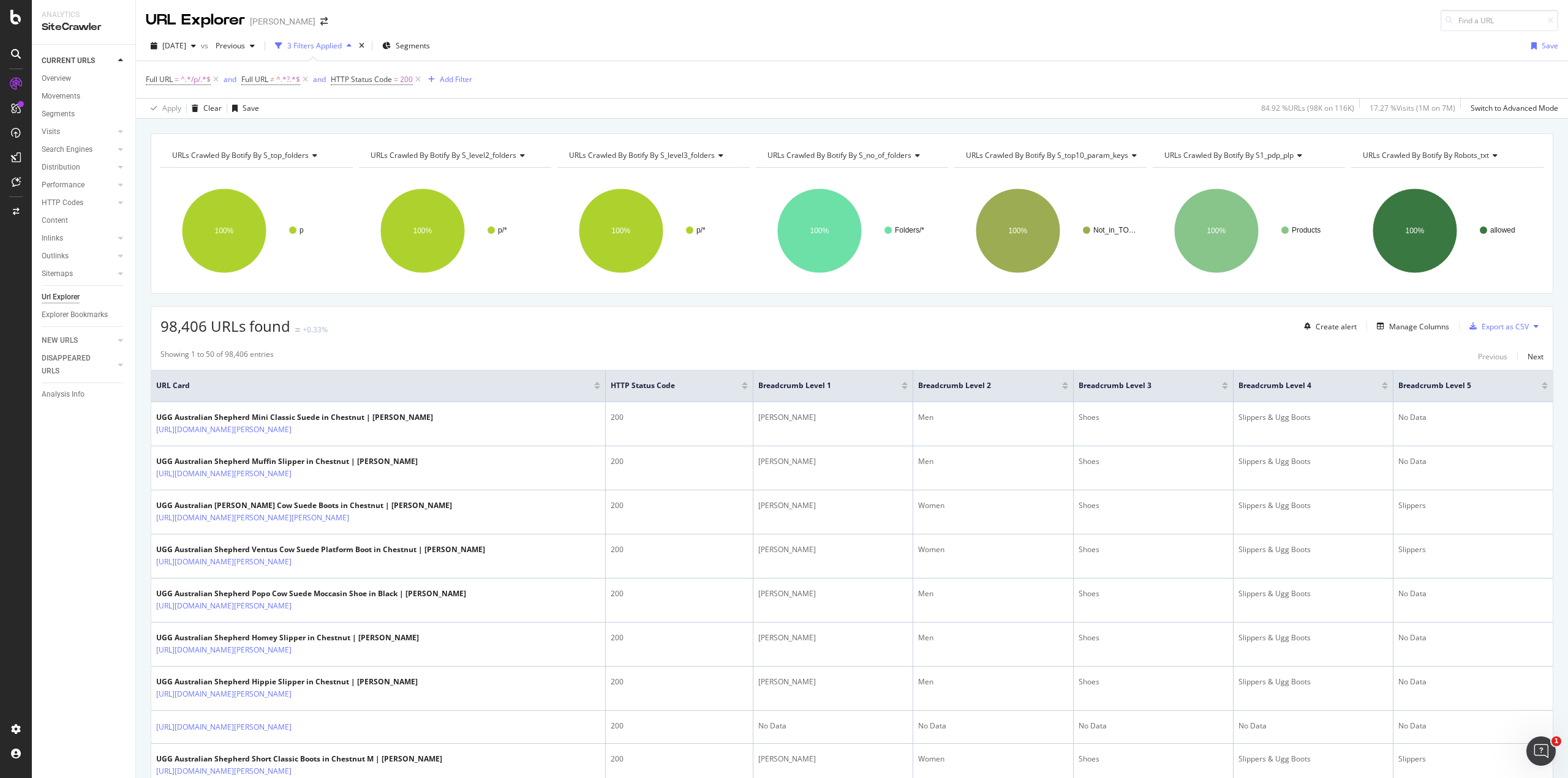
click at [1242, 64] on div "Full URL = ^.*/p/.*$ and Full URL ≠ ^.*?.*$ and HTTP Status Code = 200 Add Filt…" at bounding box center [852, 79] width 1413 height 37
click at [1398, 322] on div "Manage Columns" at bounding box center [1419, 326] width 60 height 10
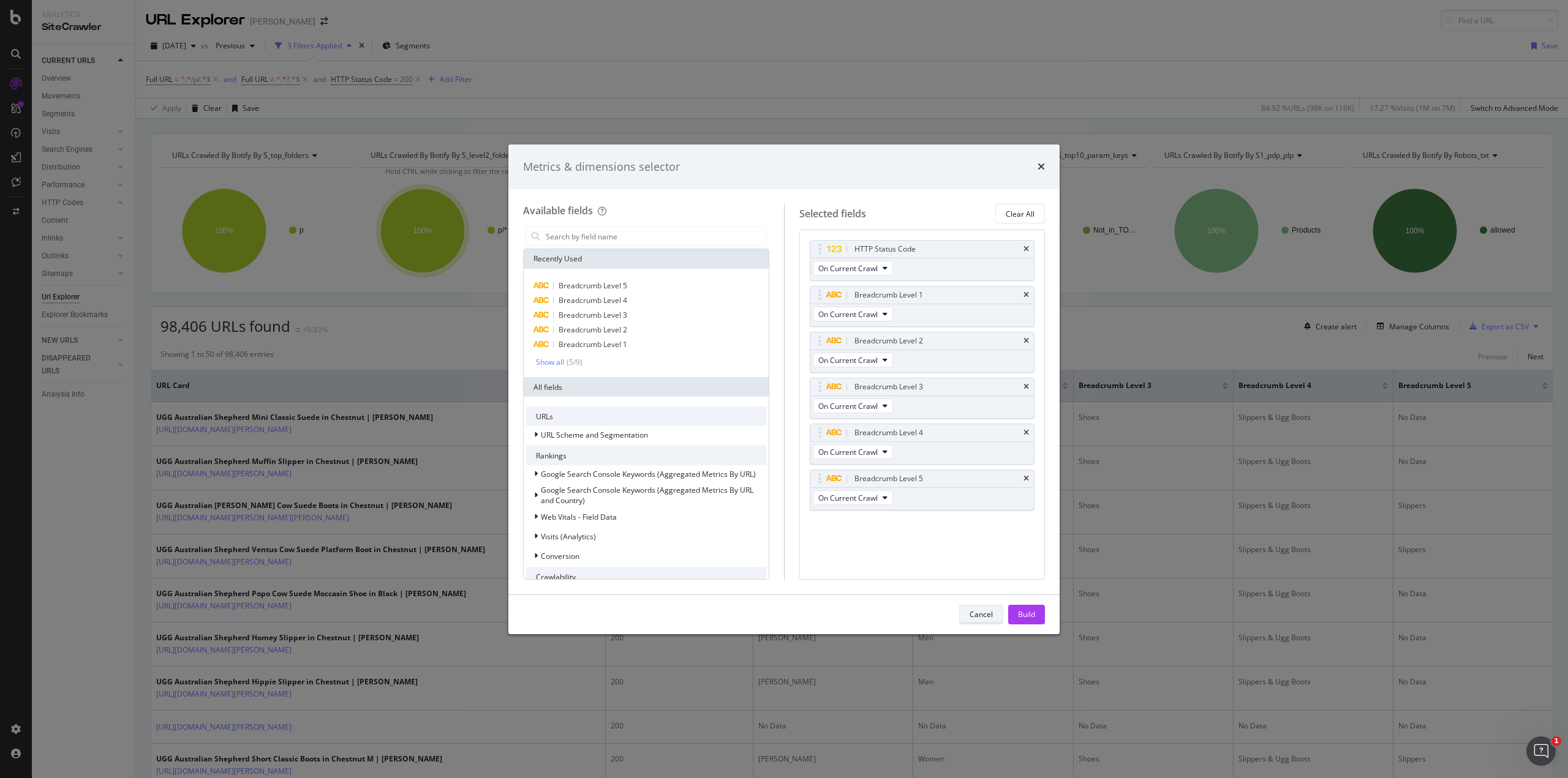
click at [988, 616] on div "Cancel" at bounding box center [981, 614] width 23 height 10
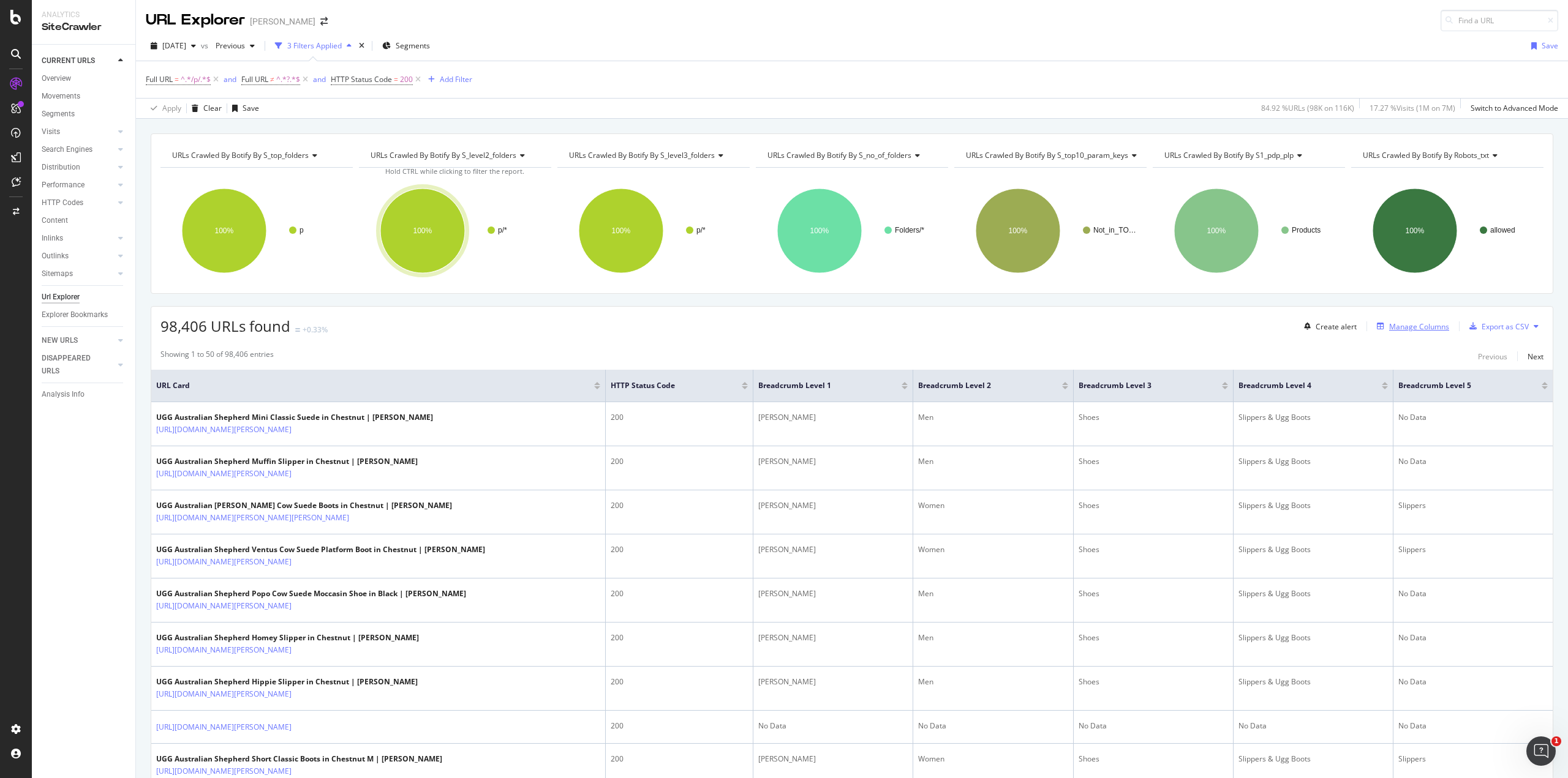
click at [1389, 322] on div "Manage Columns" at bounding box center [1419, 326] width 60 height 10
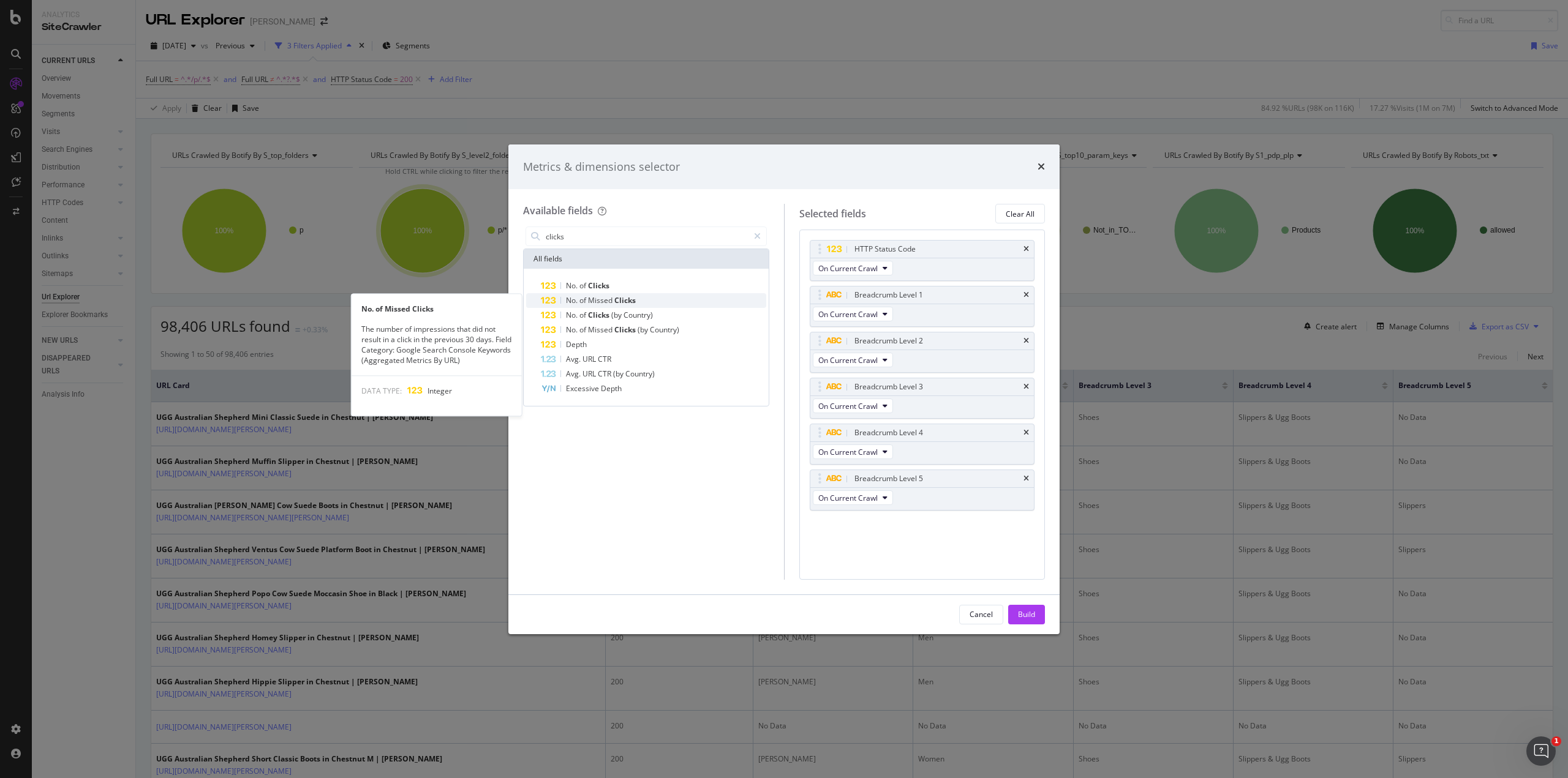
type input "clicks"
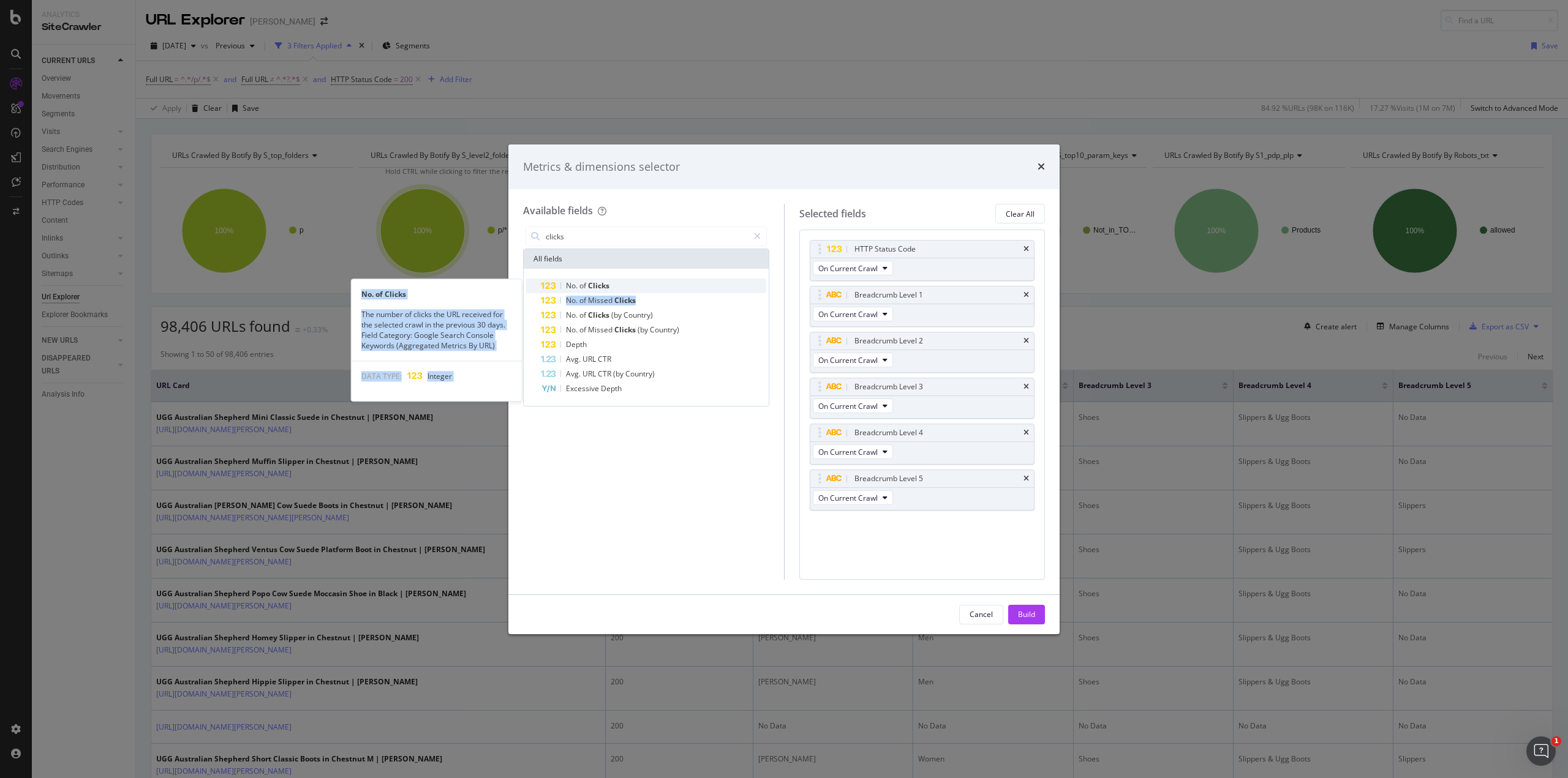
drag, startPoint x: 678, startPoint y: 294, endPoint x: 680, endPoint y: 282, distance: 12.2
click at [680, 282] on div "No. of Clicks No. of Clicks The number of clicks the URL received for the selec…" at bounding box center [646, 337] width 240 height 118
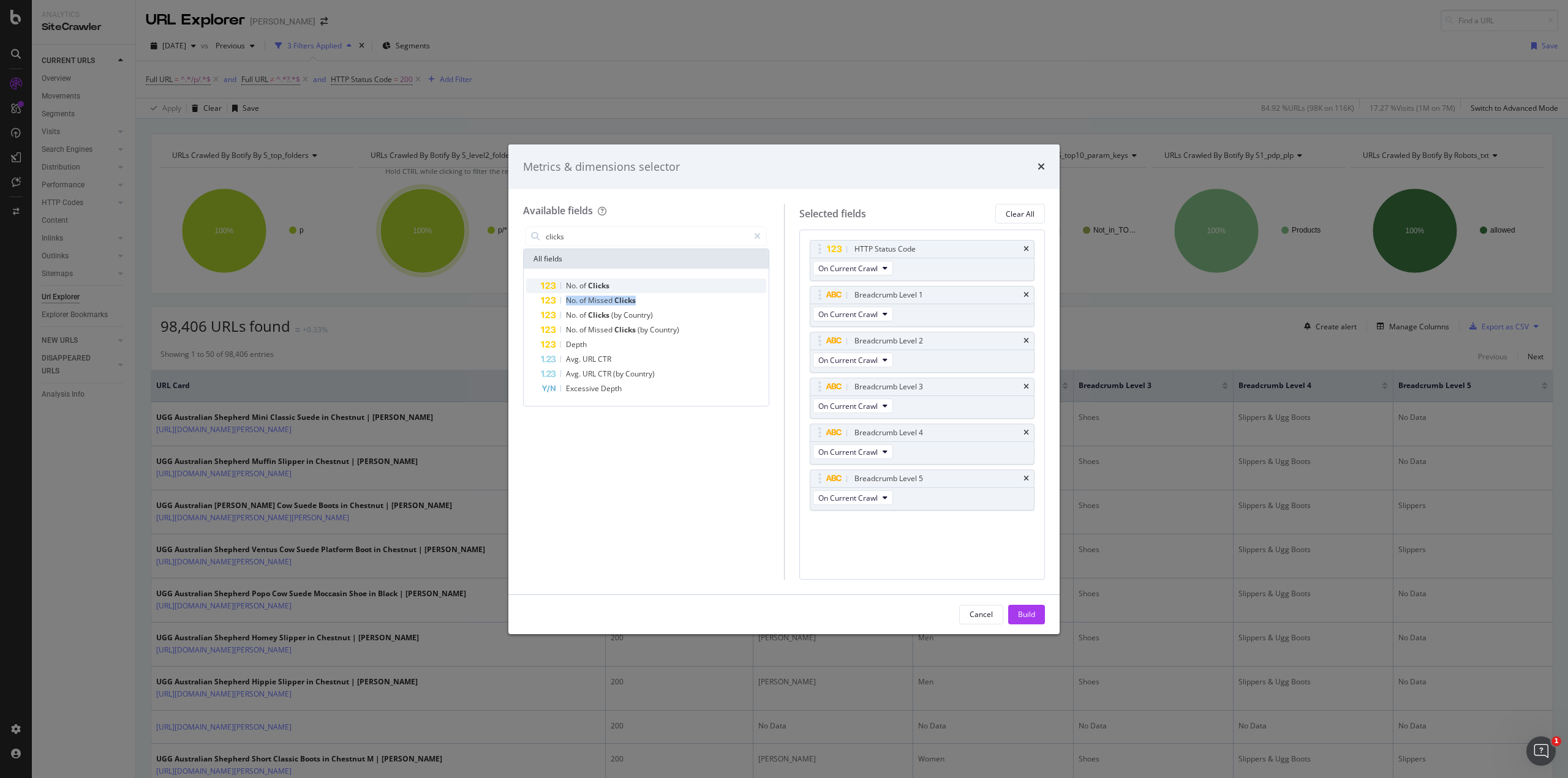
click at [680, 282] on div "No. of Clicks" at bounding box center [653, 285] width 225 height 14
click at [761, 238] on div "modal" at bounding box center [758, 236] width 18 height 20
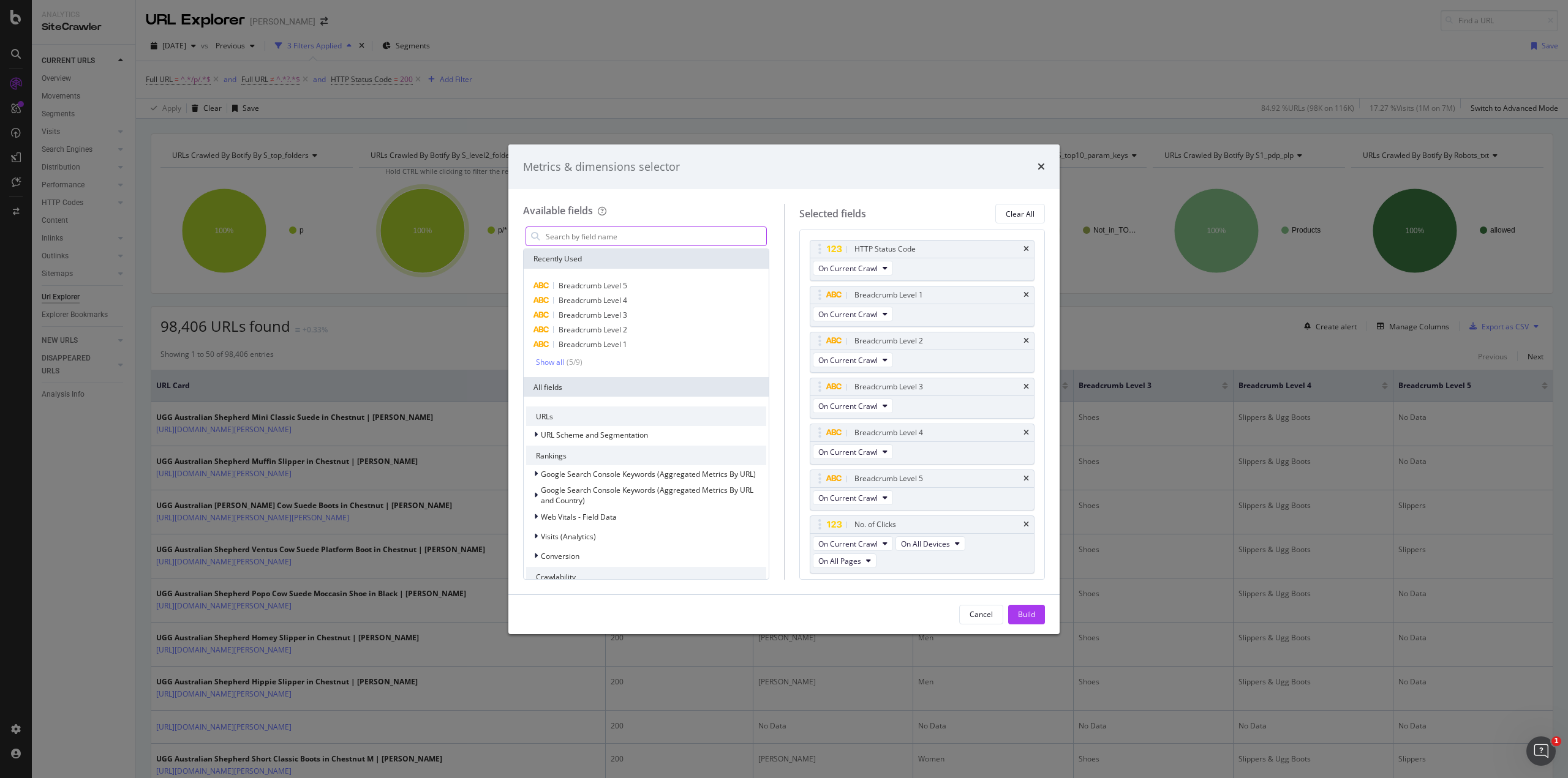
click at [745, 237] on input "modal" at bounding box center [656, 236] width 222 height 18
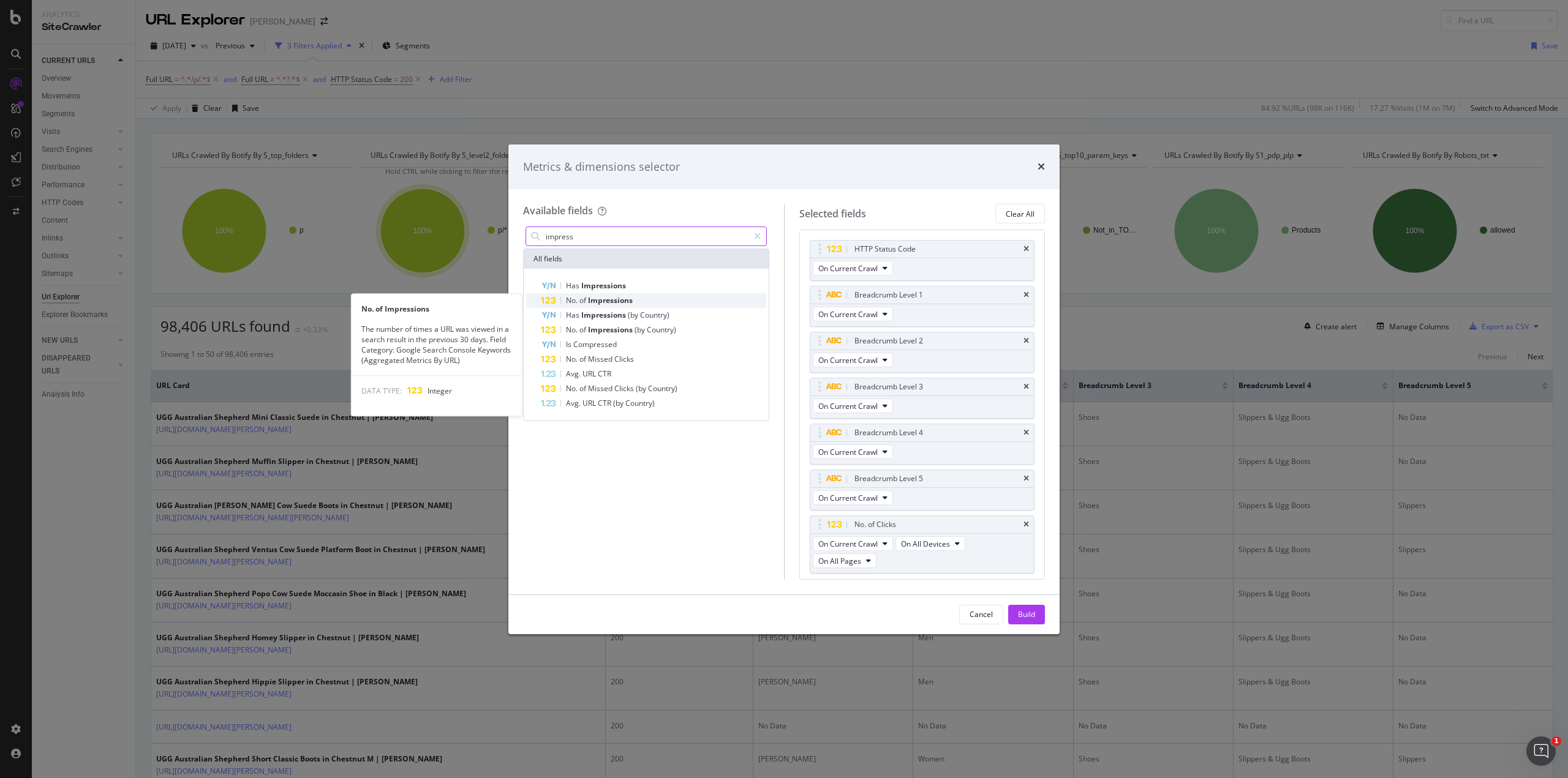
type input "impress"
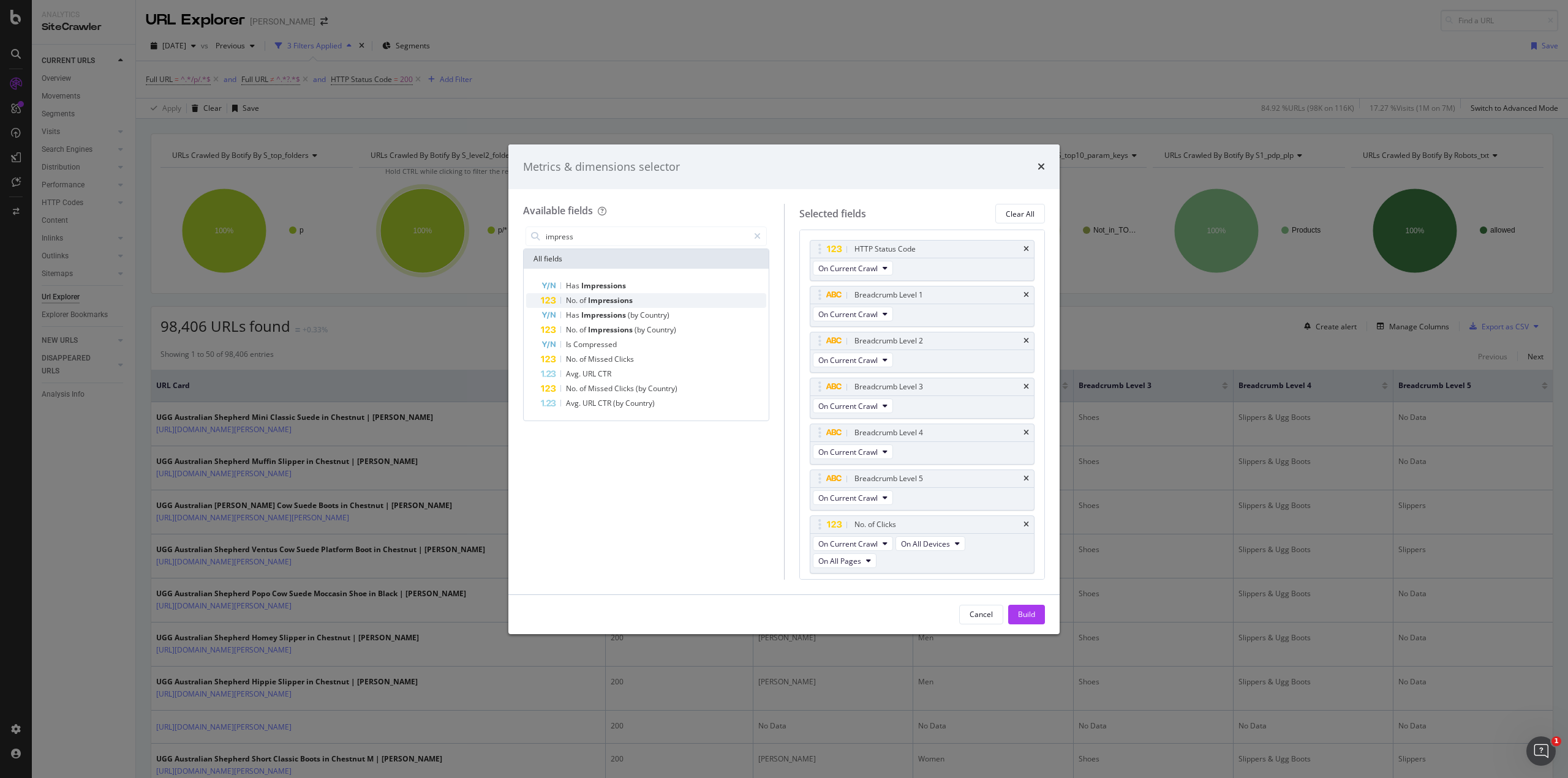
click at [654, 296] on div "No. of Impressions" at bounding box center [653, 300] width 225 height 14
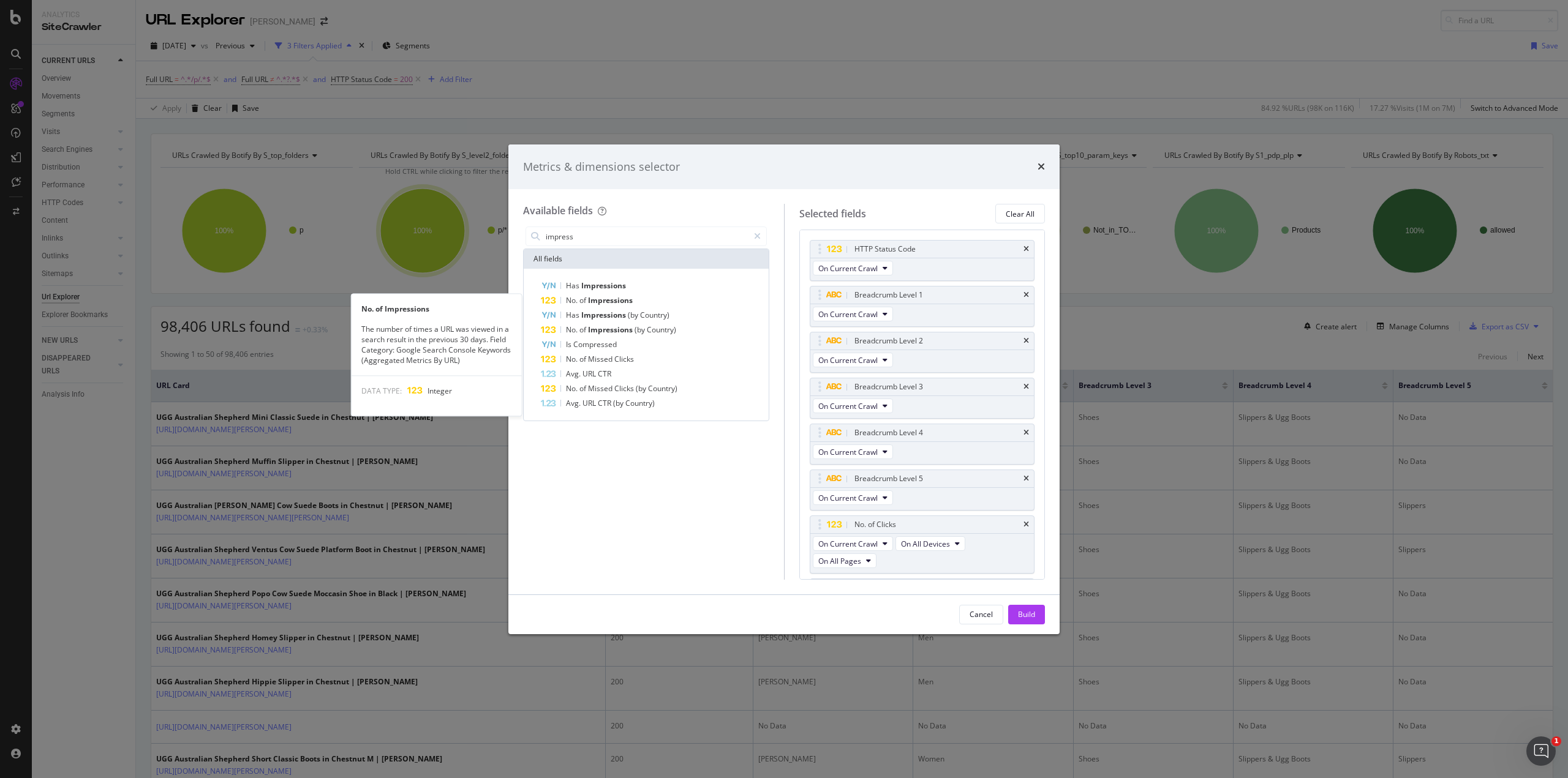
scroll to position [54, 0]
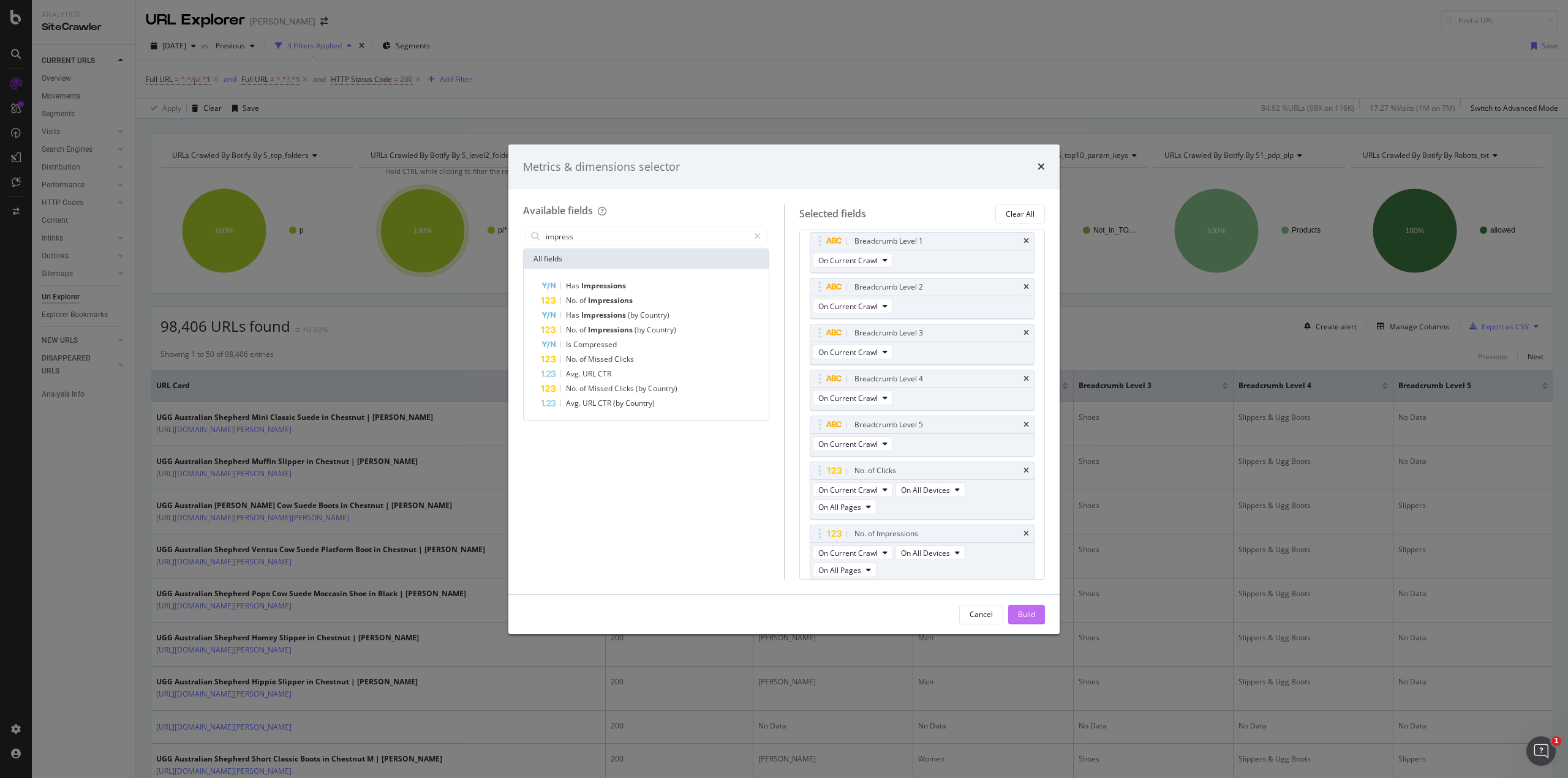
click at [1017, 609] on button "Build" at bounding box center [1027, 614] width 37 height 20
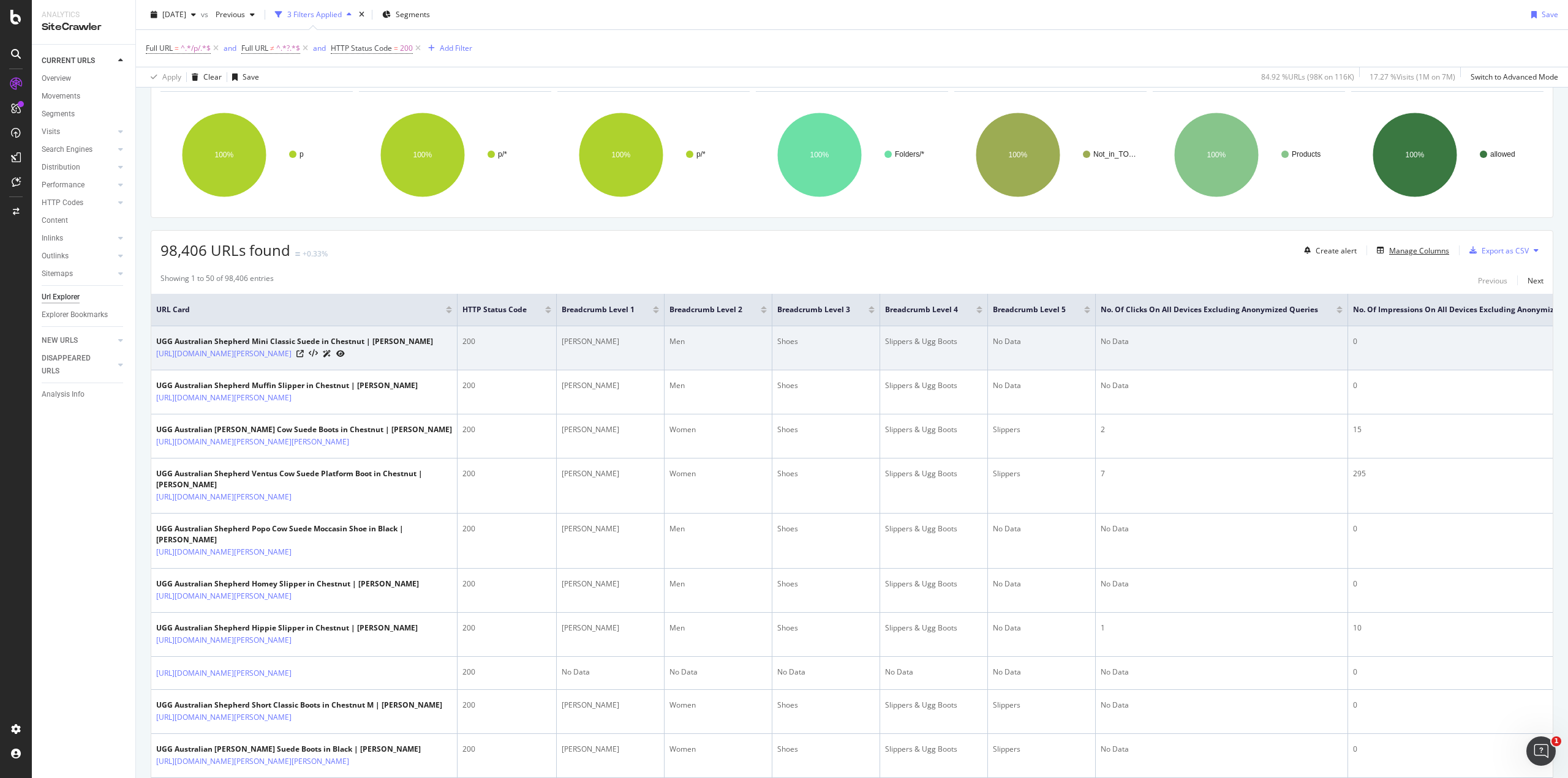
scroll to position [77, 0]
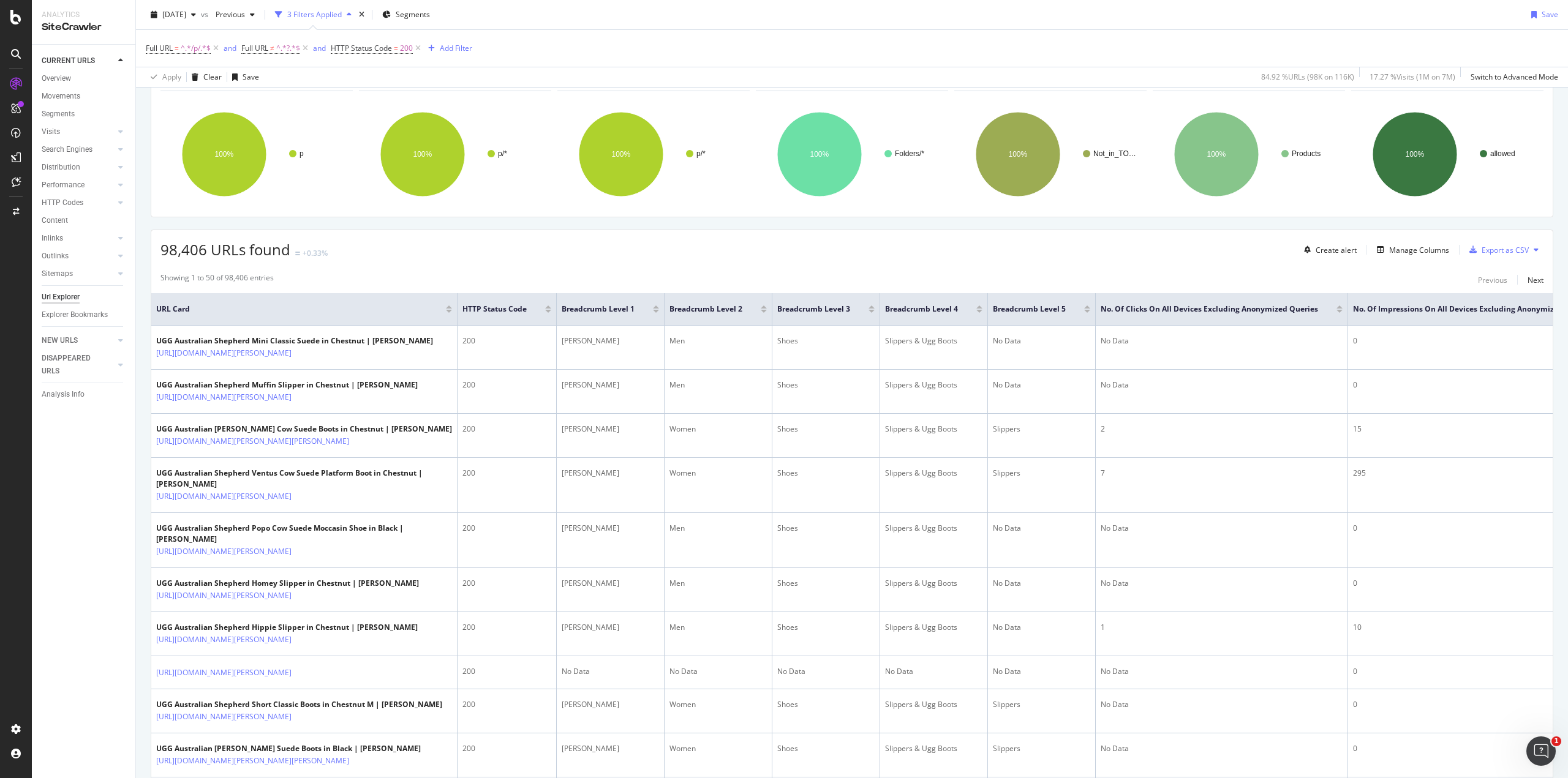
click at [1337, 311] on div at bounding box center [1339, 311] width 6 height 3
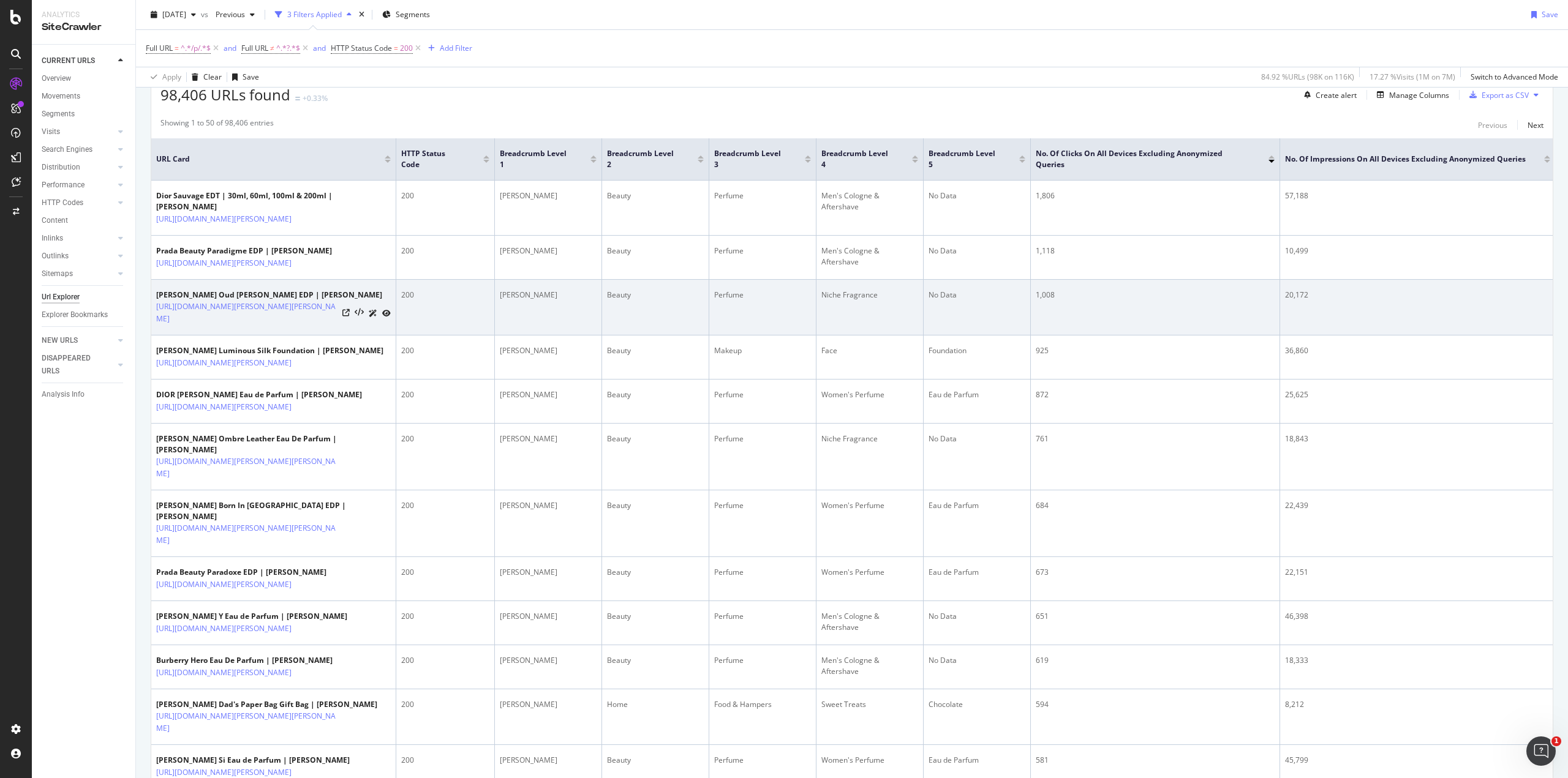
scroll to position [233, 0]
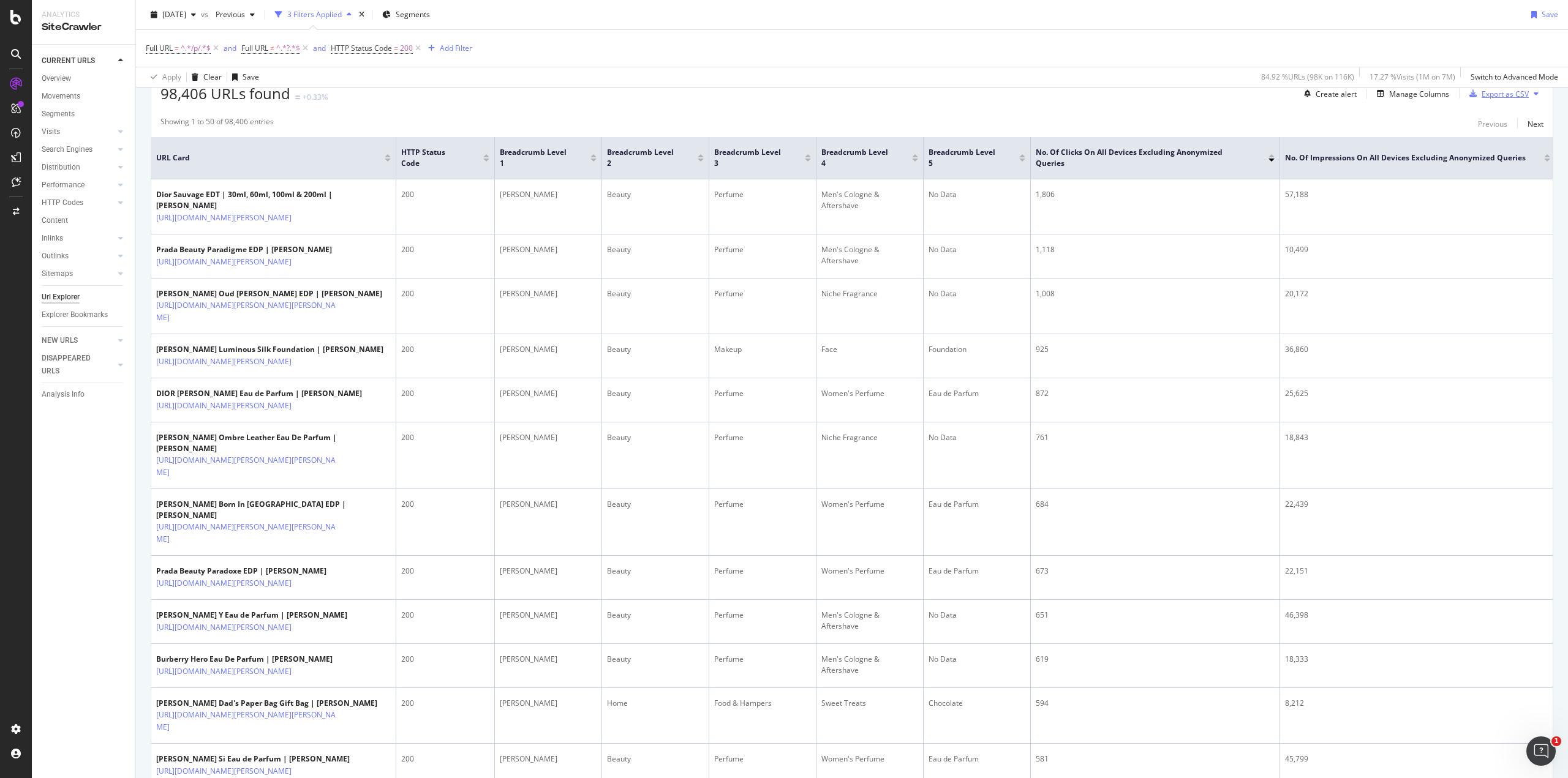
click at [1482, 93] on div "Export as CSV" at bounding box center [1505, 94] width 47 height 10
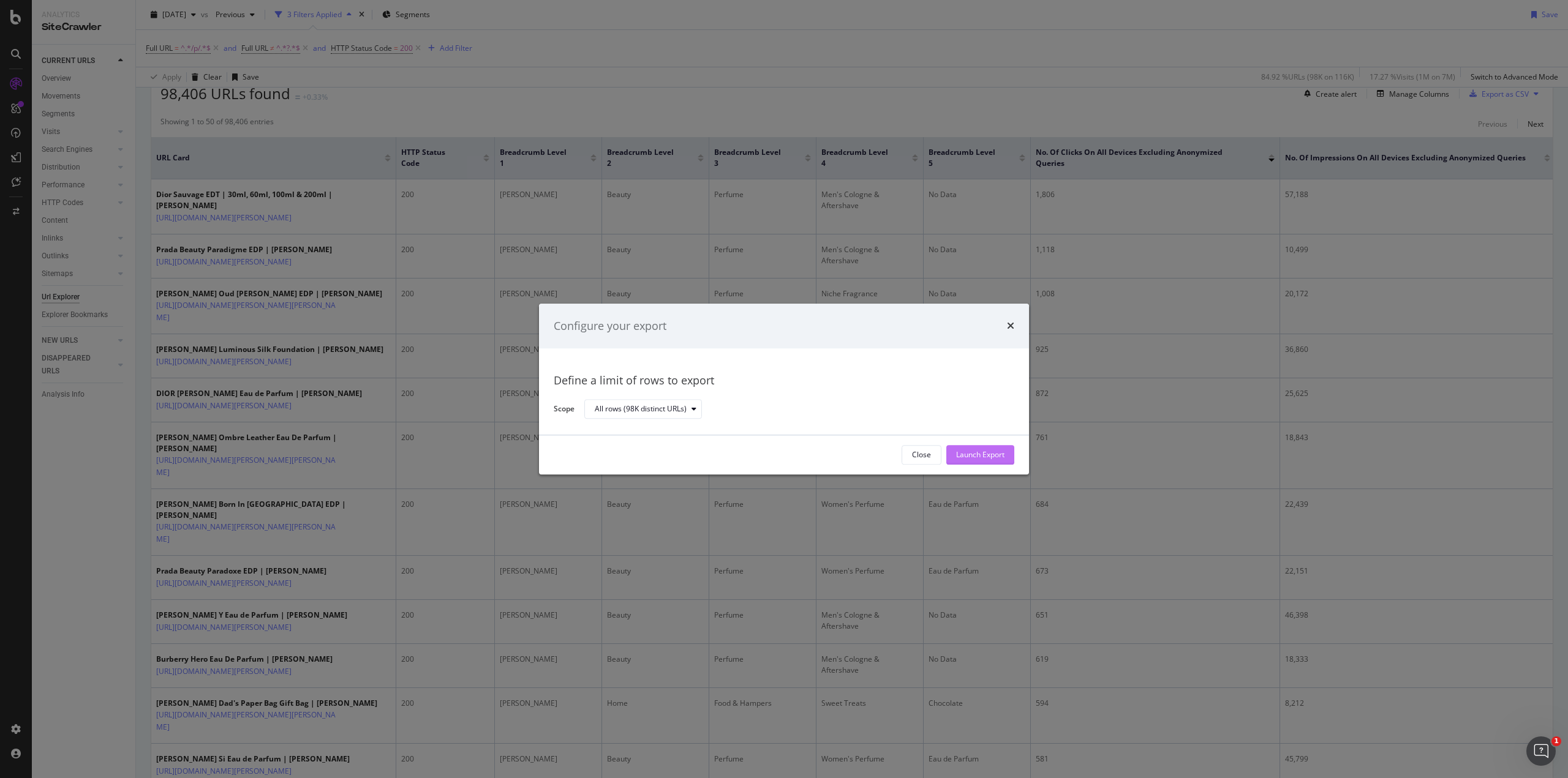
click at [982, 454] on div "Launch Export" at bounding box center [980, 455] width 49 height 10
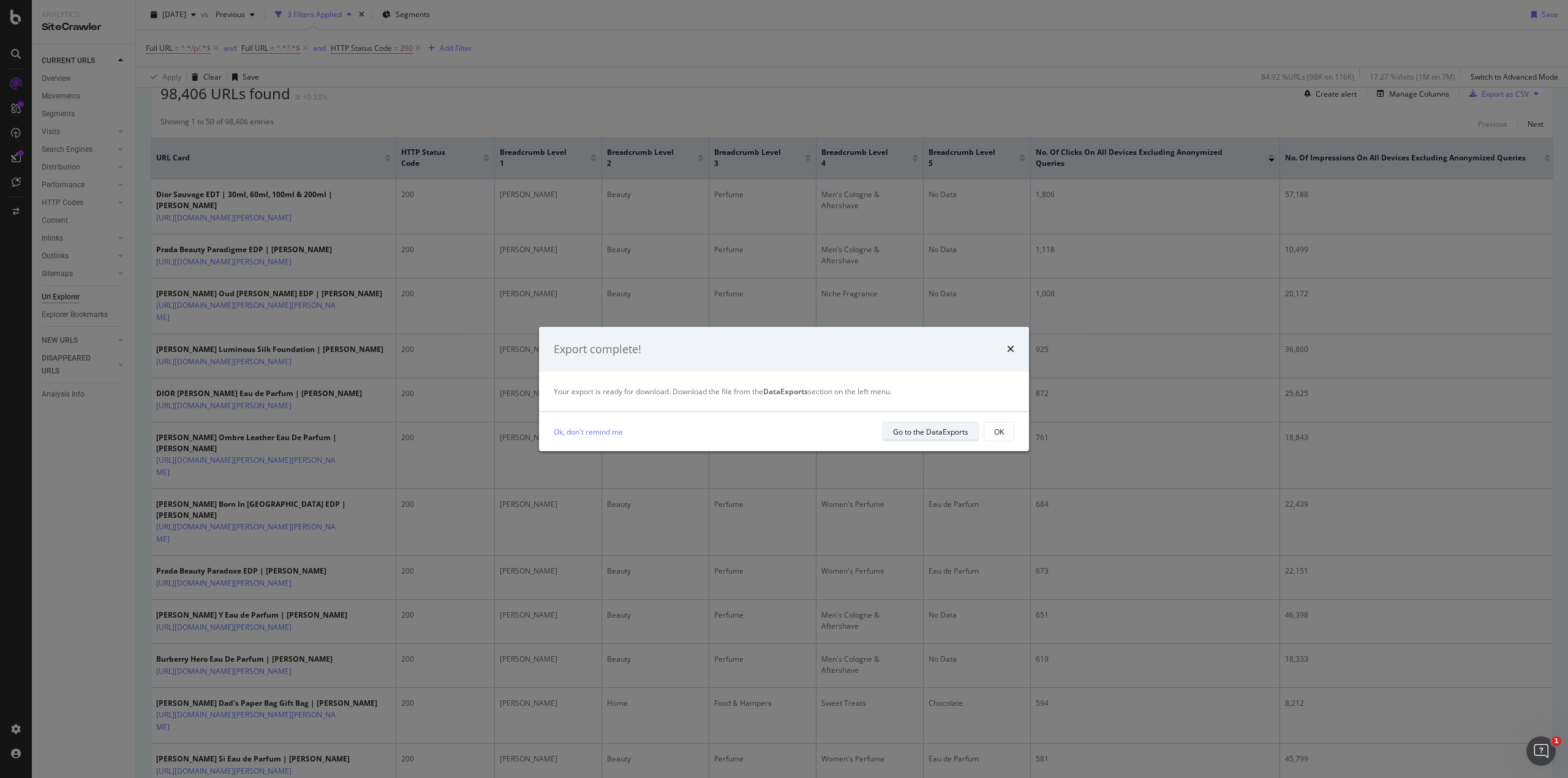
click at [968, 438] on div "Go to the DataExports" at bounding box center [931, 431] width 75 height 17
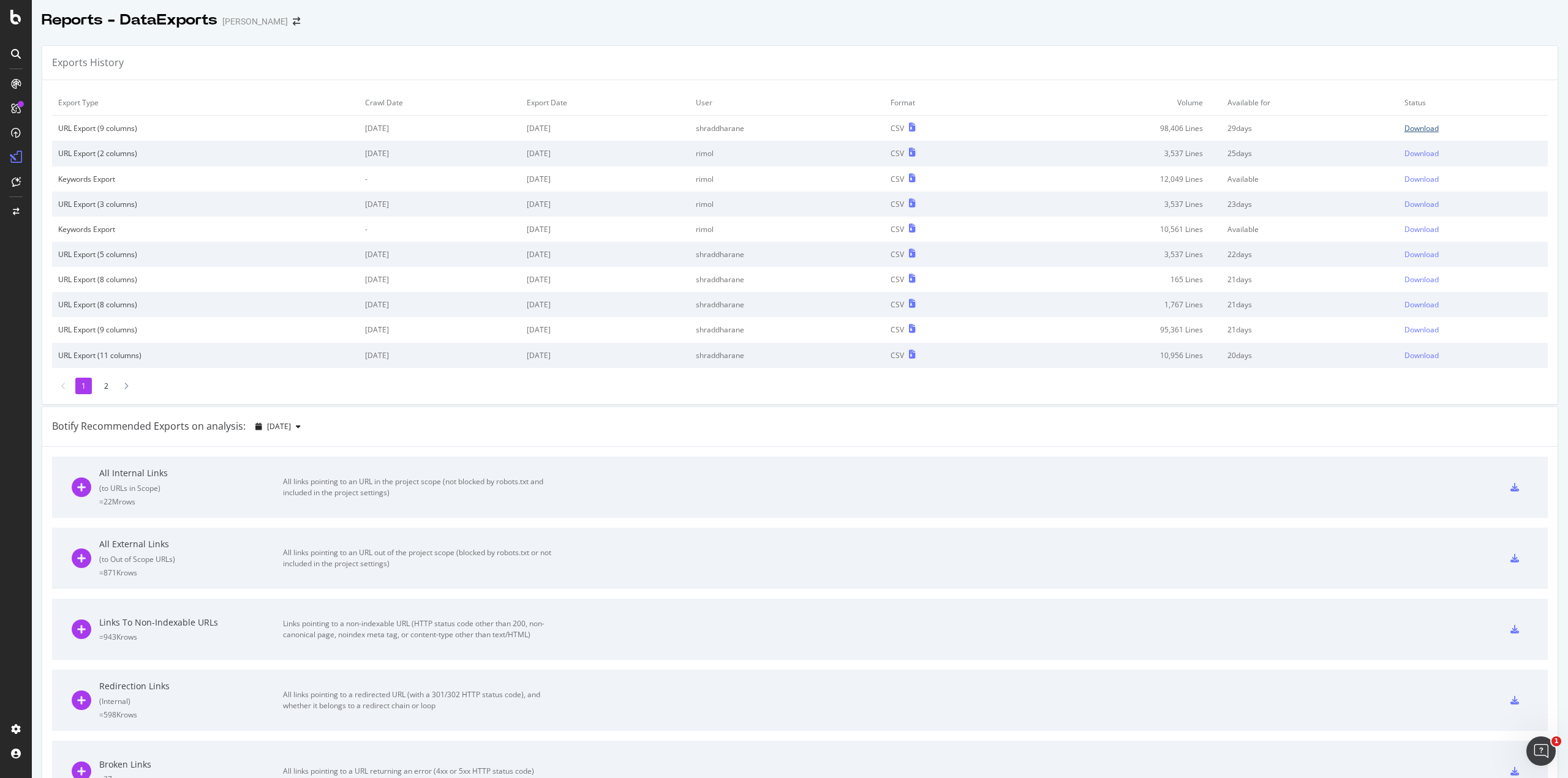
click at [1411, 128] on div "Download" at bounding box center [1422, 128] width 34 height 10
